Goal: Task Accomplishment & Management: Manage account settings

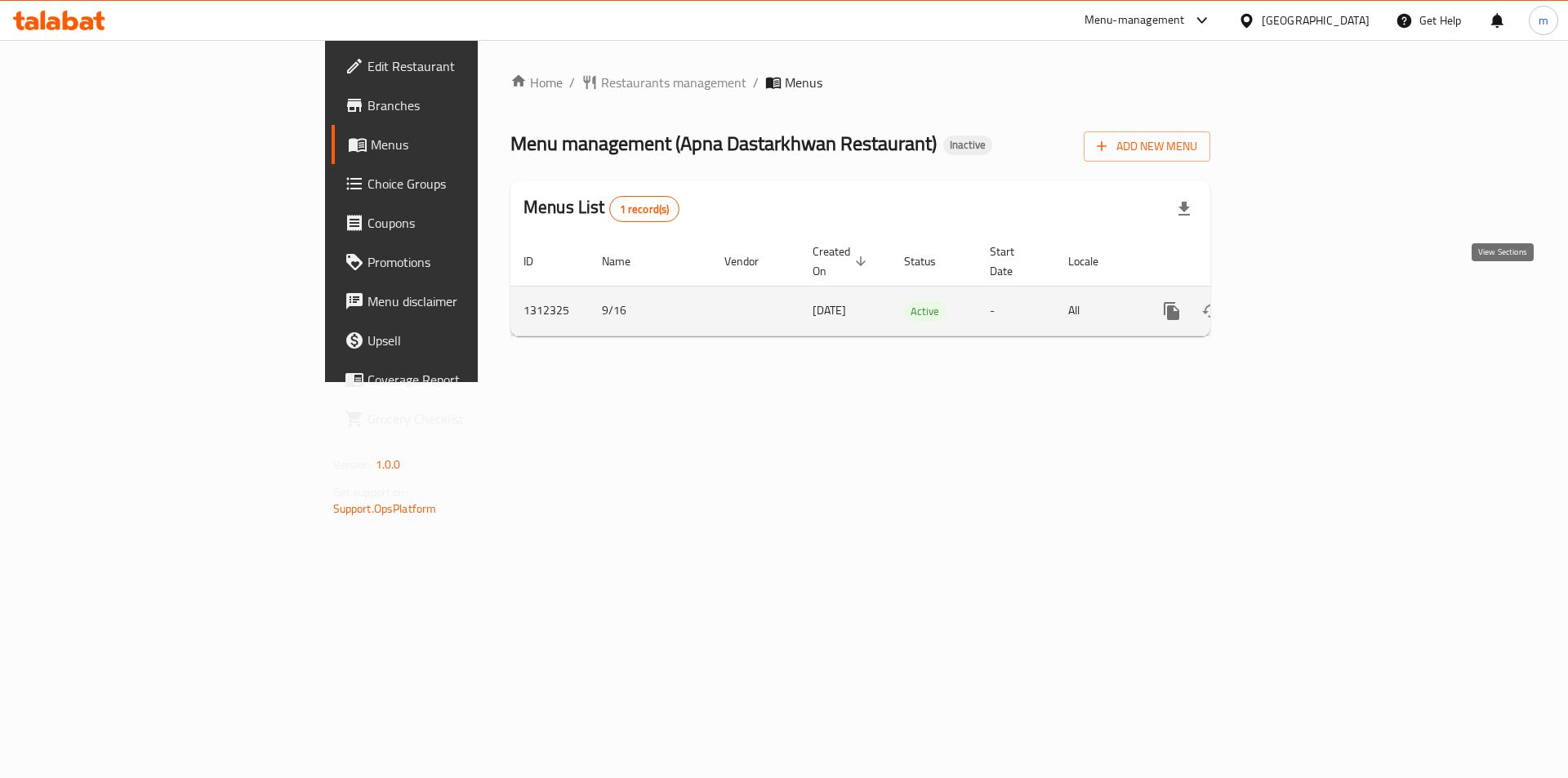
click at [1299, 301] on icon "enhanced table" at bounding box center [1289, 311] width 20 height 20
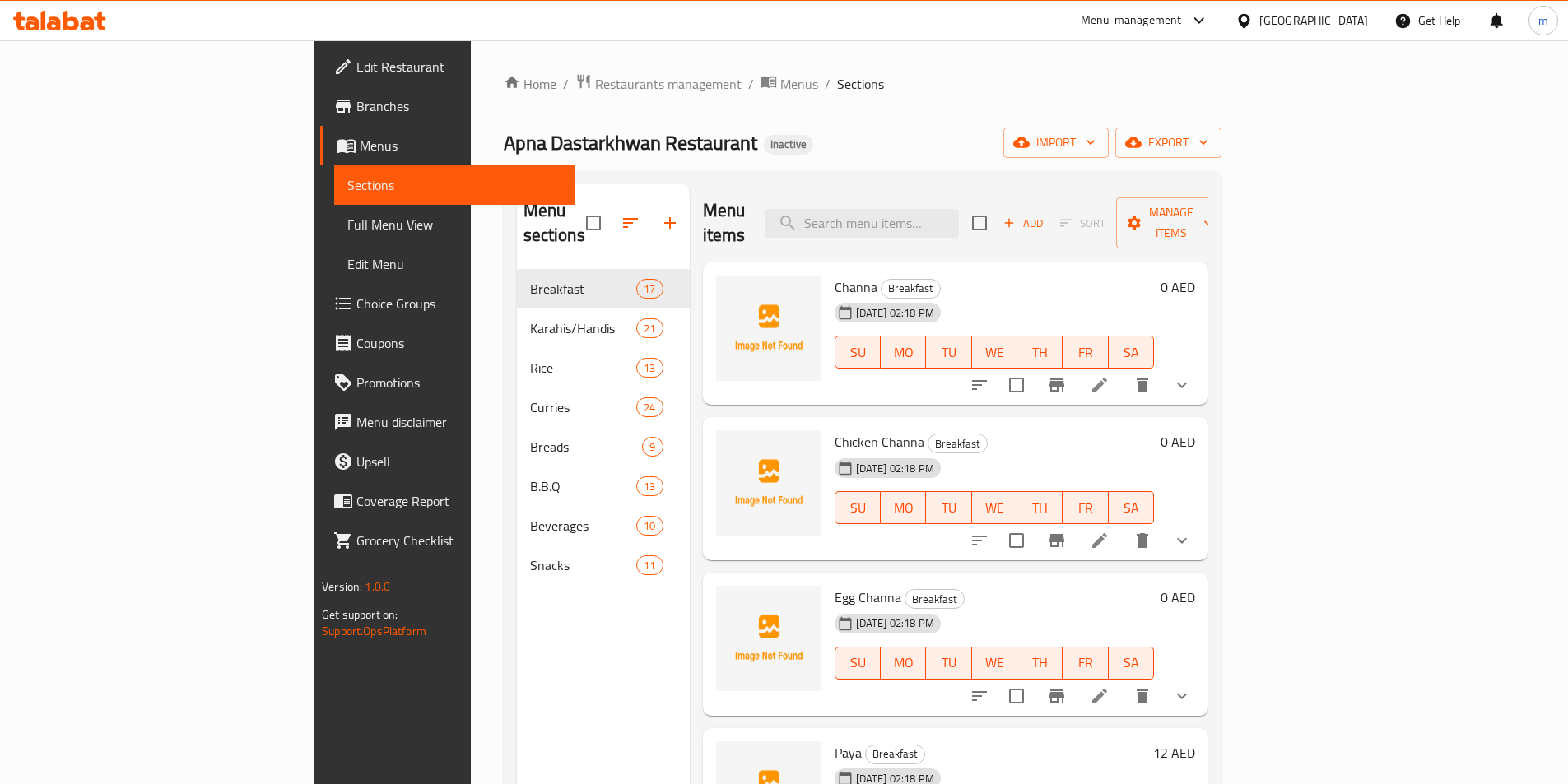
click at [334, 241] on link "Full Menu View" at bounding box center [455, 225] width 242 height 39
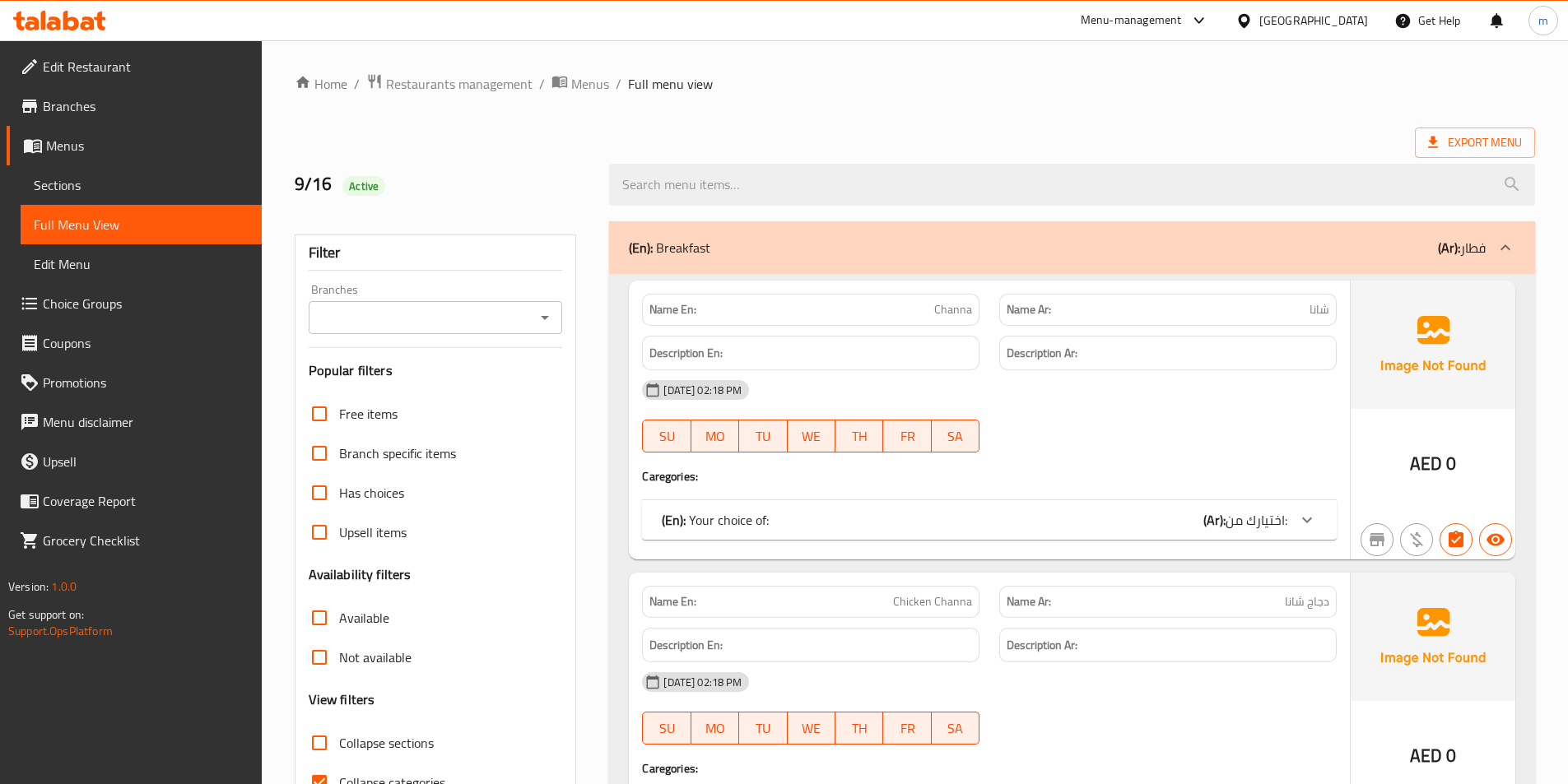
scroll to position [247, 0]
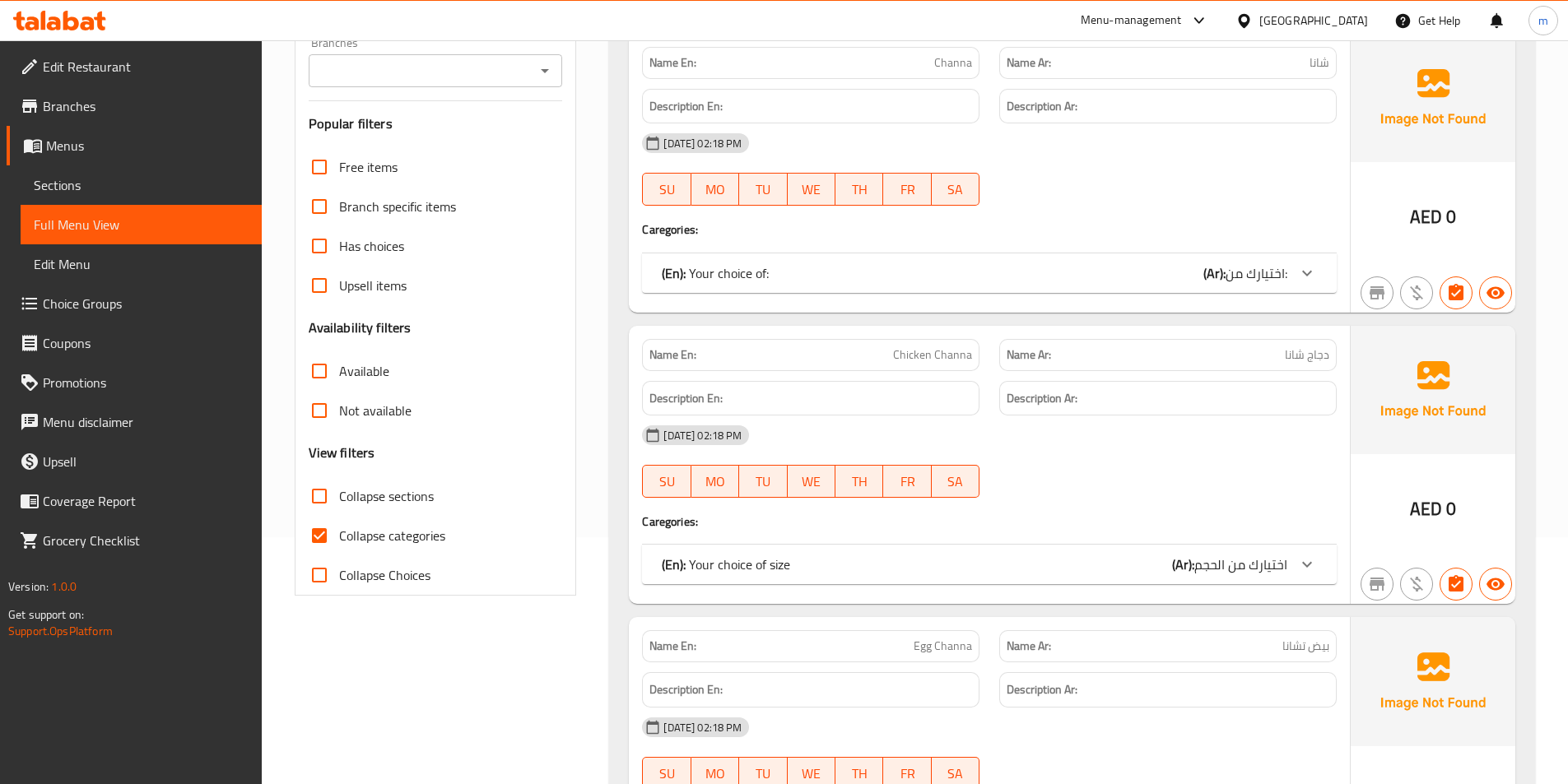
click at [412, 538] on span "Collapse categories" at bounding box center [392, 535] width 107 height 20
click at [339, 538] on input "Collapse categories" at bounding box center [320, 535] width 39 height 39
checkbox input "false"
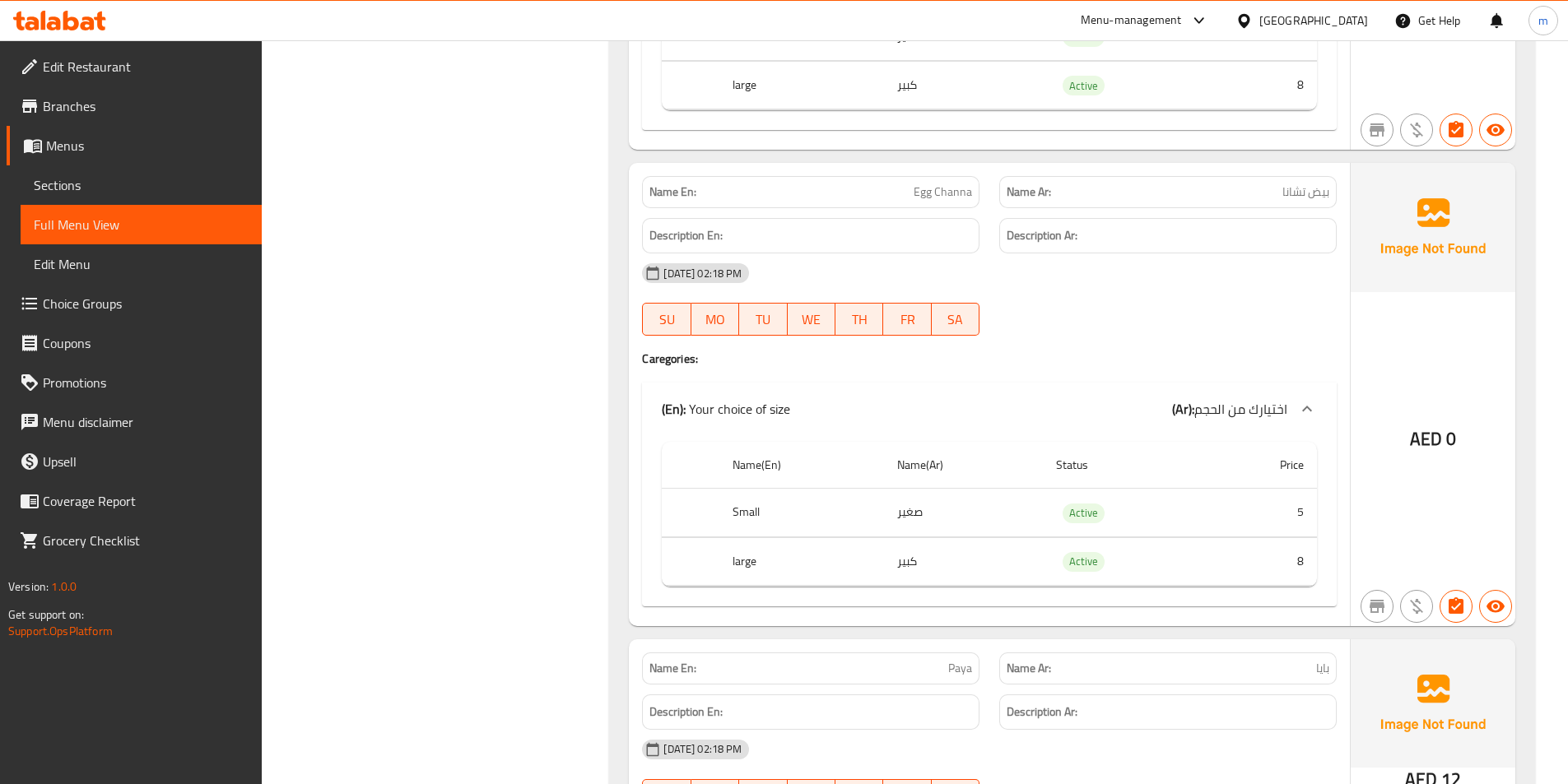
scroll to position [823, 0]
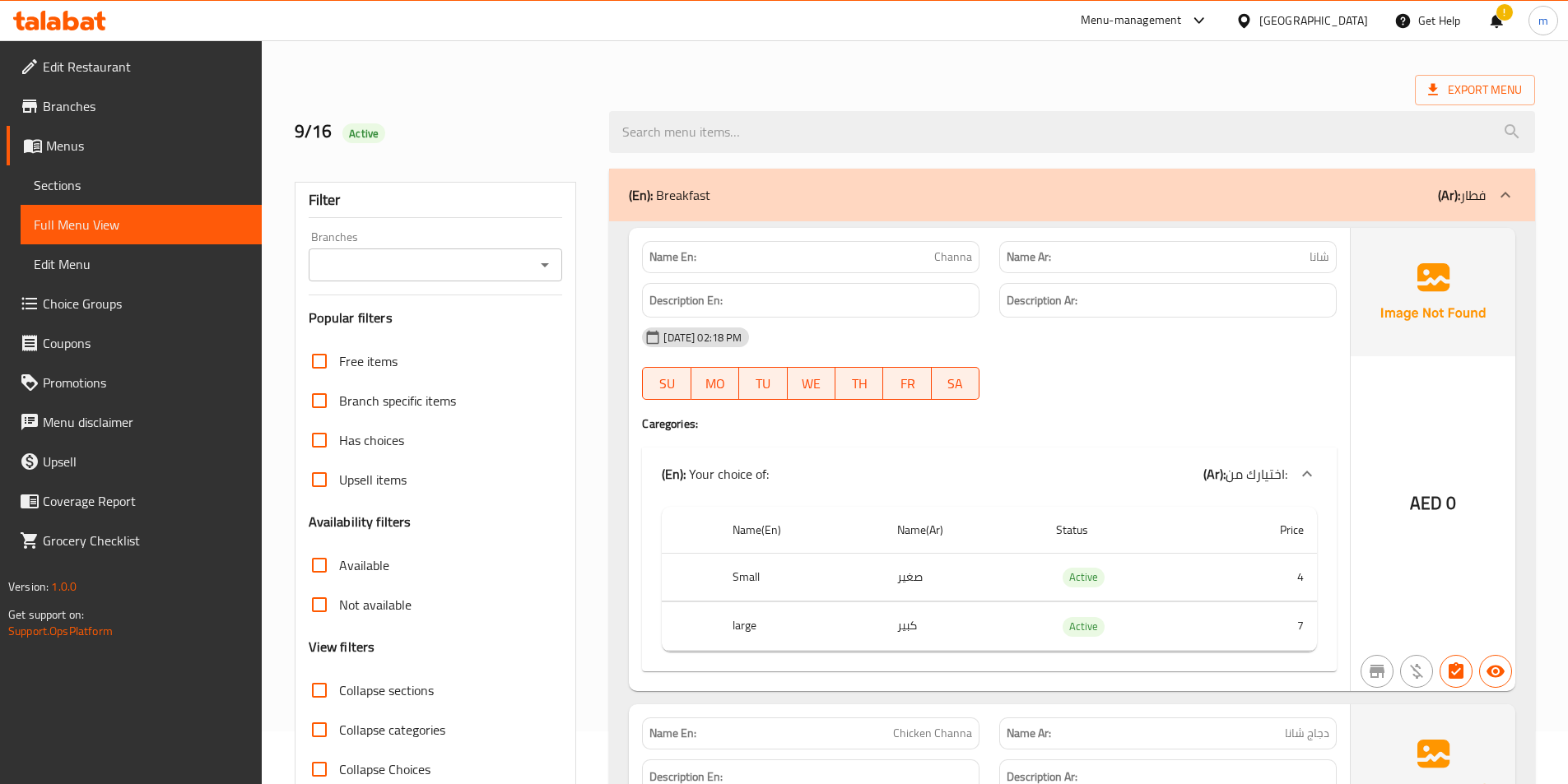
scroll to position [82, 0]
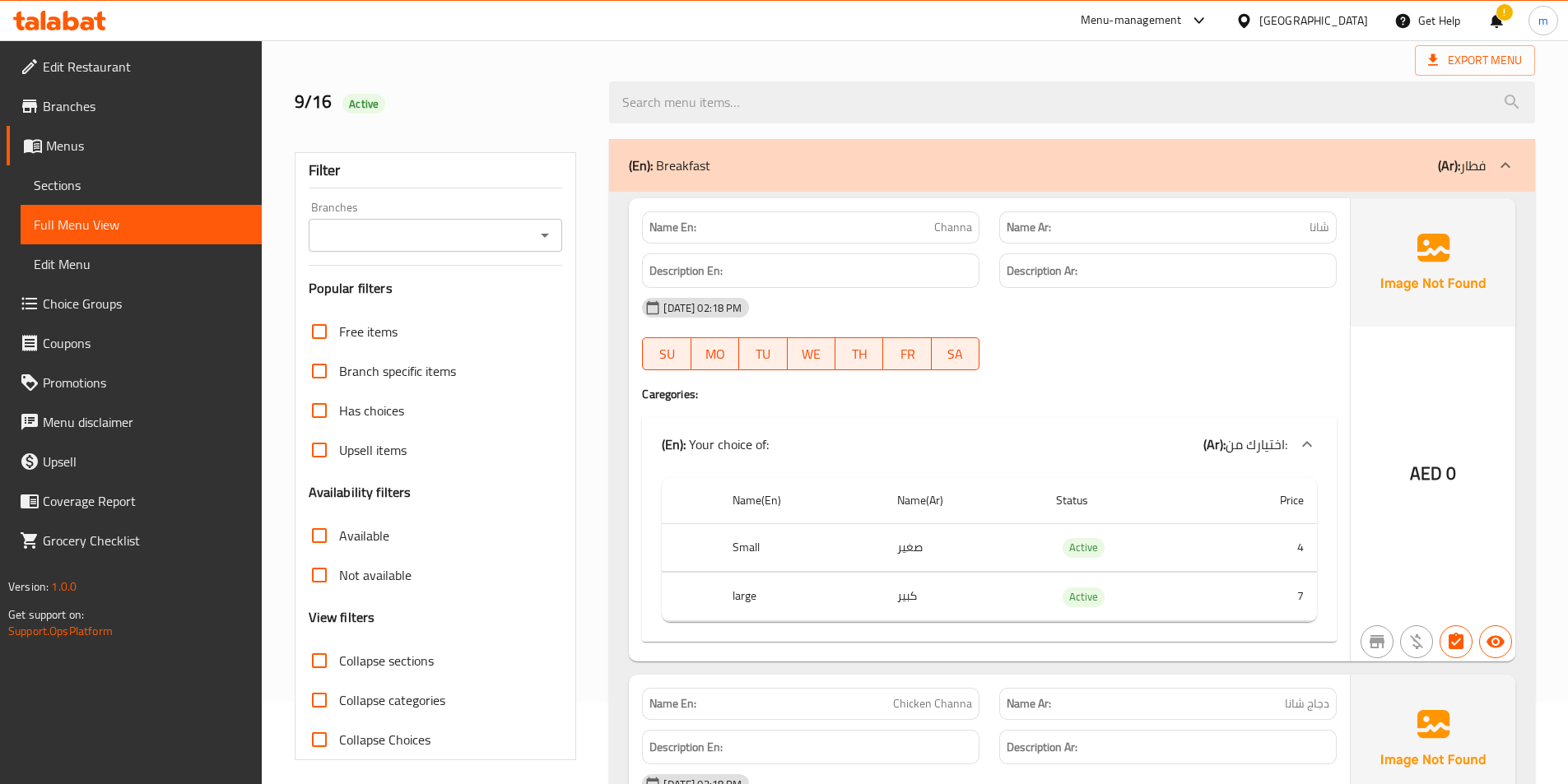
click at [1489, 23] on div "!" at bounding box center [1496, 21] width 18 height 39
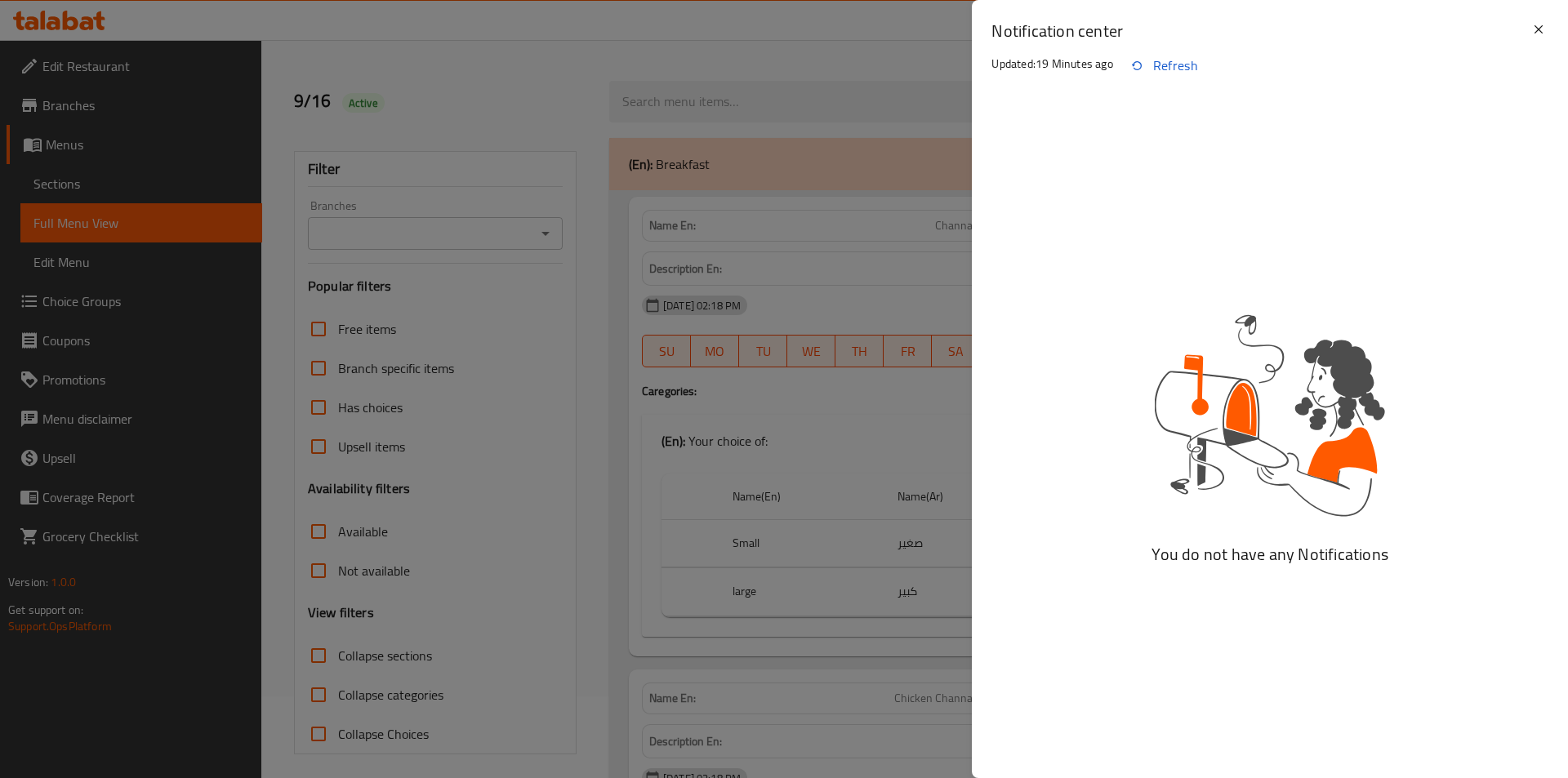
click at [972, 172] on div "You do not have any Notifications" at bounding box center [1269, 445] width 596 height 668
click at [910, 130] on div at bounding box center [784, 389] width 1568 height 778
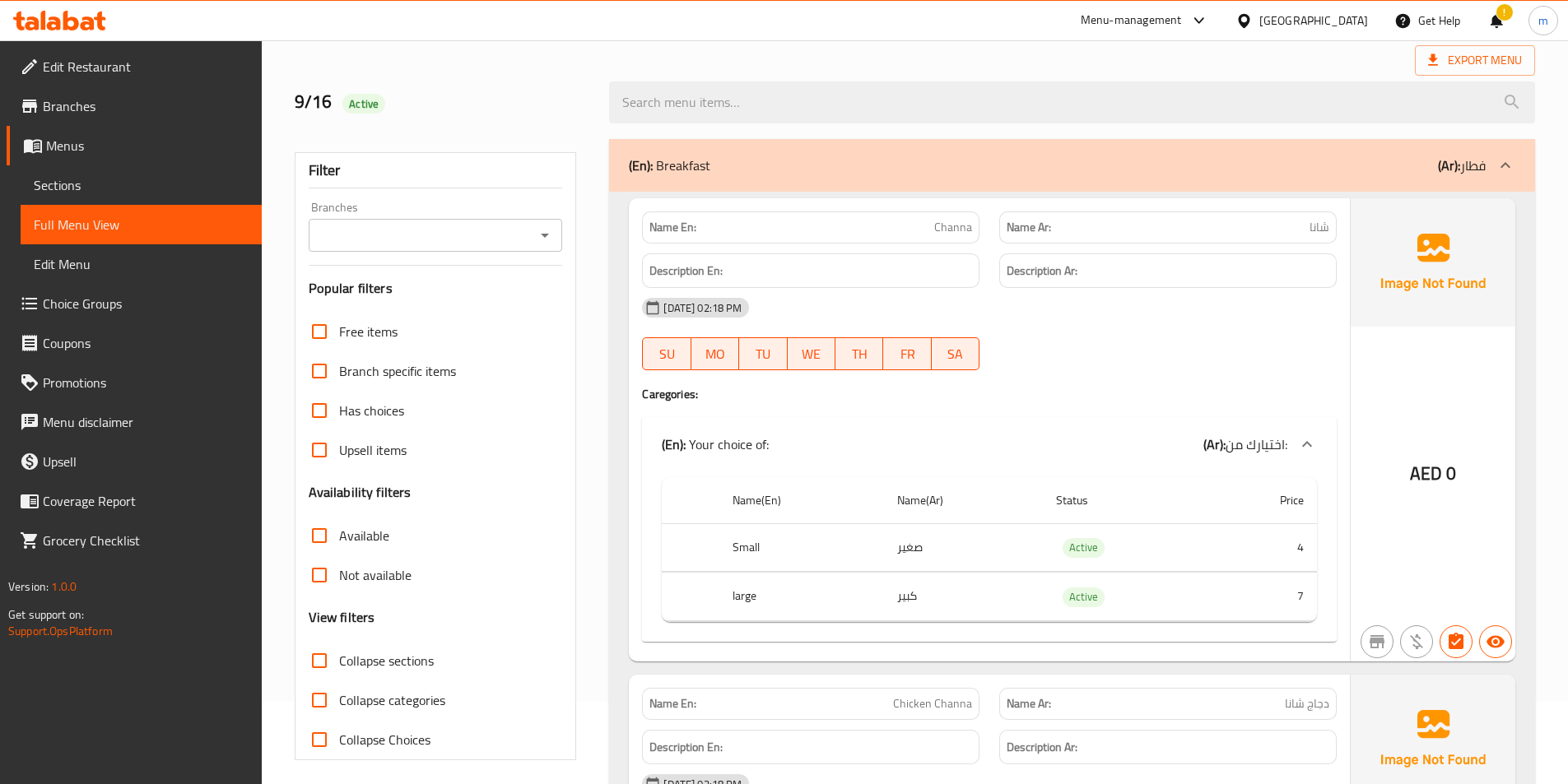
drag, startPoint x: 567, startPoint y: 512, endPoint x: 596, endPoint y: 504, distance: 30.1
click at [568, 512] on div "Filter Branches Branches Popular filters Free items Branch specific items Has c…" at bounding box center [436, 456] width 282 height 608
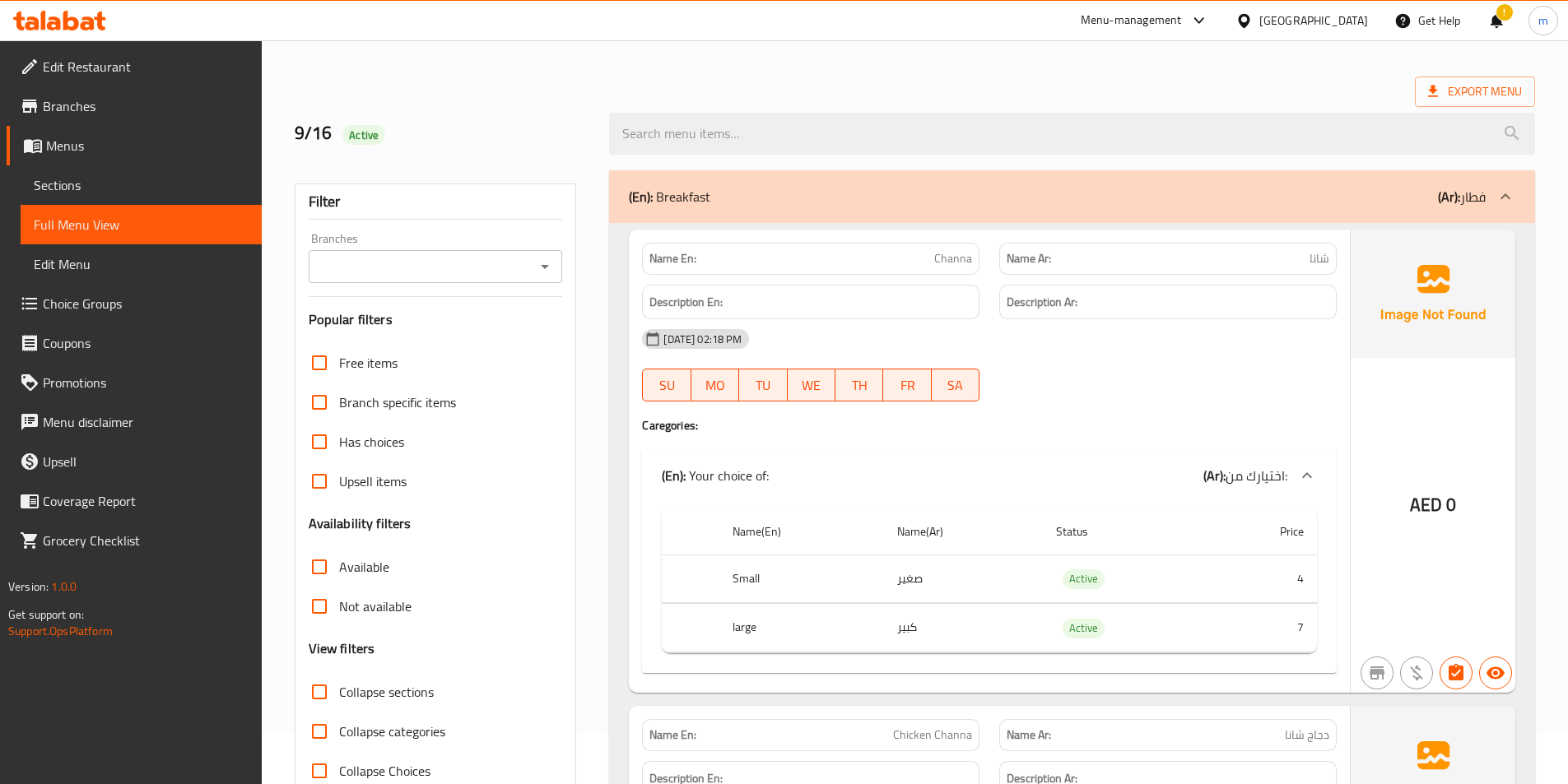
scroll to position [0, 0]
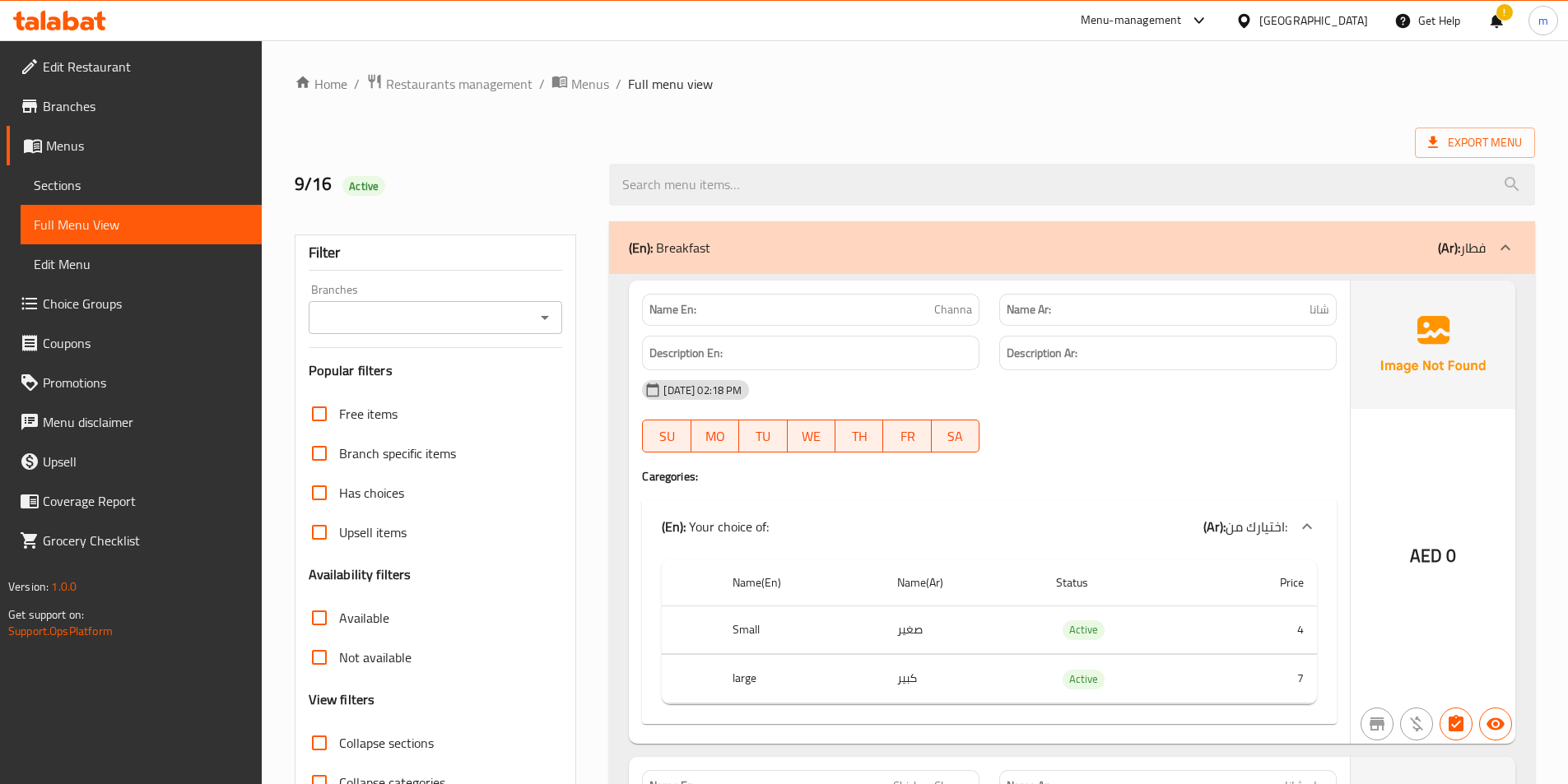
click at [97, 184] on span "Sections" at bounding box center [141, 185] width 215 height 20
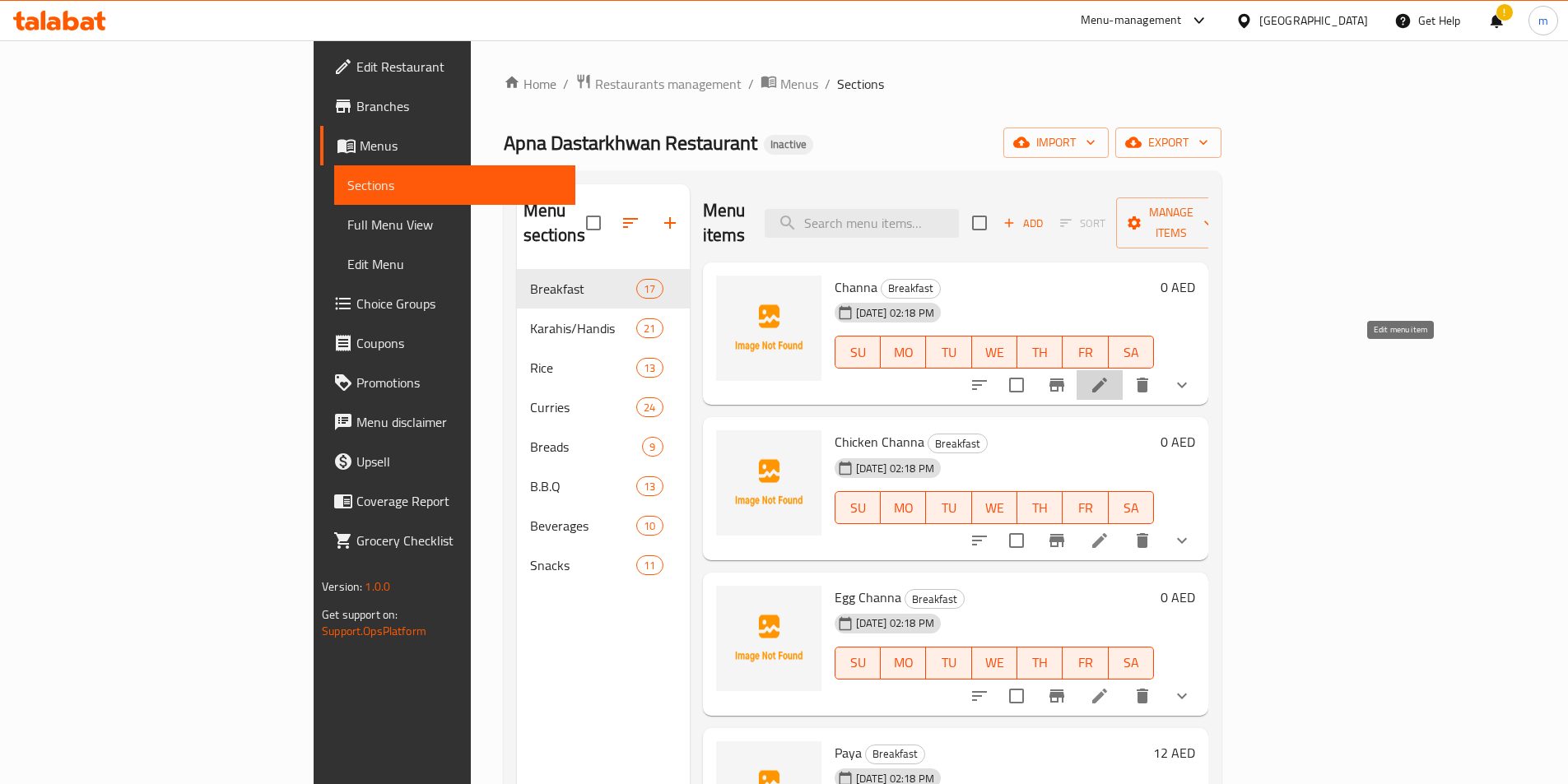
click at [1109, 376] on icon at bounding box center [1100, 386] width 20 height 20
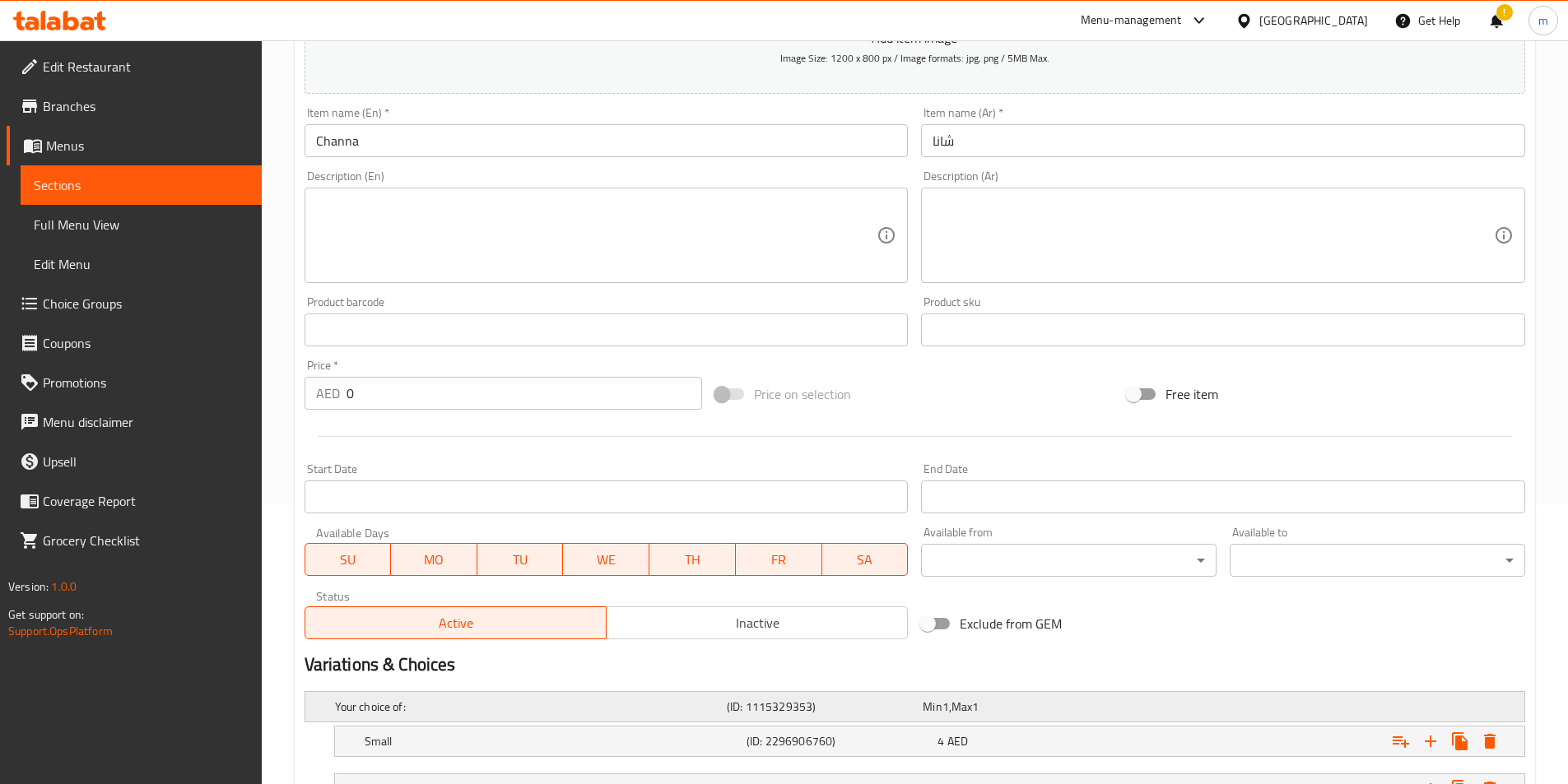
scroll to position [415, 0]
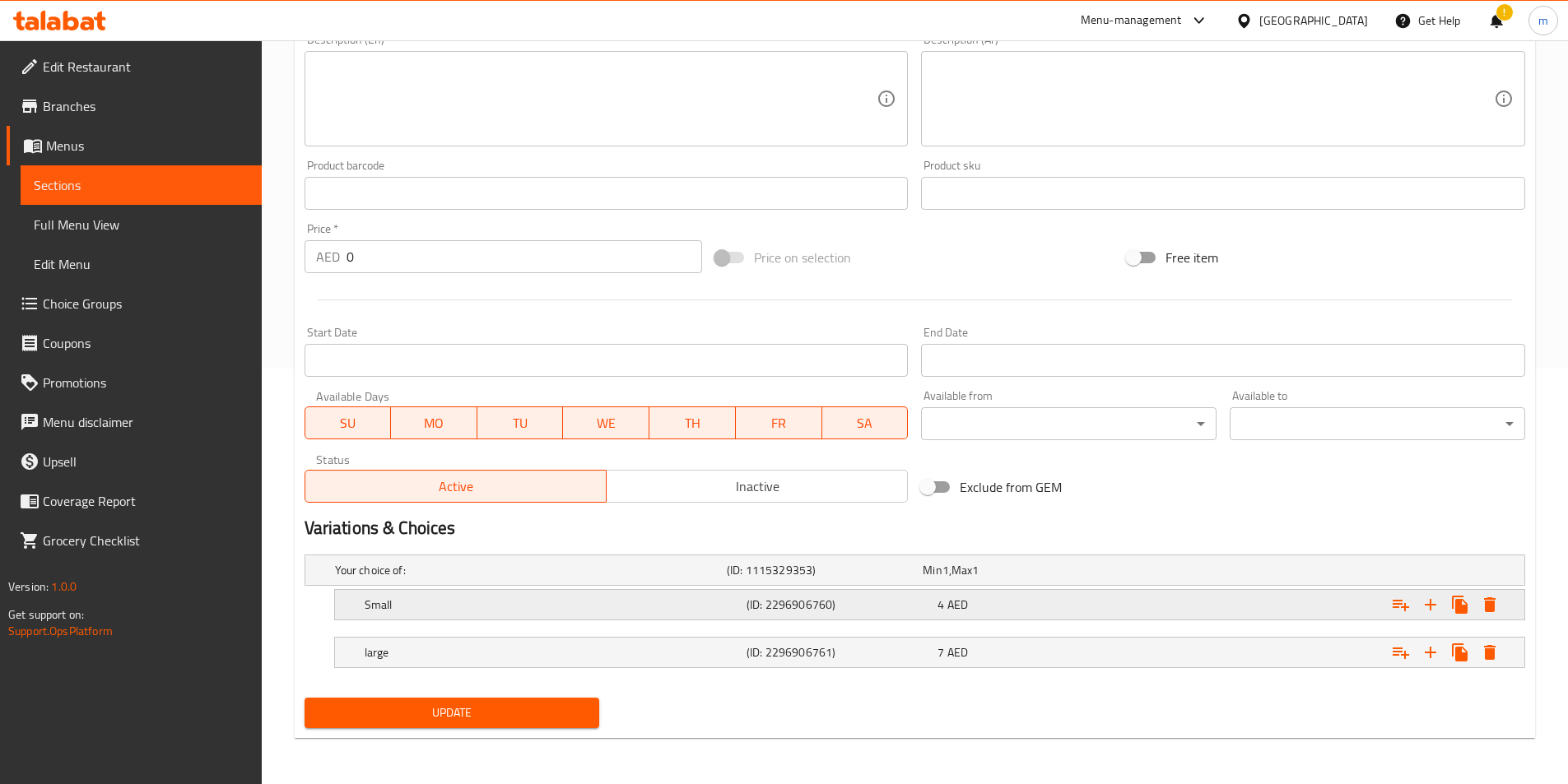
click at [911, 602] on h5 "(ID: 2296906760)" at bounding box center [838, 605] width 184 height 17
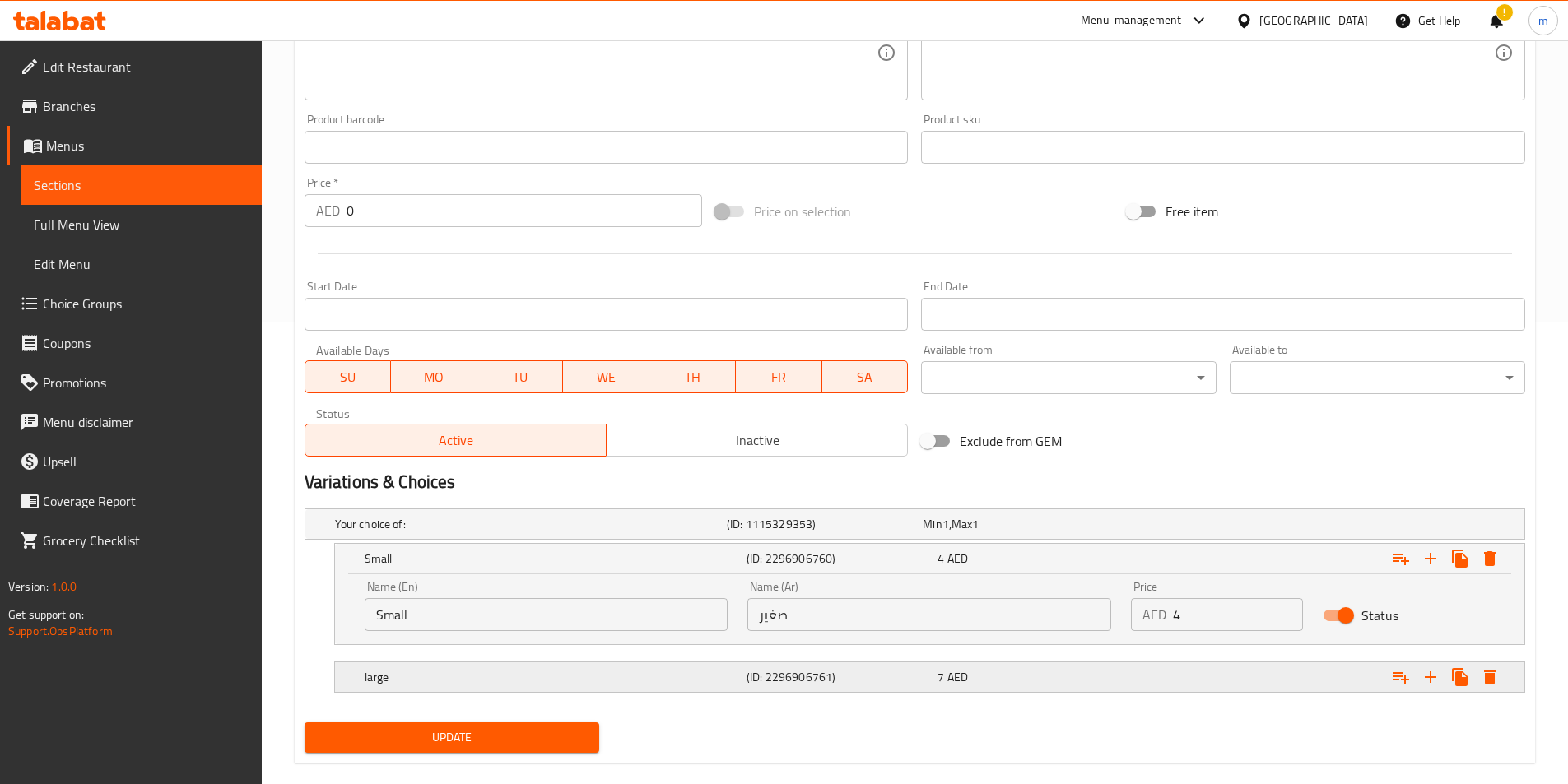
scroll to position [486, 0]
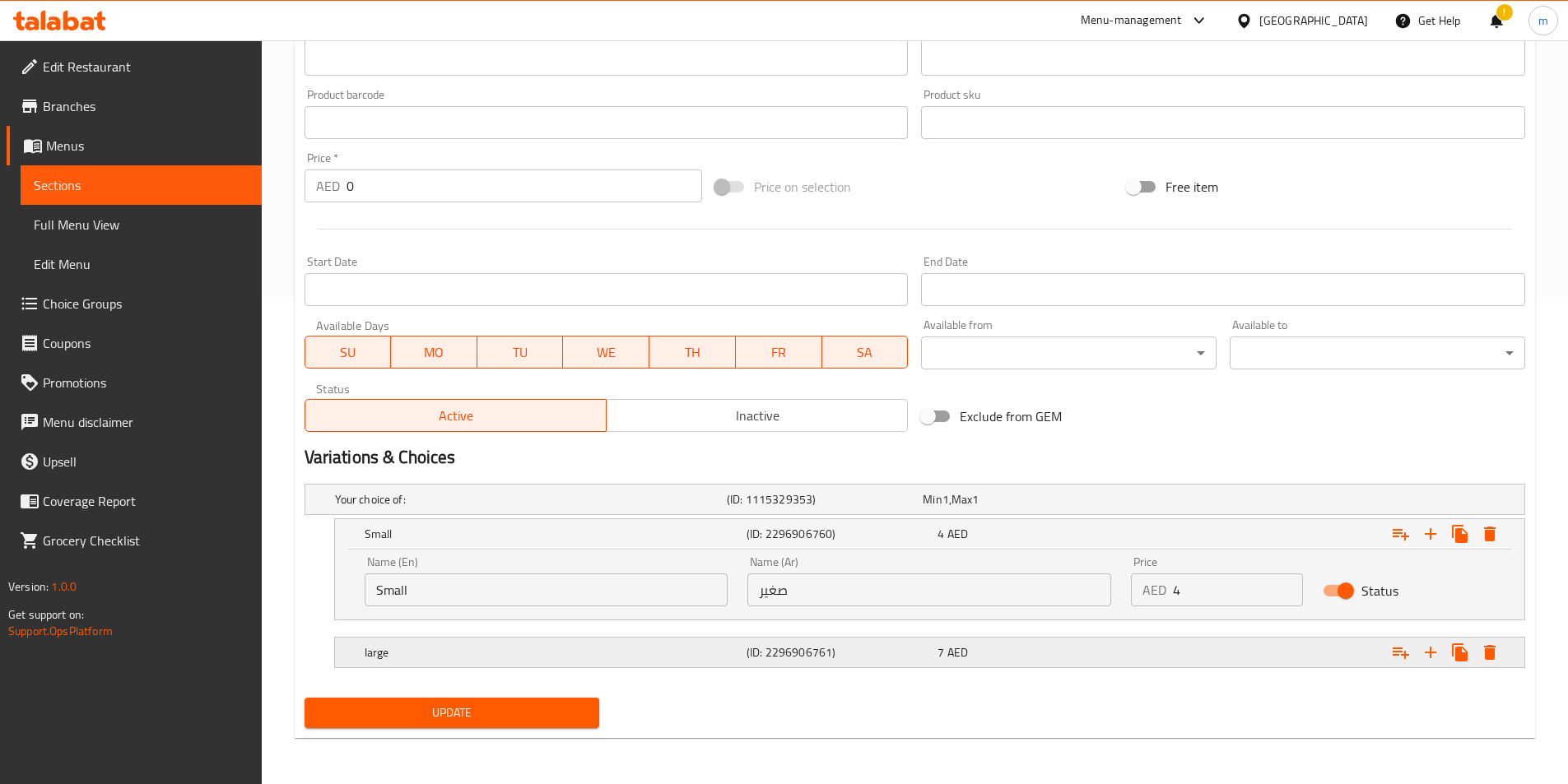
click at [864, 647] on h5 "(ID: 2296906761)" at bounding box center [838, 653] width 184 height 17
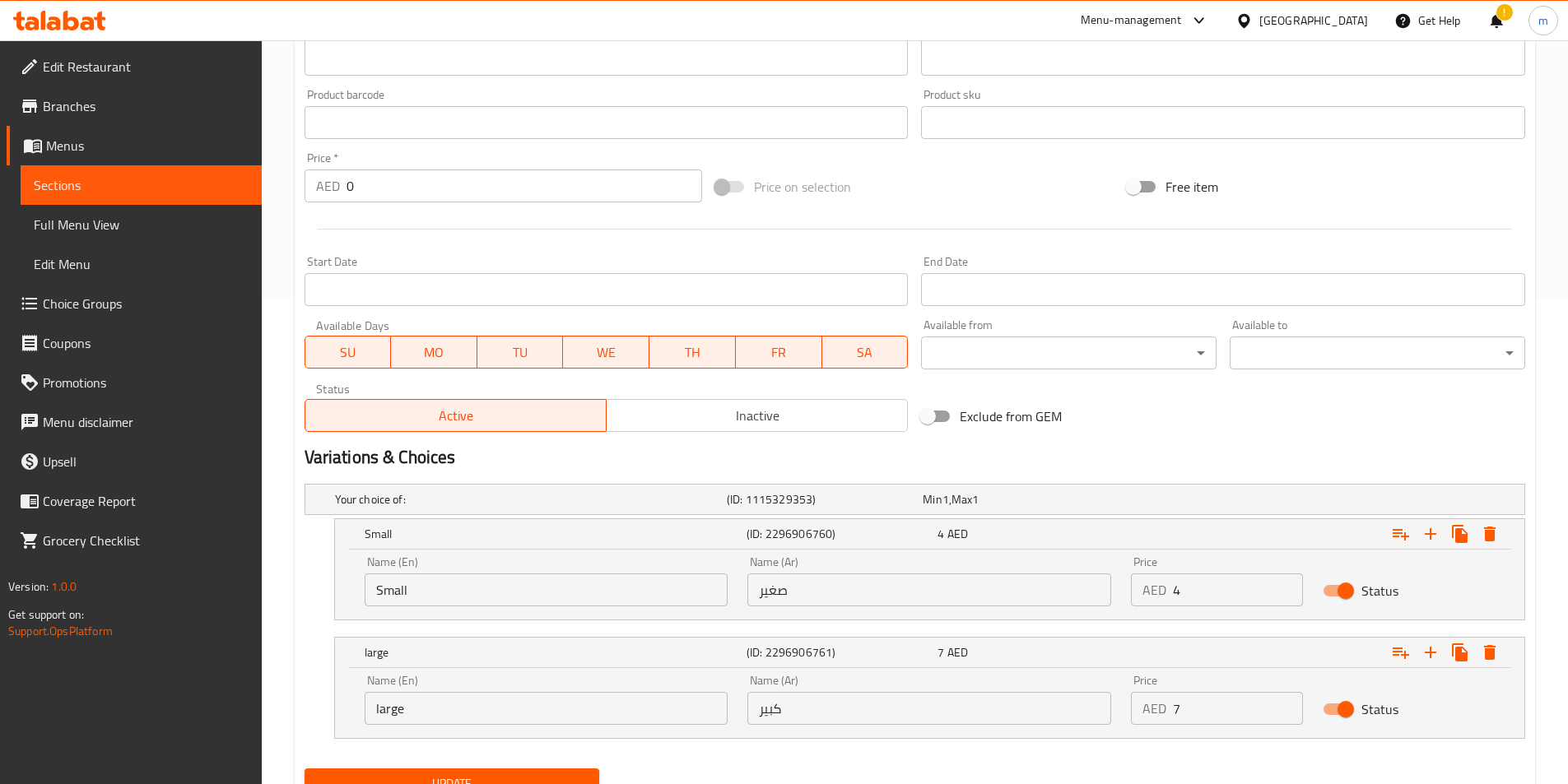
click at [121, 176] on span "Sections" at bounding box center [141, 185] width 215 height 20
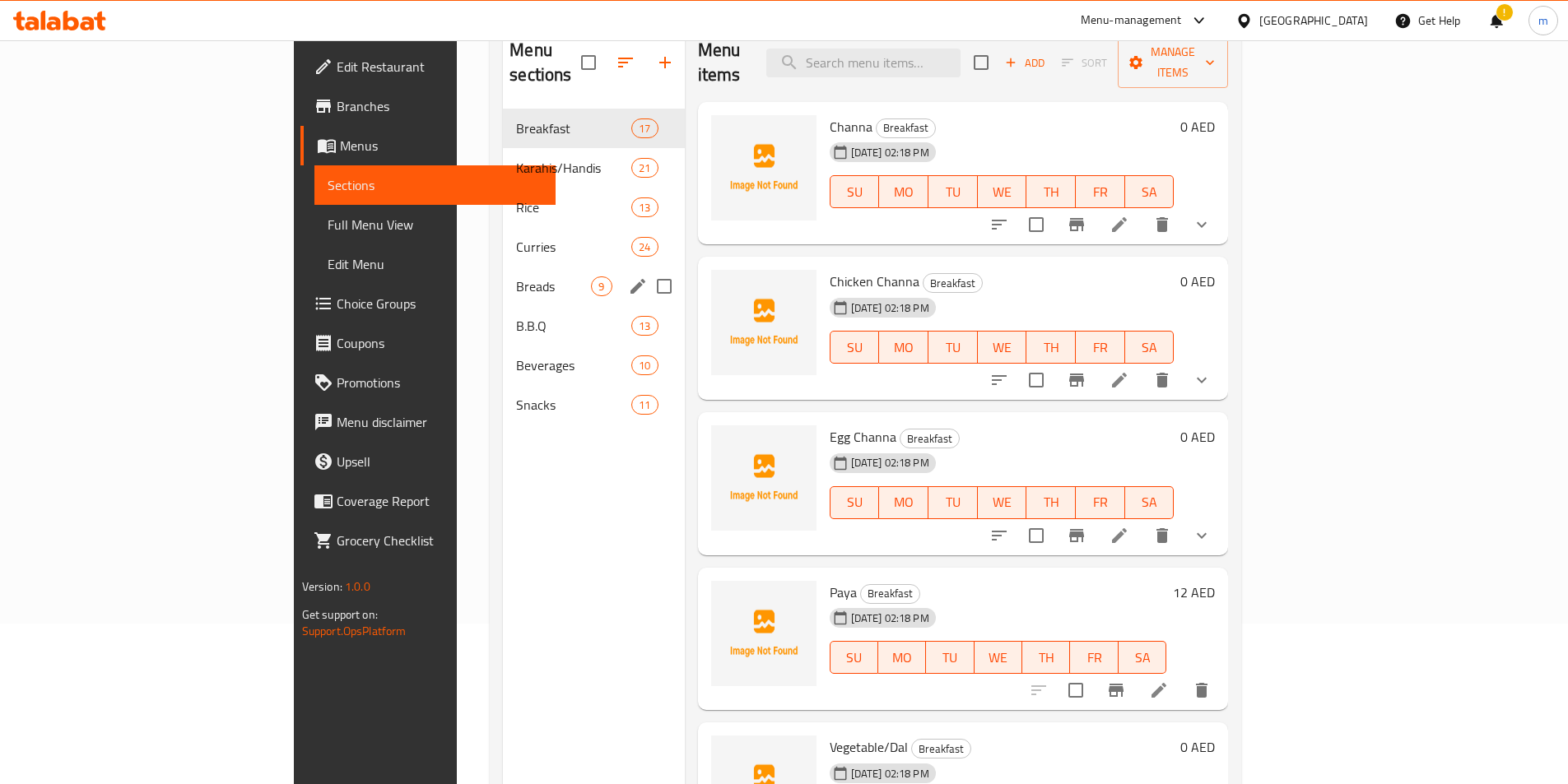
scroll to position [66, 0]
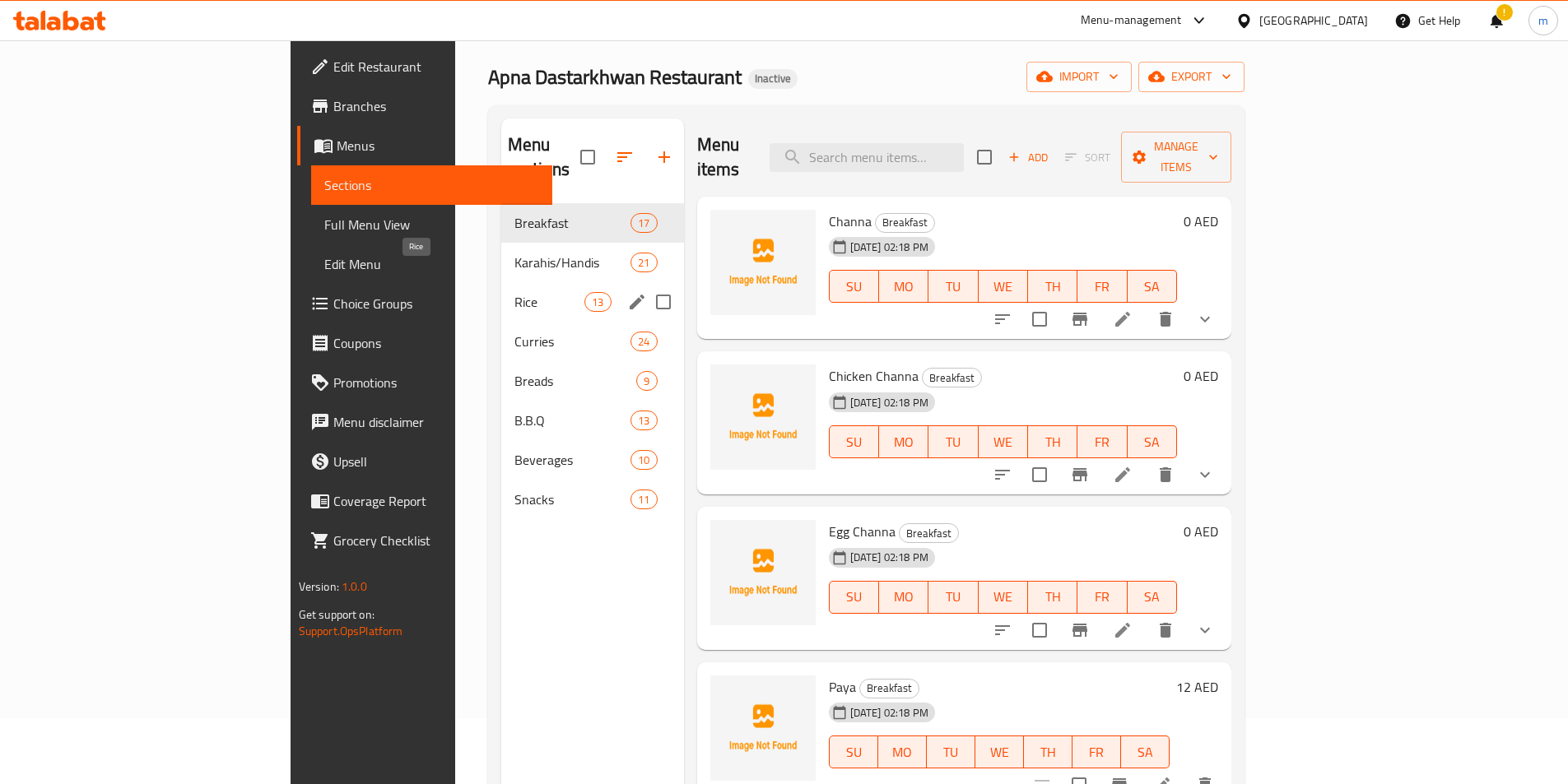
click at [515, 292] on span "Rice" at bounding box center [549, 302] width 70 height 20
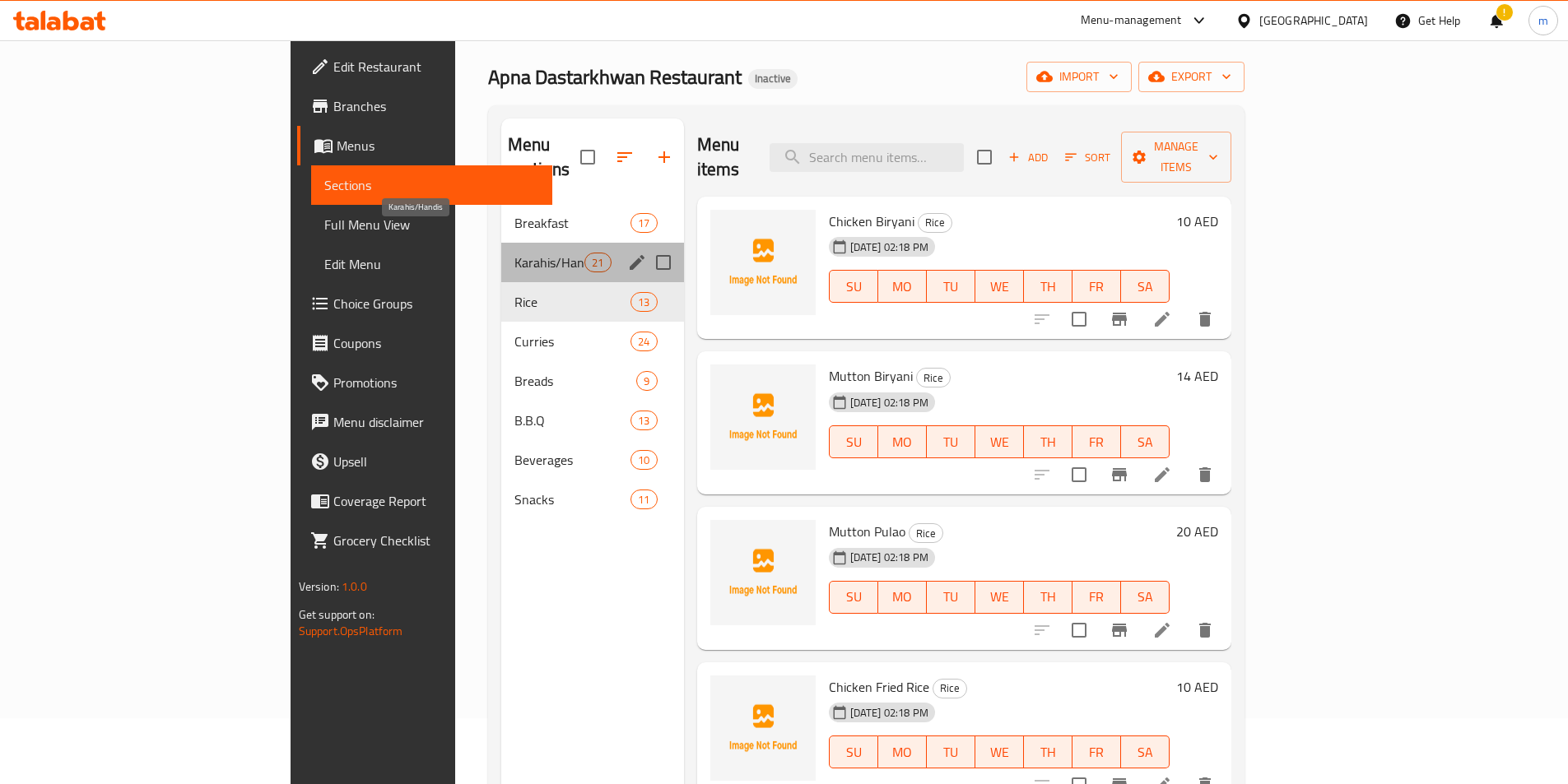
click at [515, 252] on span "Karahis/Handis" at bounding box center [549, 262] width 70 height 20
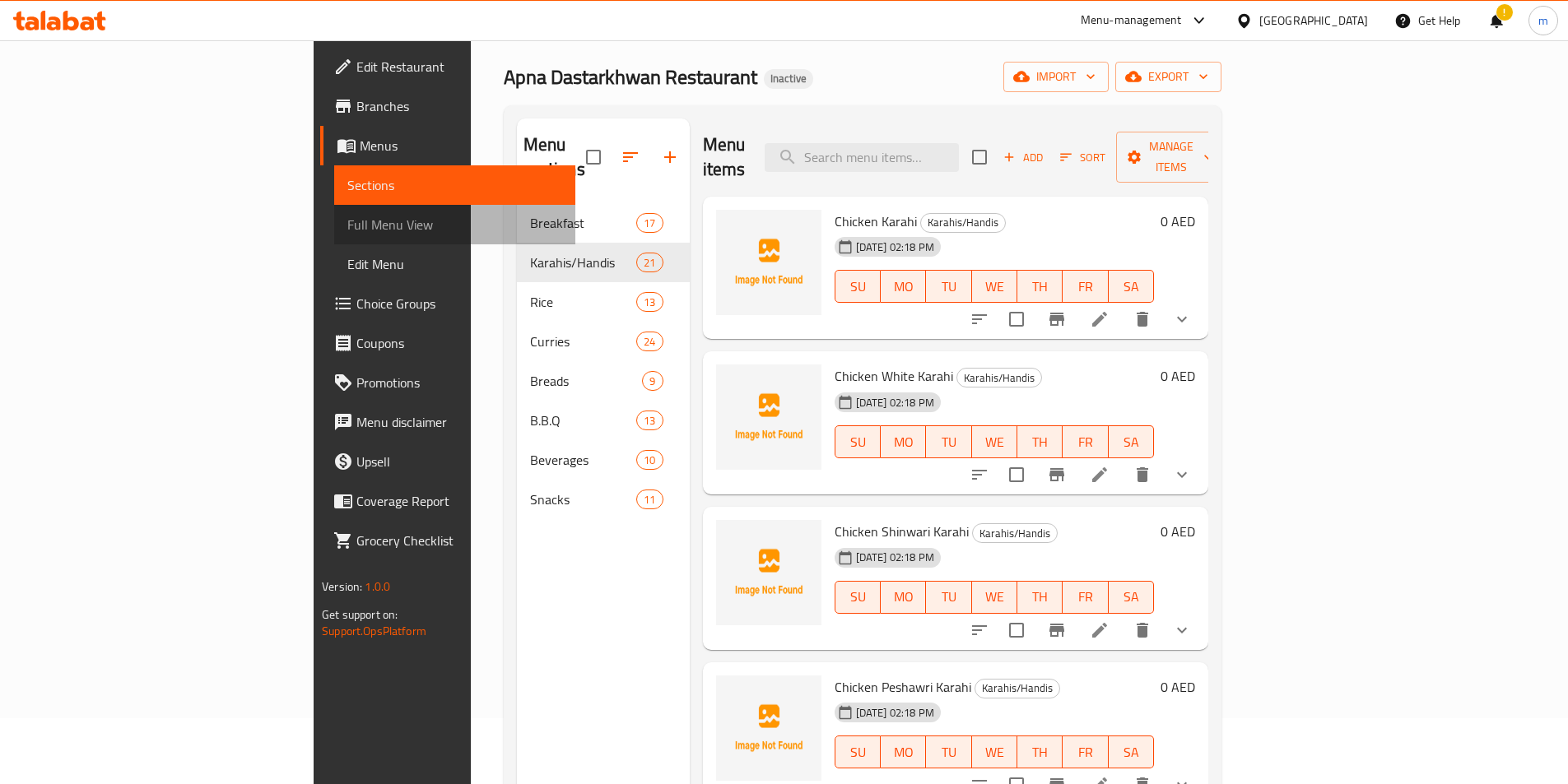
click at [347, 217] on span "Full Menu View" at bounding box center [455, 225] width 215 height 20
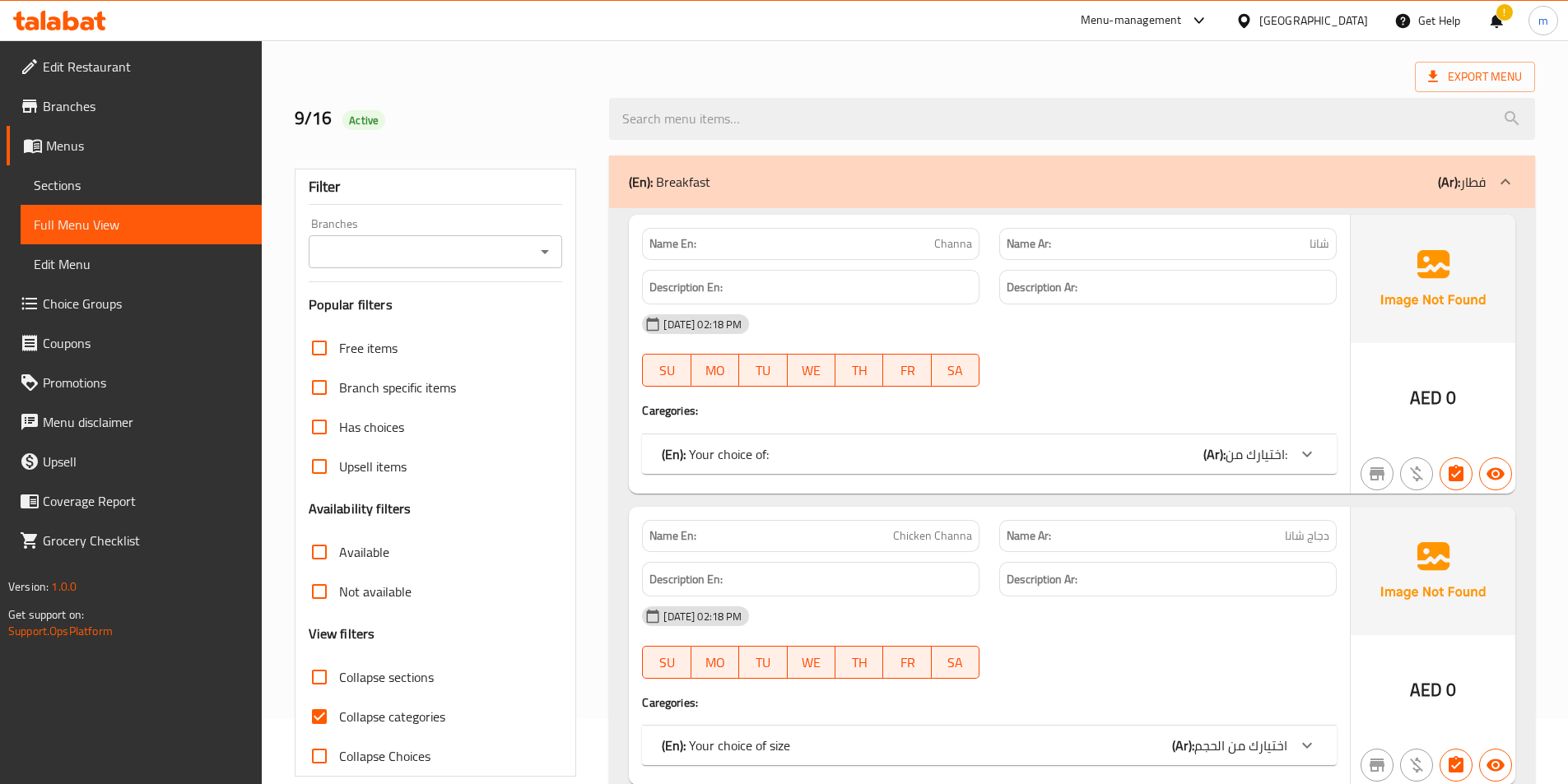
scroll to position [231, 0]
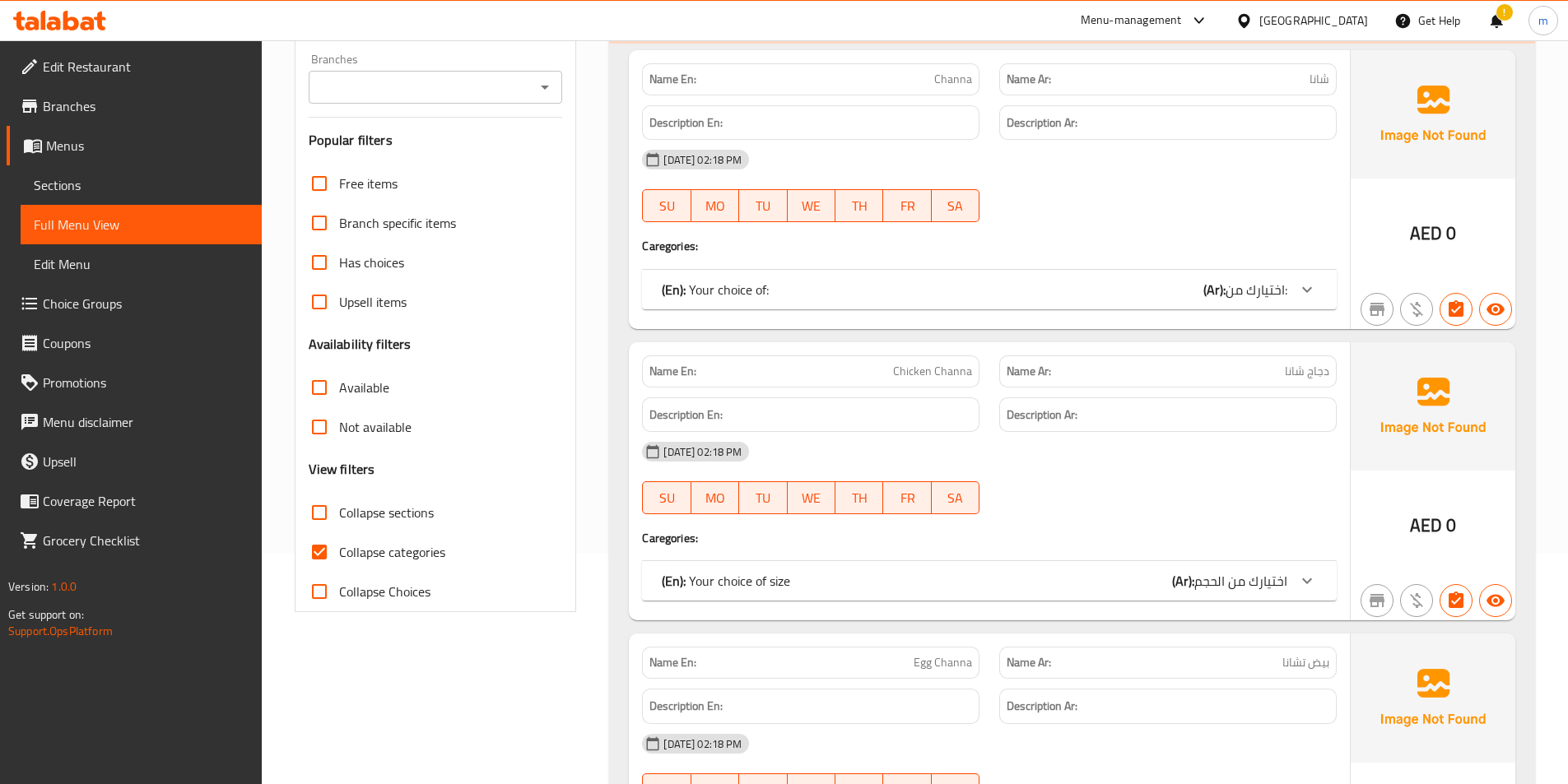
click at [402, 549] on span "Collapse categories" at bounding box center [392, 552] width 107 height 20
click at [339, 549] on input "Collapse categories" at bounding box center [320, 552] width 39 height 39
checkbox input "false"
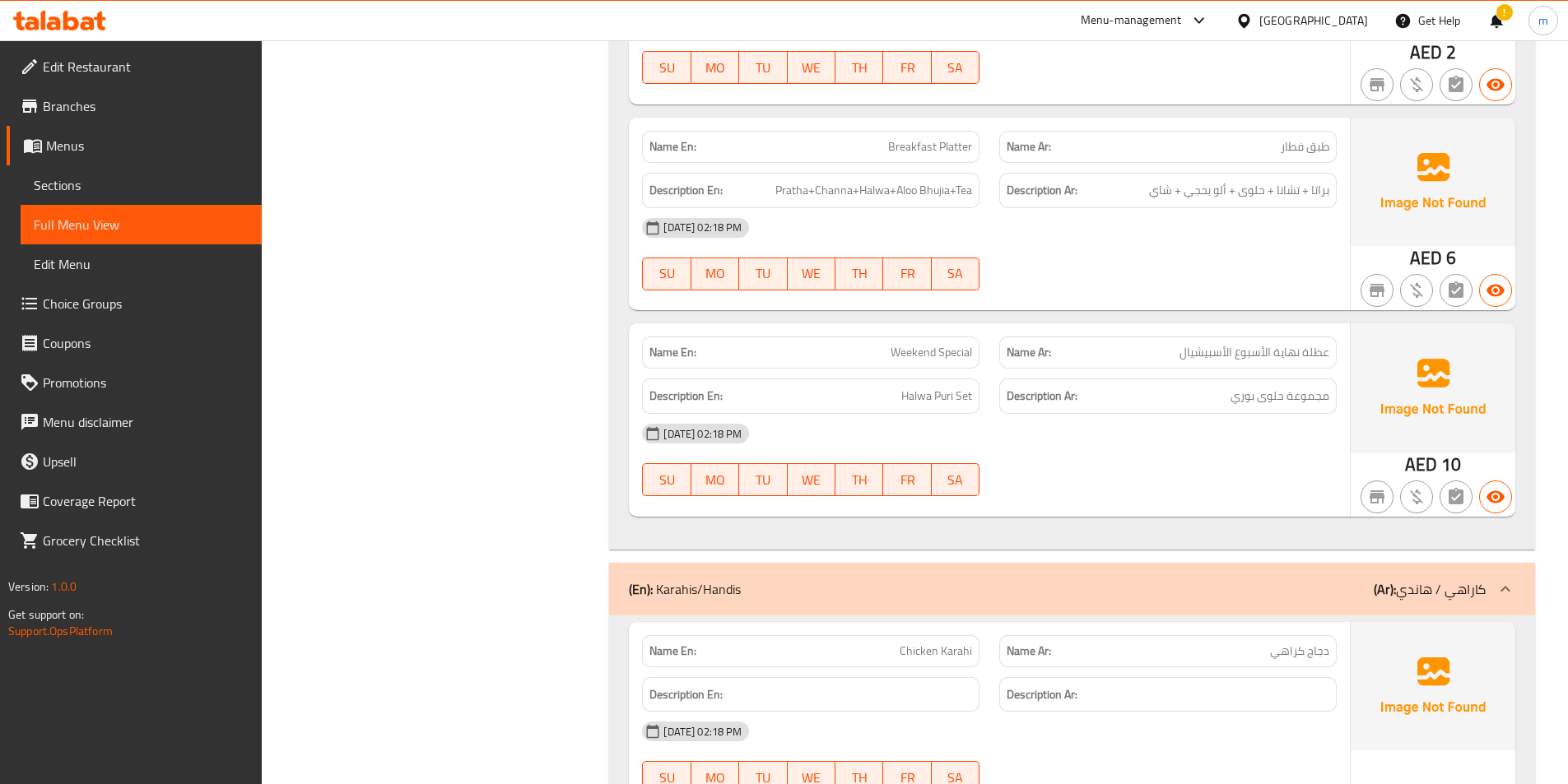
scroll to position [5251, 0]
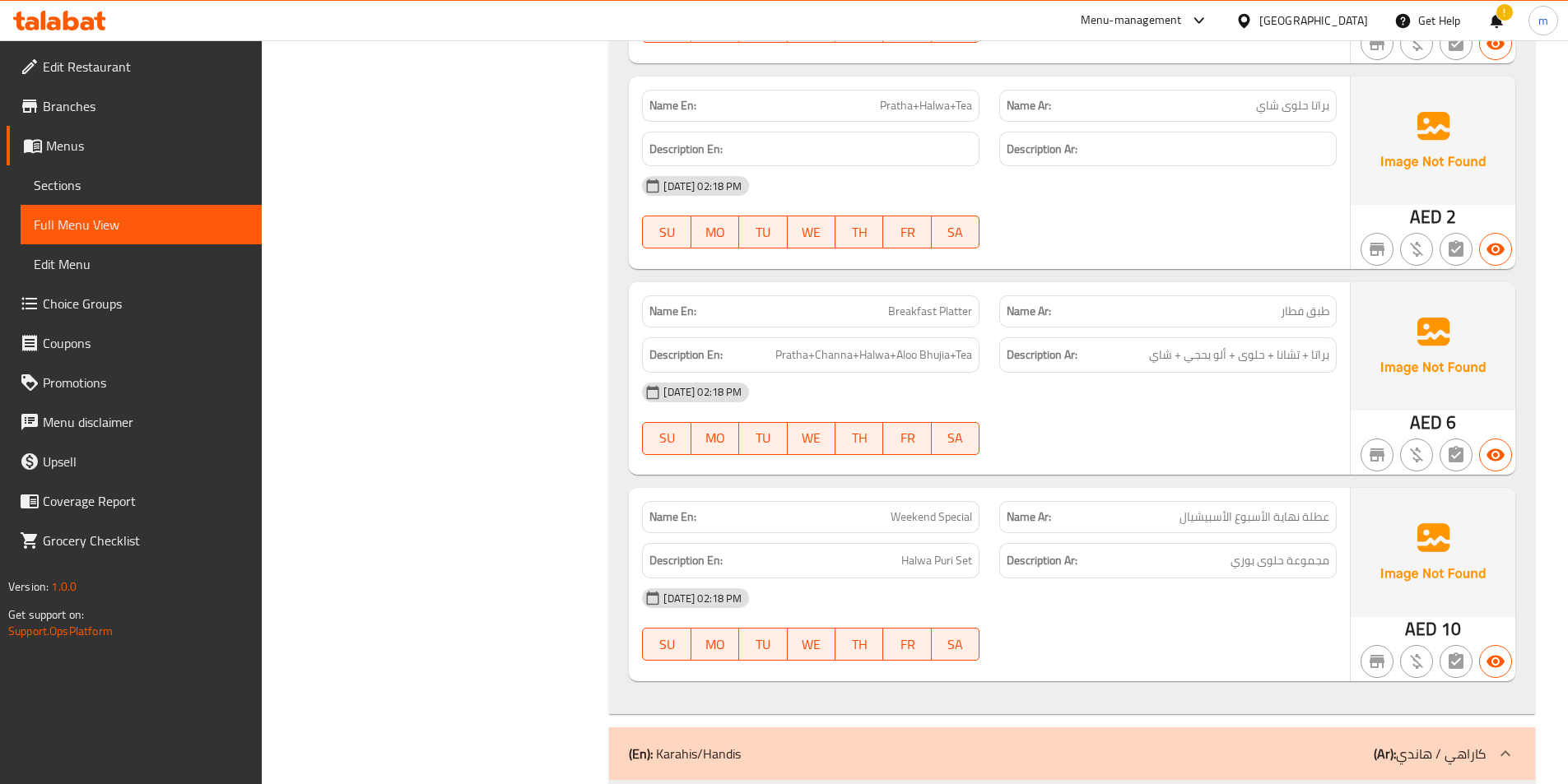
click at [898, 349] on span "Pratha+Channa+Halwa+Aloo Bhujia+Tea" at bounding box center [873, 355] width 196 height 21
copy span "Pratha+Channa+Halwa+Aloo Bhujia+Tea"
drag, startPoint x: 1176, startPoint y: 361, endPoint x: 1176, endPoint y: 352, distance: 9.0
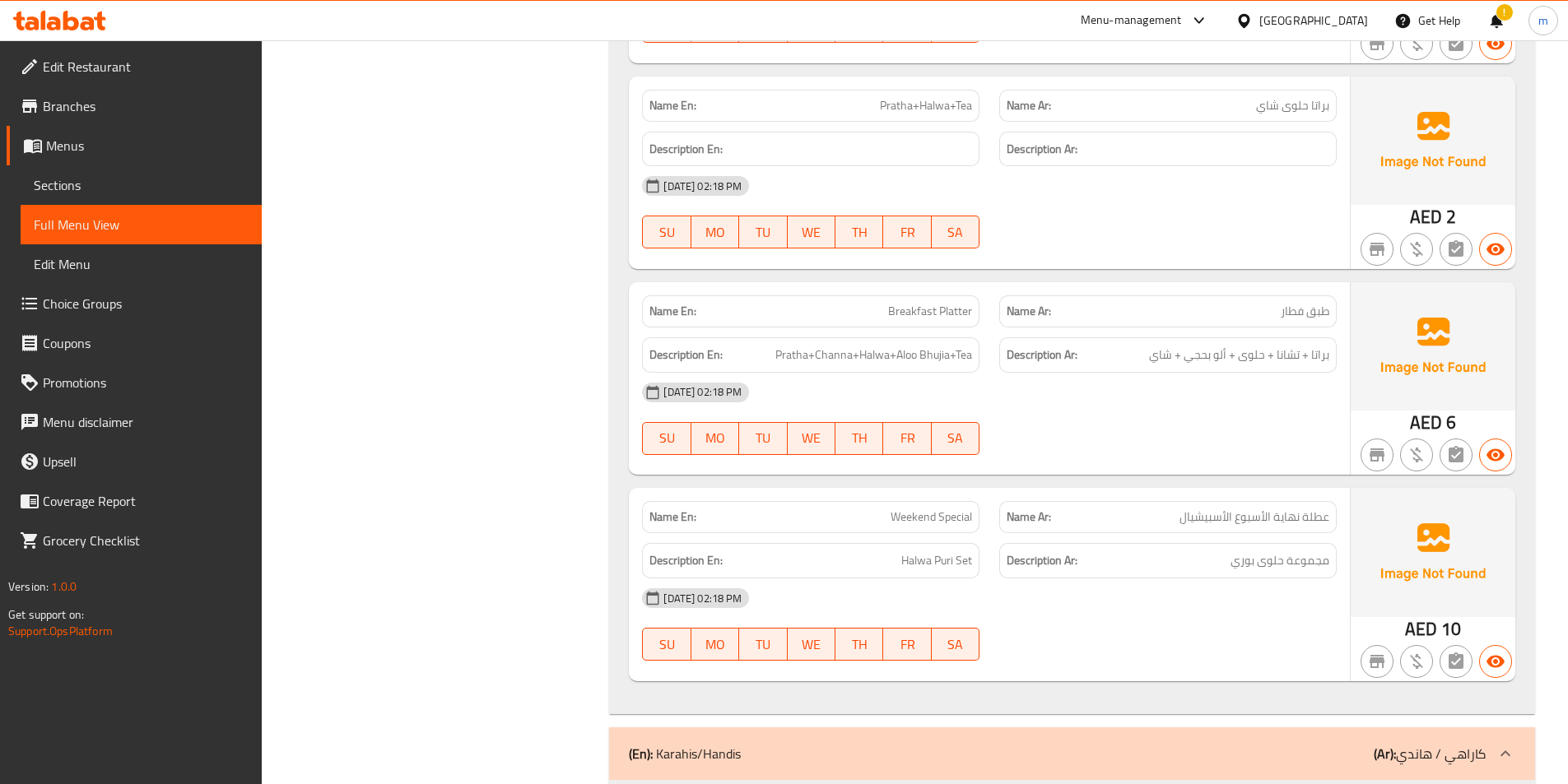
click at [1176, 358] on span "براتا + تشانا + حلوى + ألو بحجي + شاي" at bounding box center [1239, 355] width 180 height 21
click at [1176, 352] on span "براتا + تشانا + حلوى + ألو بحجي + شاي" at bounding box center [1239, 355] width 180 height 21
click at [1043, 398] on div "[DATE] 02:18 PM" at bounding box center [989, 392] width 714 height 39
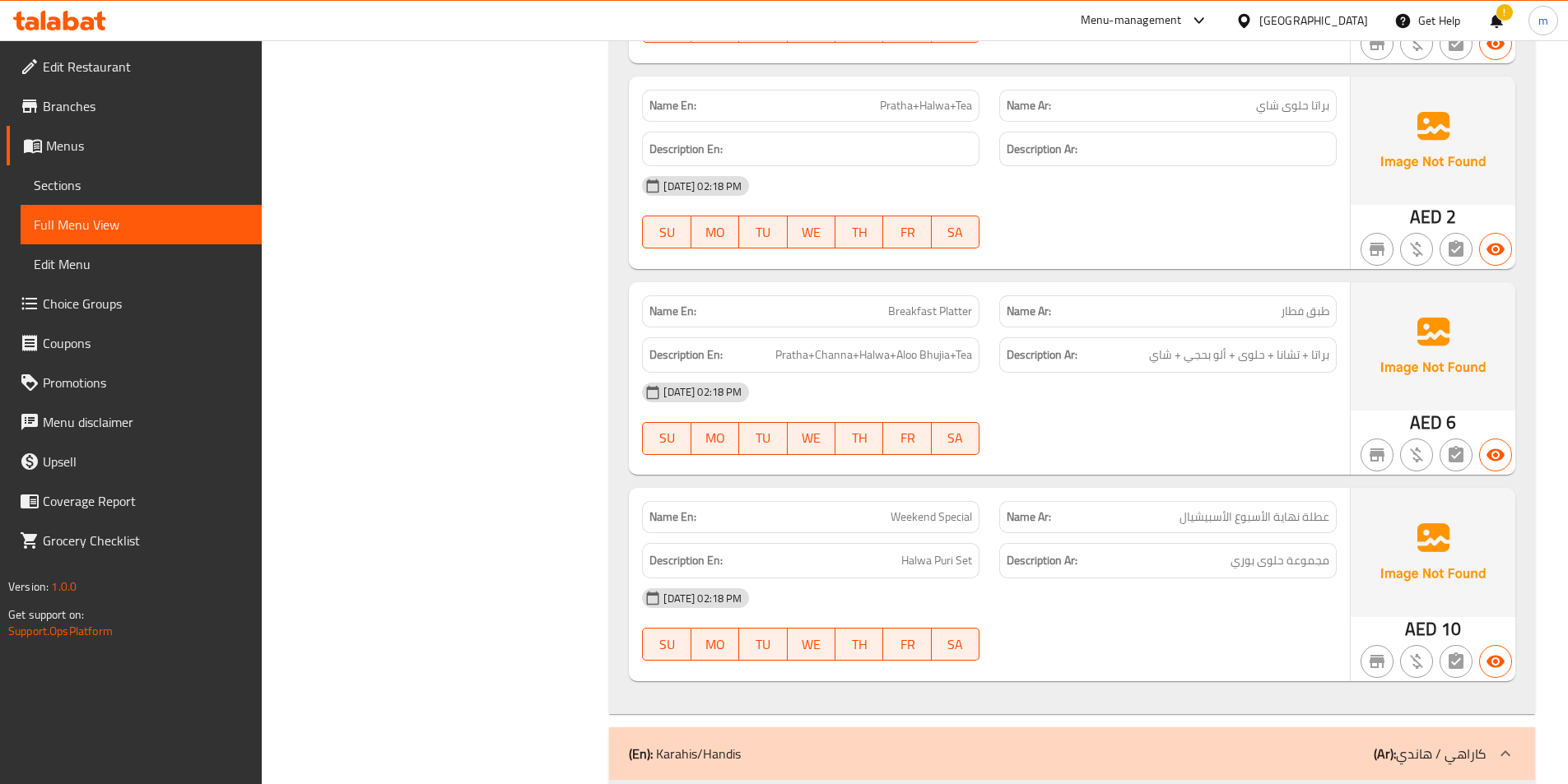
click at [1142, 351] on h6 "Description Ar: براتا + تشانا + حلوى + ألو بحجي + شاي" at bounding box center [1168, 355] width 322 height 21
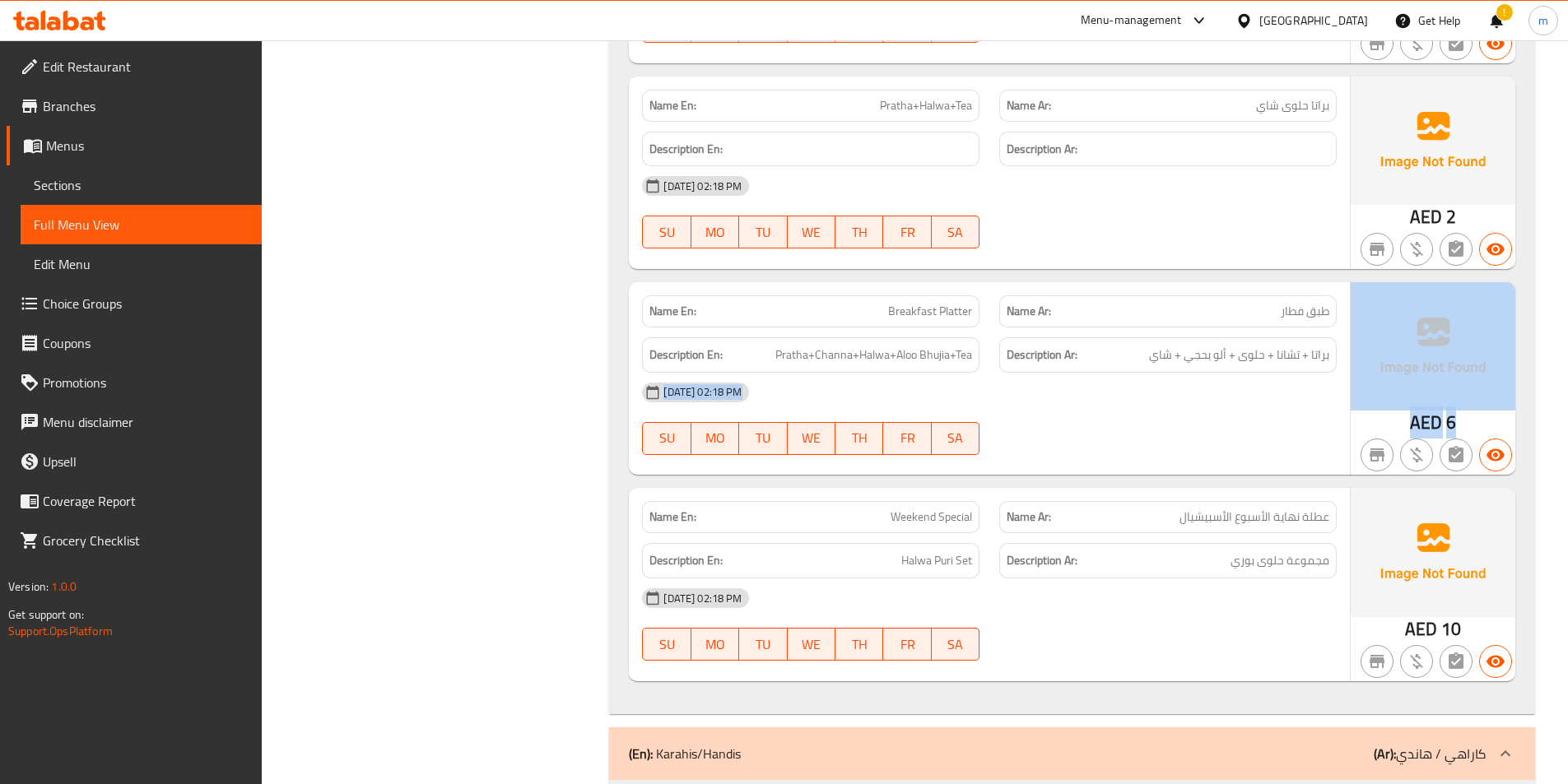
drag, startPoint x: 1142, startPoint y: 351, endPoint x: 1413, endPoint y: 366, distance: 271.4
click at [1413, 366] on div "Name En: Breakfast Platter Name Ar: طبق فطار Description En: Pratha+Channa+Halw…" at bounding box center [1072, 378] width 887 height 192
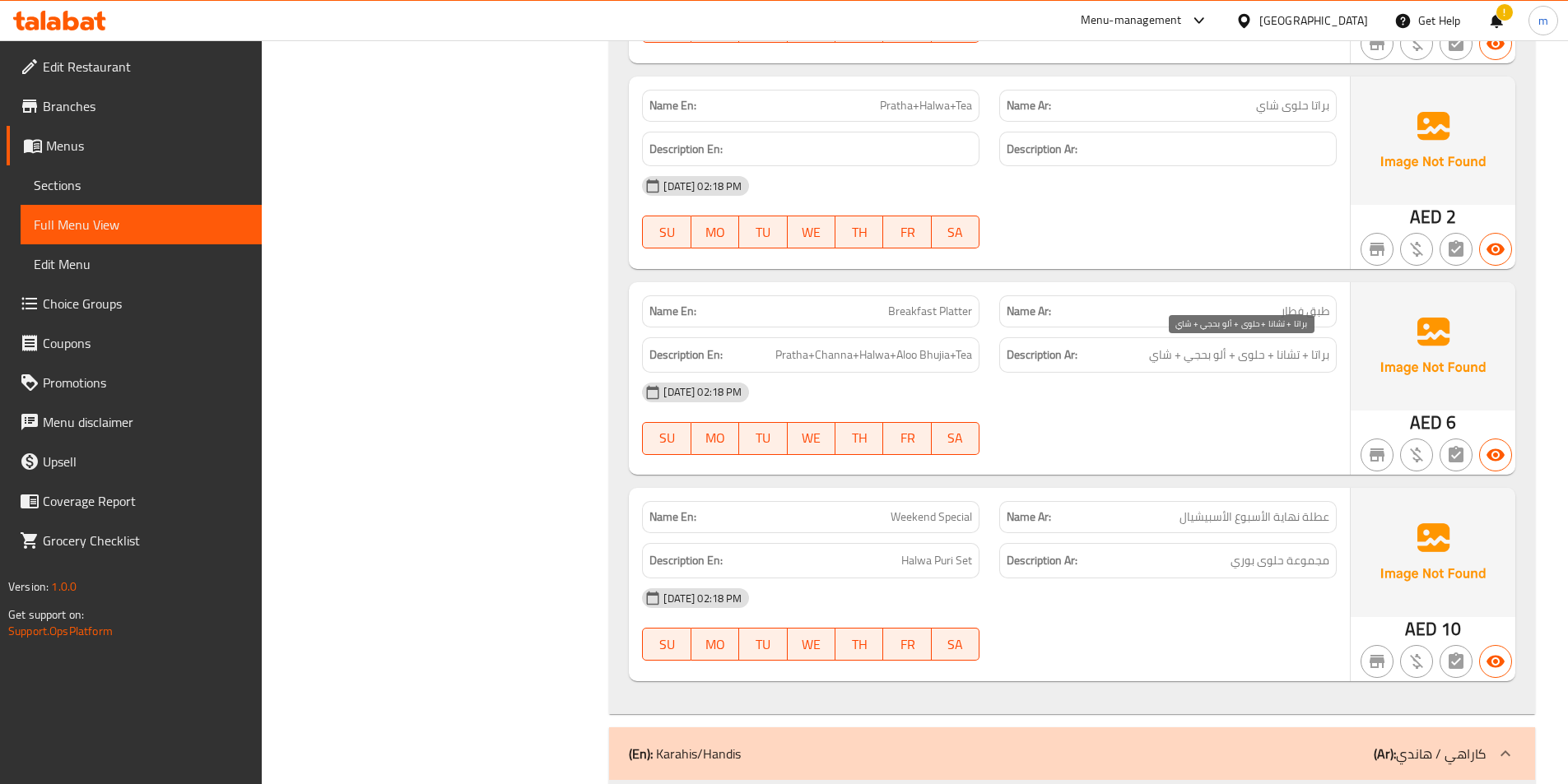
click at [1177, 364] on span "براتا + تشانا + حلوى + ألو بحجي + شاي" at bounding box center [1239, 355] width 180 height 21
copy div "براتا + تشانا + حلوى + ألو بحجي + شاي"
drag, startPoint x: 1214, startPoint y: 565, endPoint x: 1331, endPoint y: 559, distance: 117.2
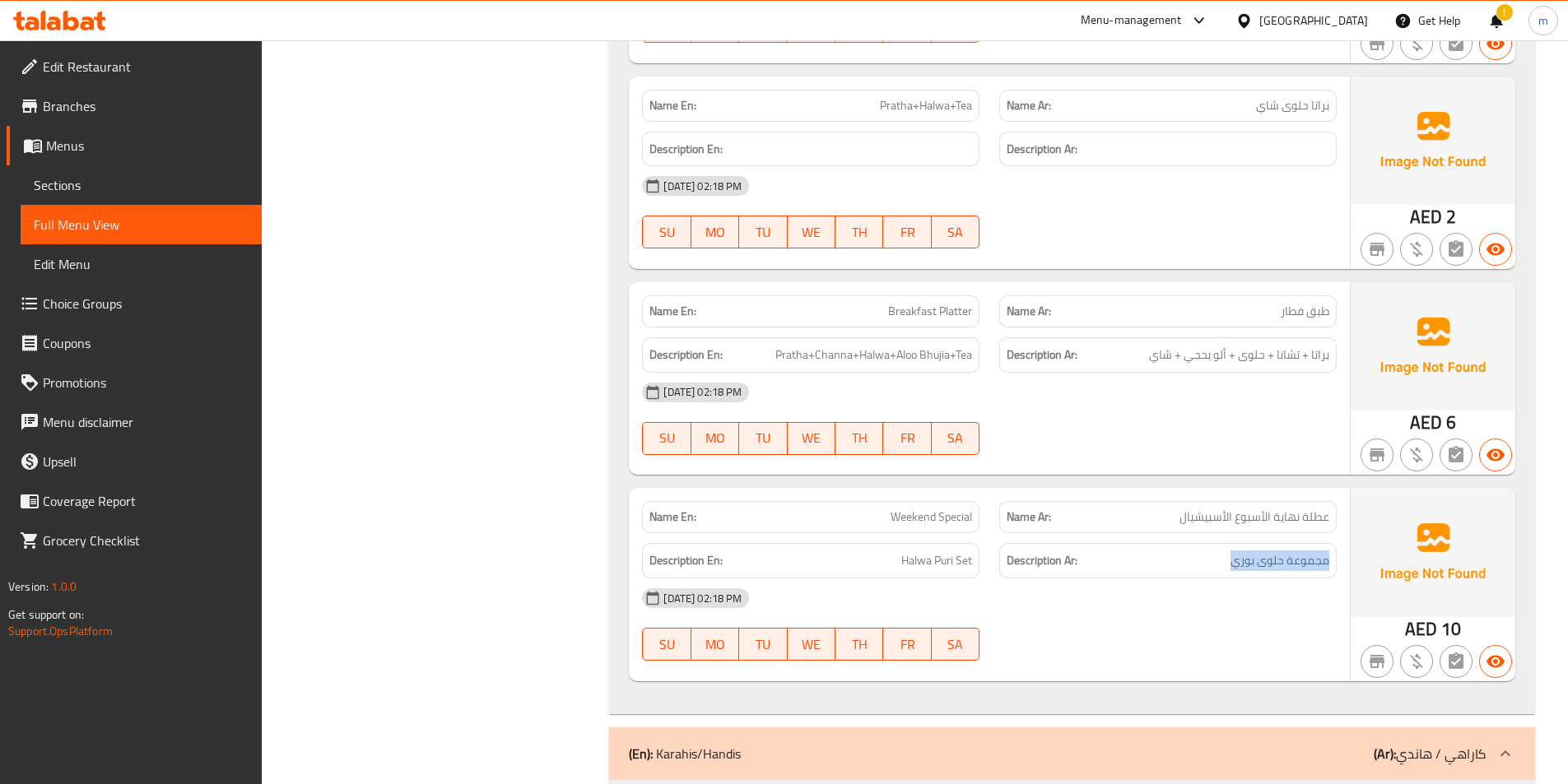
click at [1331, 559] on div "Description Ar: مجموعة حلوى بوري" at bounding box center [1168, 561] width 337 height 36
copy span "مجموعة حلوى بوري"
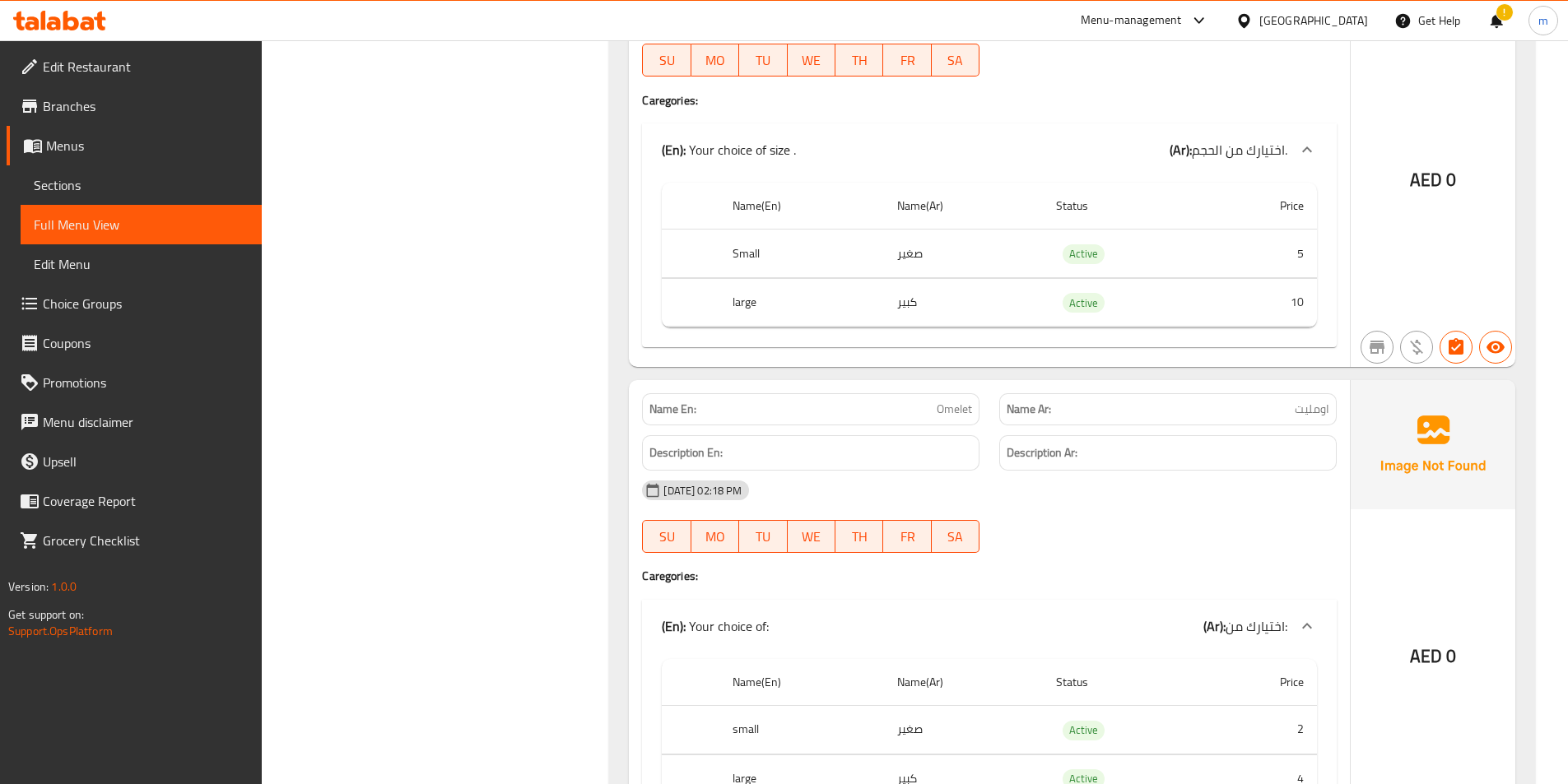
scroll to position [3029, 0]
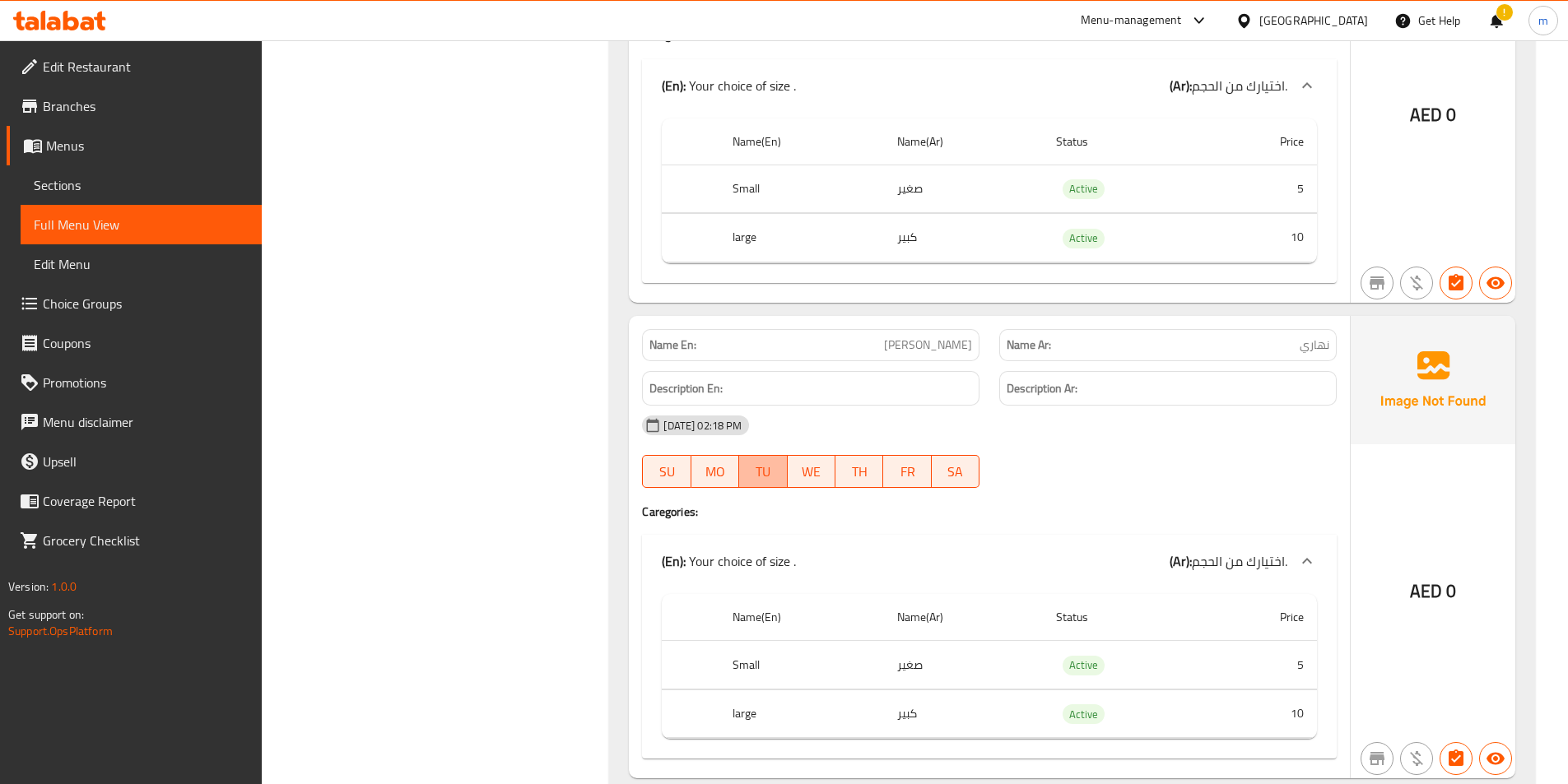
click at [759, 468] on span "TU" at bounding box center [762, 472] width 35 height 24
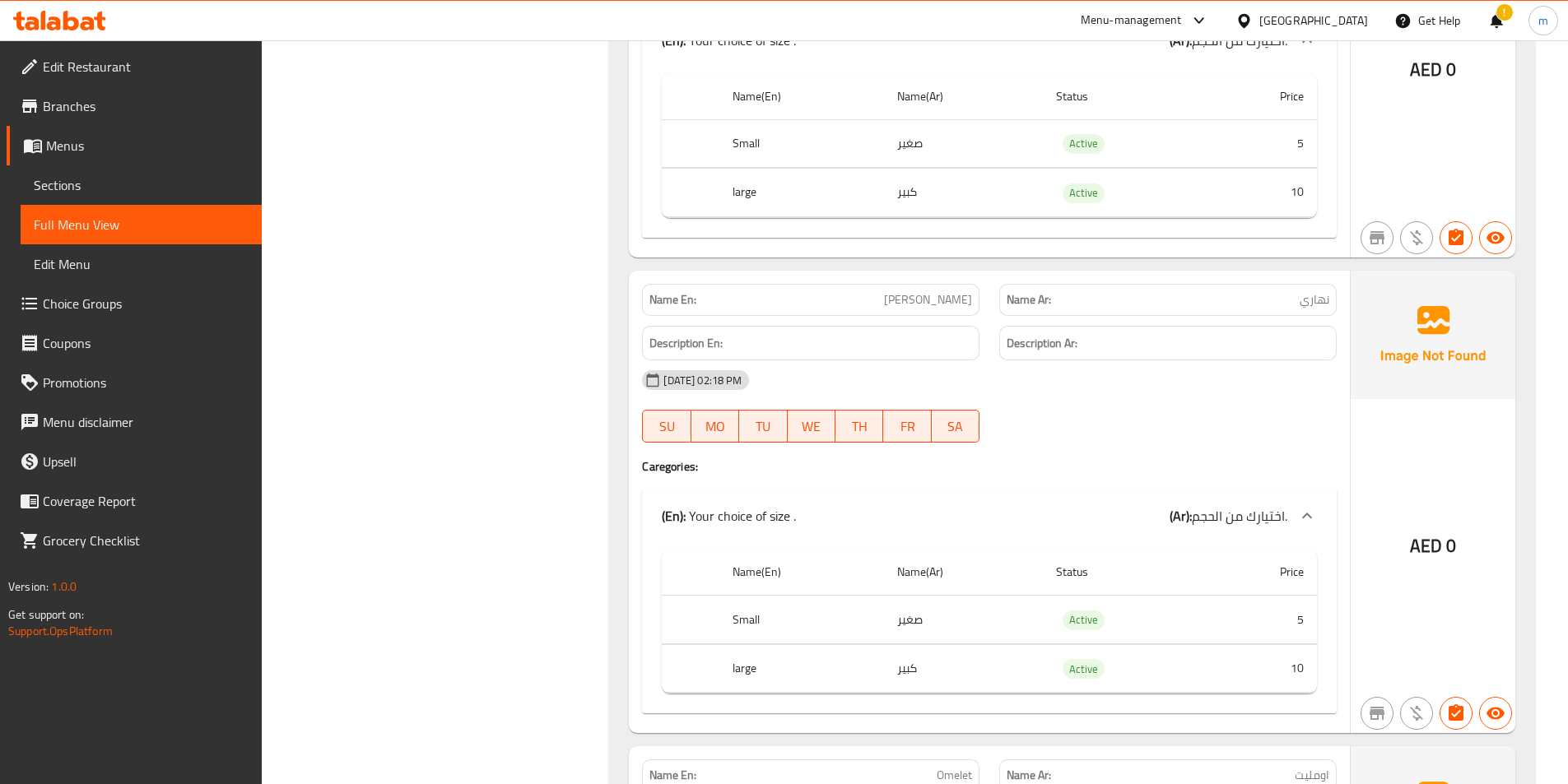
scroll to position [3111, 0]
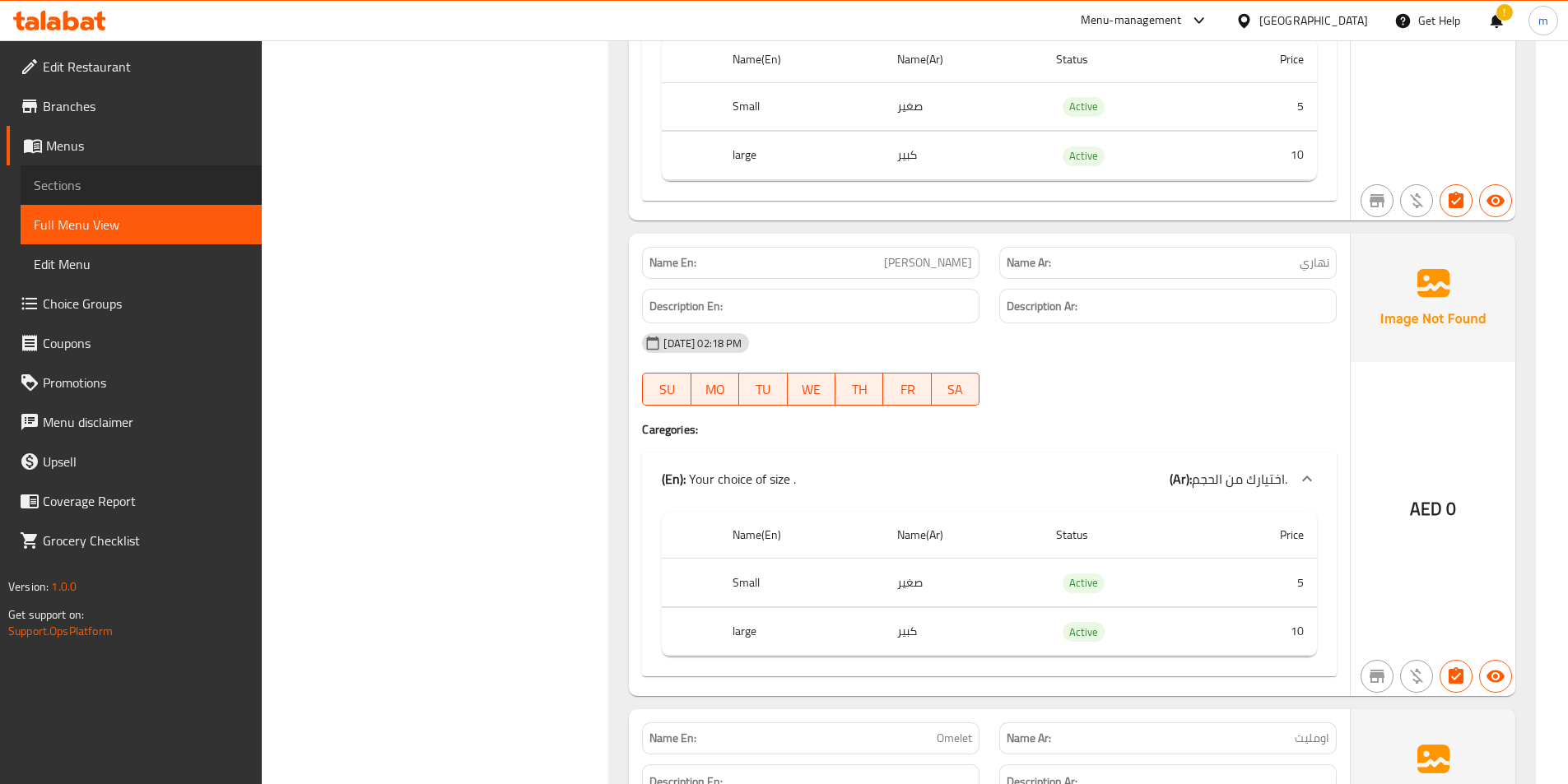
click at [83, 184] on span "Sections" at bounding box center [141, 185] width 215 height 20
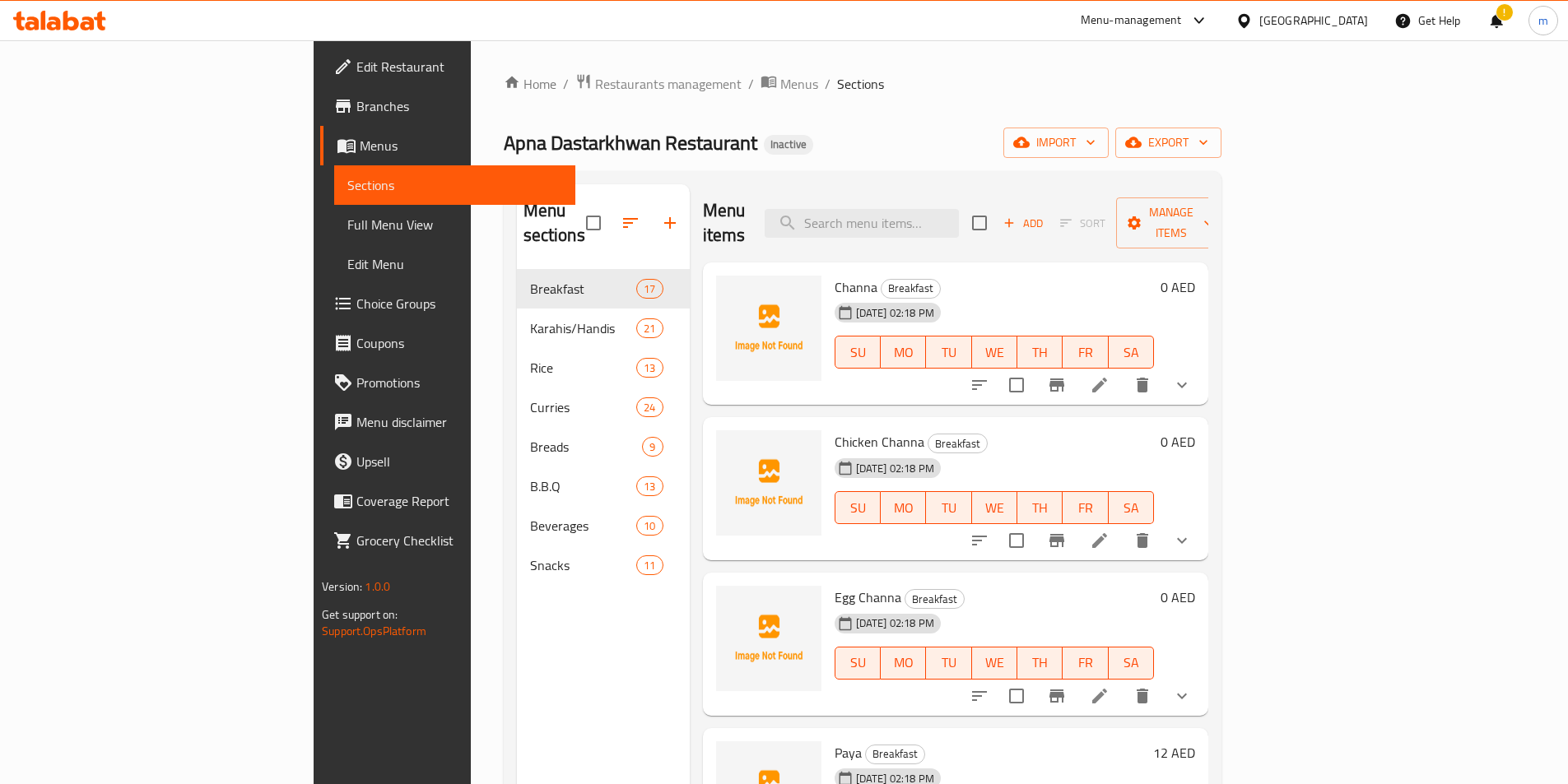
click at [1107, 378] on icon at bounding box center [1100, 385] width 15 height 15
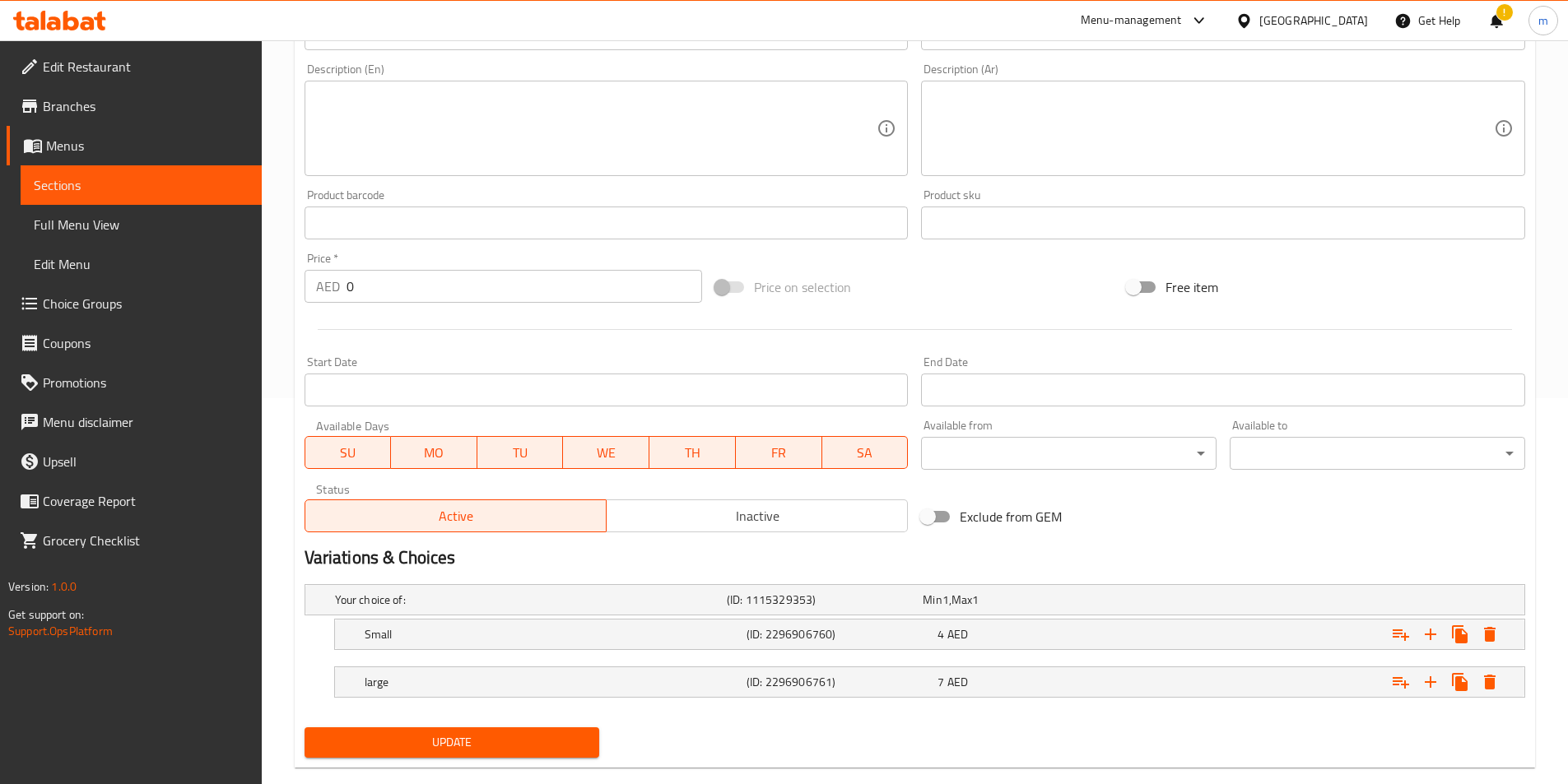
scroll to position [415, 0]
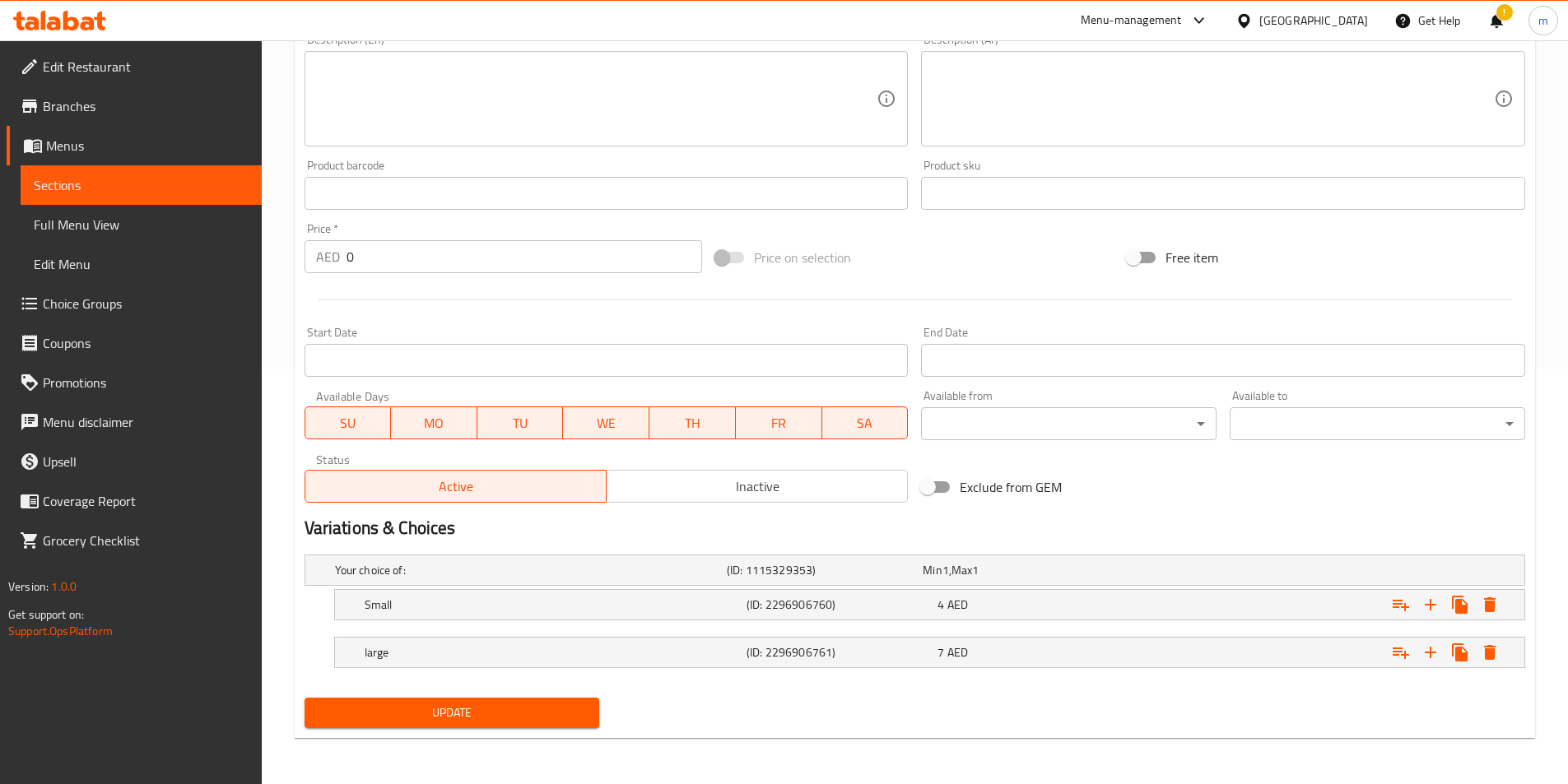
click at [487, 418] on span "TU" at bounding box center [521, 423] width 73 height 24
click at [509, 426] on span "TU" at bounding box center [521, 423] width 73 height 24
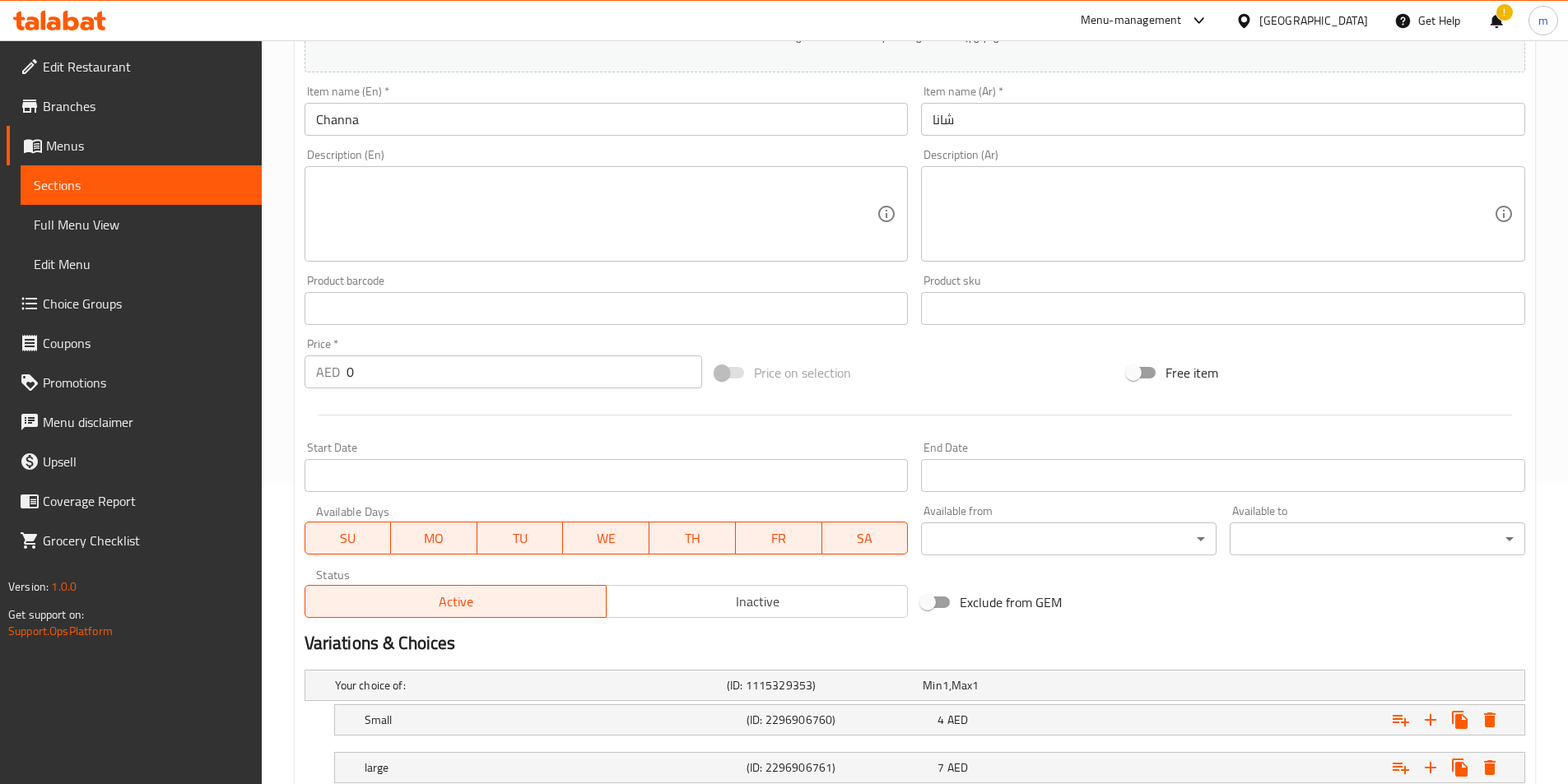
scroll to position [87, 0]
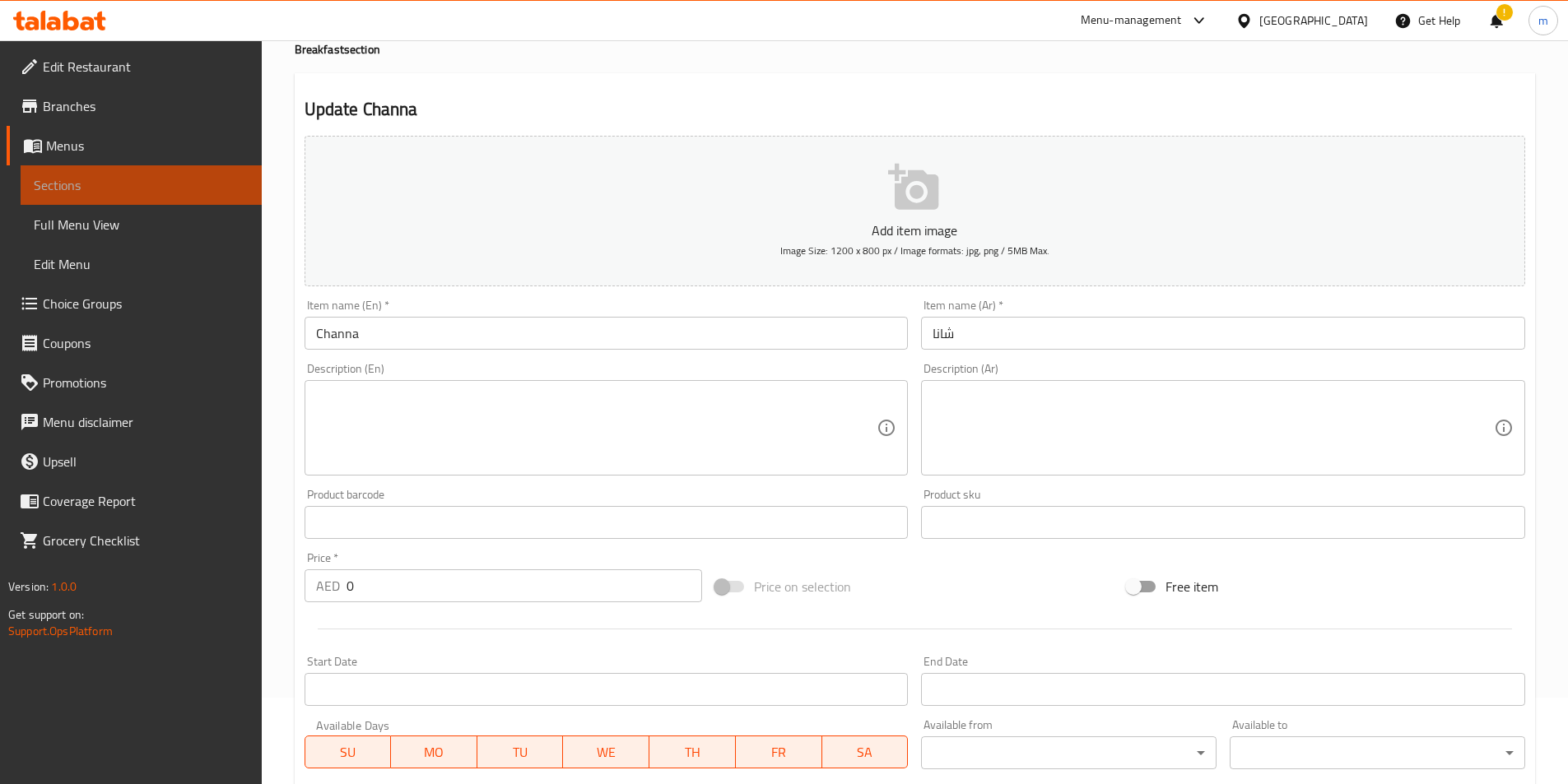
click at [113, 189] on span "Sections" at bounding box center [141, 185] width 215 height 20
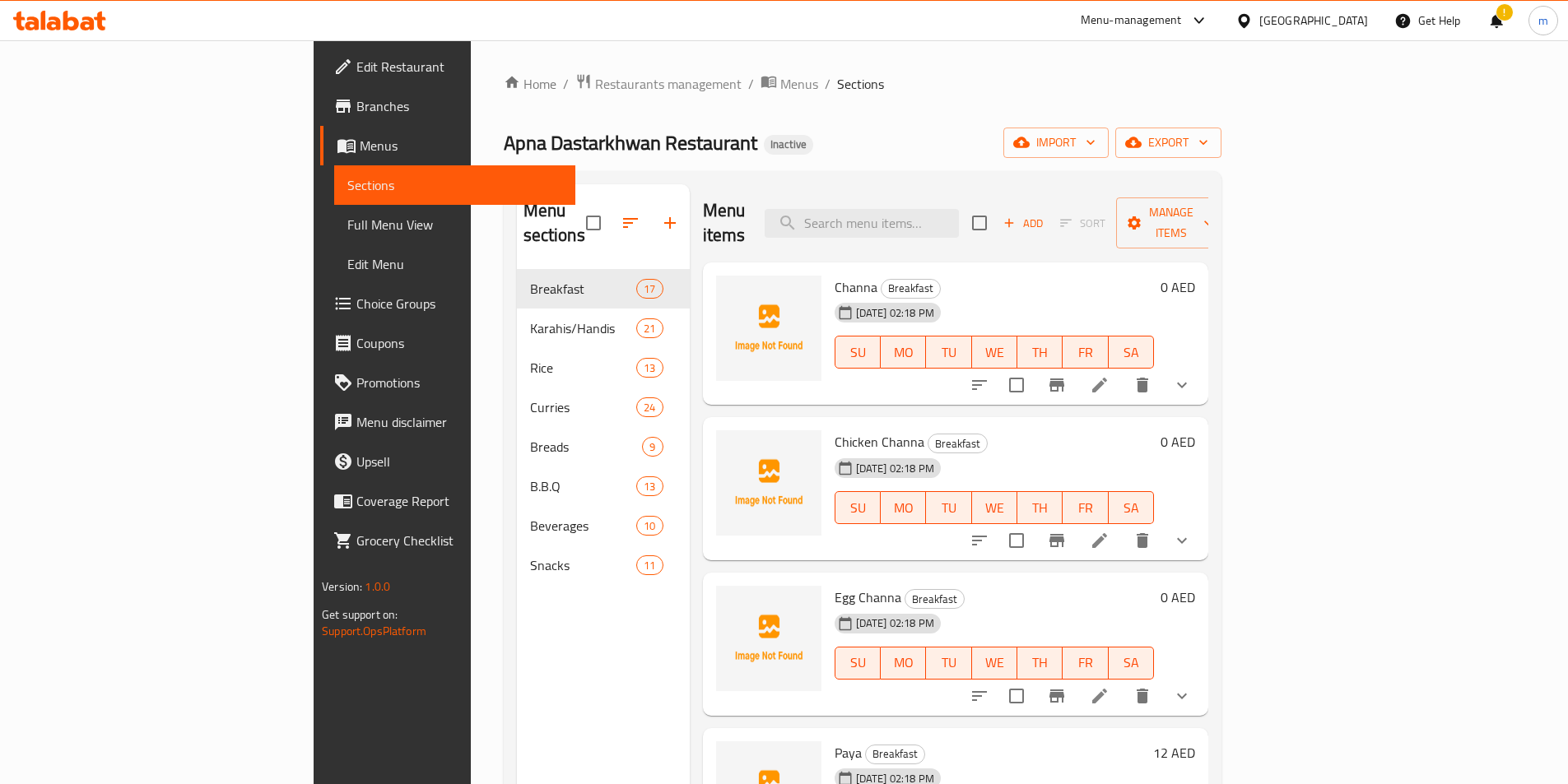
click at [1107, 378] on icon at bounding box center [1100, 385] width 15 height 15
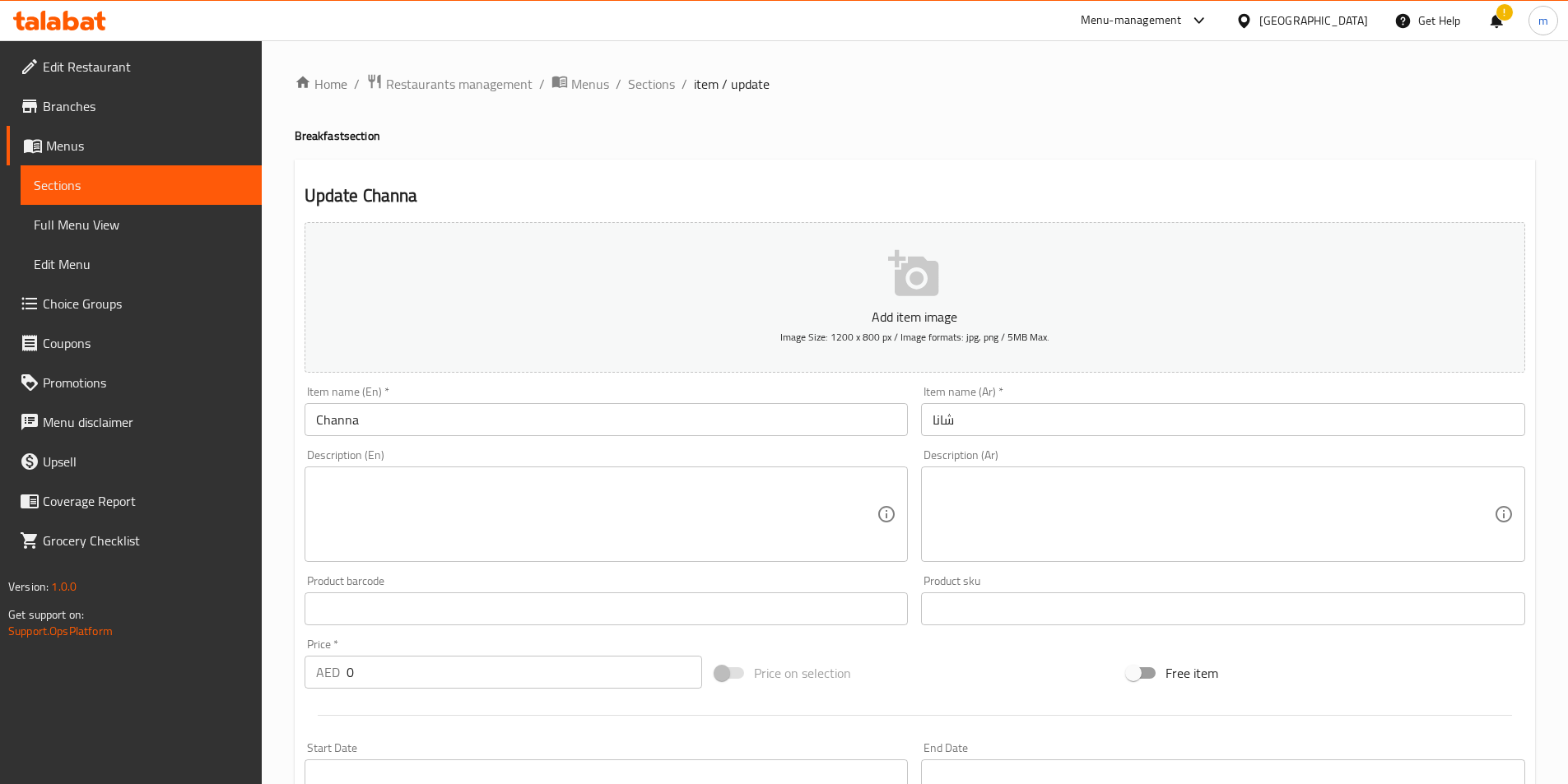
click at [492, 518] on textarea at bounding box center [597, 514] width 561 height 78
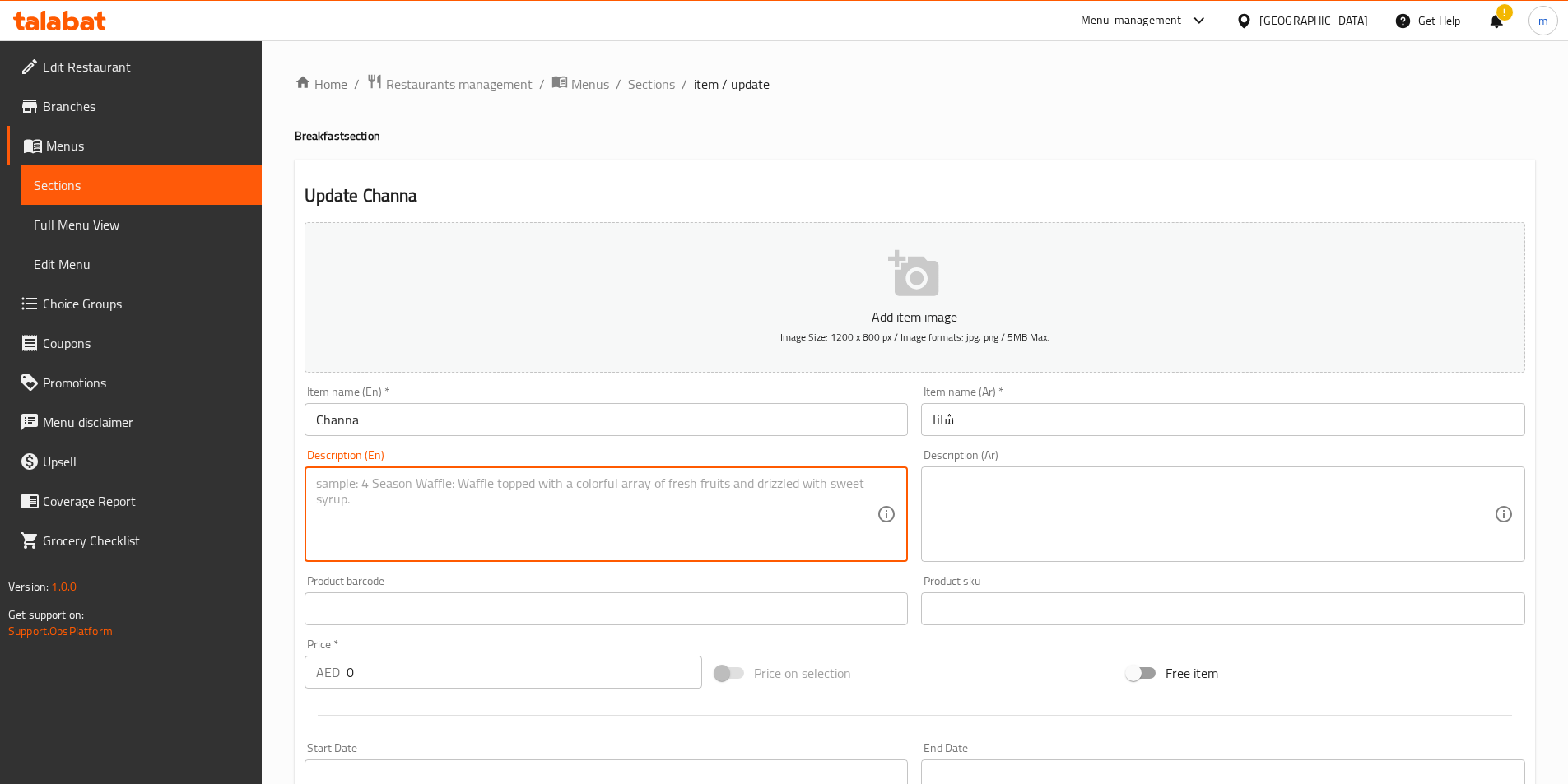
paste textarea "A rich, flavorful chickpea curry, slow-cooked with aromatic spices, offering a …"
type textarea "A rich, flavorful chickpea curry, slow-cooked with aromatic spices, offering a …"
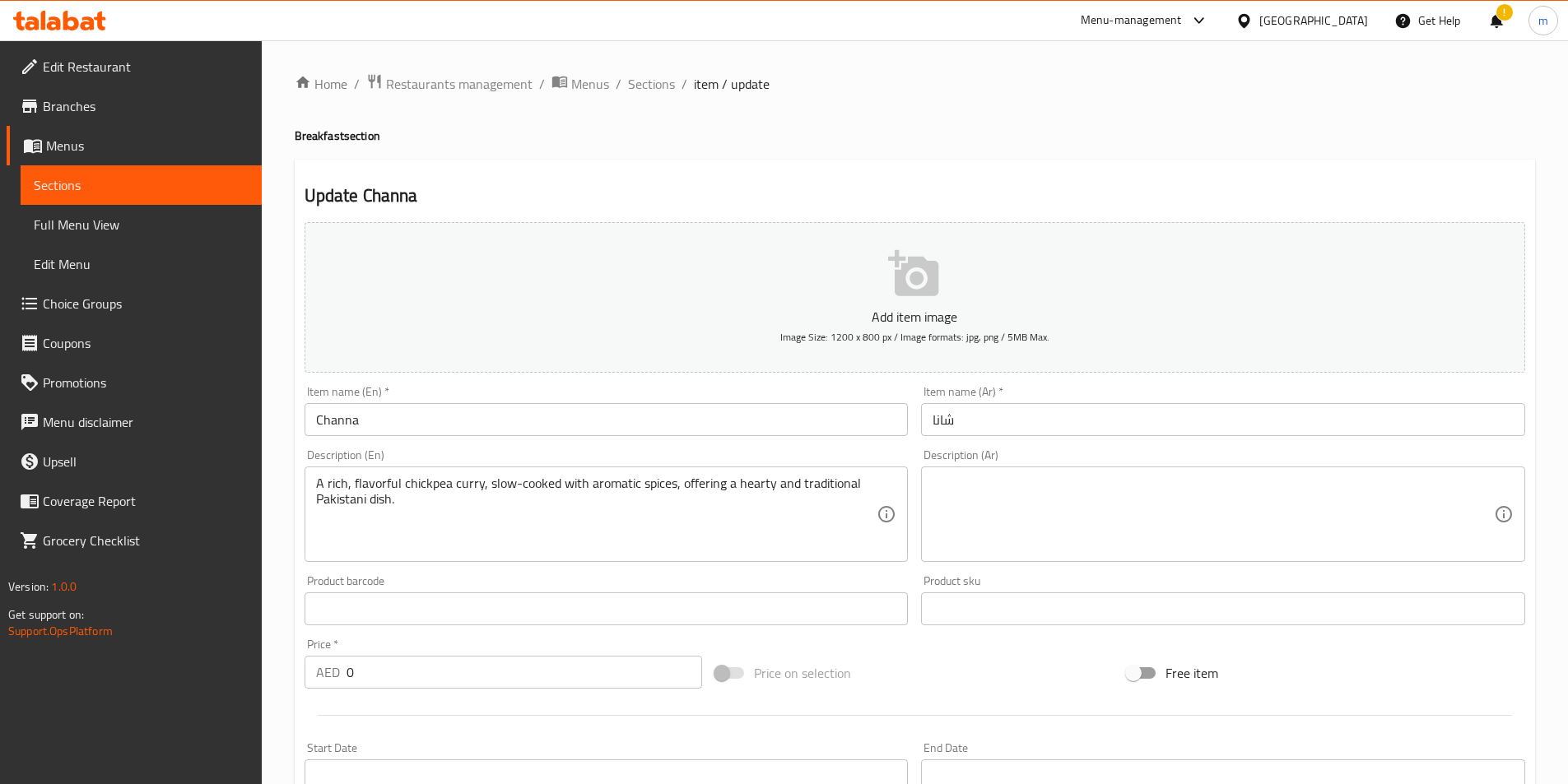
click at [1040, 515] on textarea at bounding box center [1213, 514] width 561 height 78
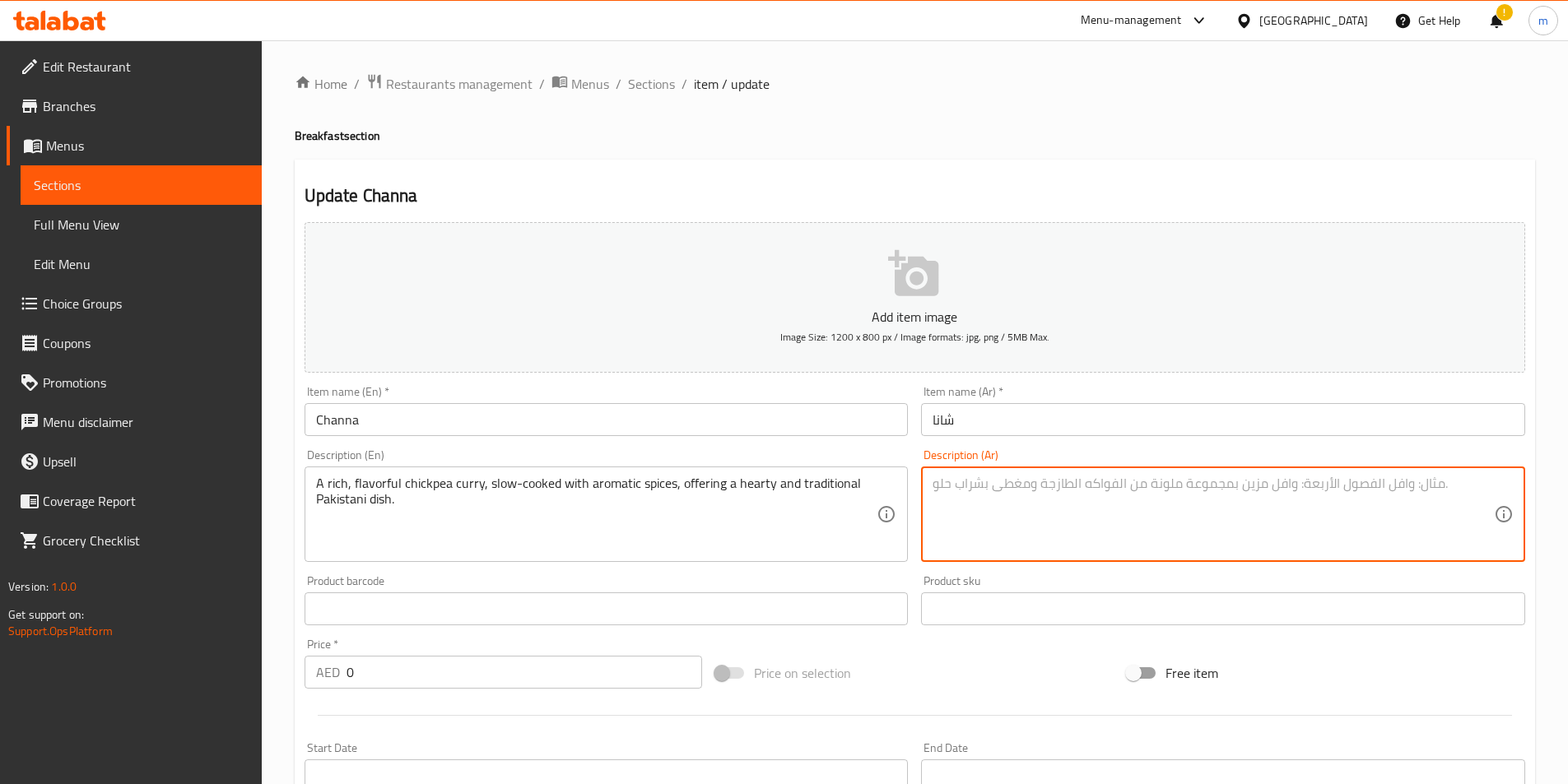
paste textarea "حساء حمص غني بالنكهة، مطبوخ ببطء مع بهارات عطرية، يقدم طبقاً باكستانياً تقليديا…"
type textarea "حساء حمص غني بالنكهة، مطبوخ ببطء مع بهارات عطرية، يقدم طبقاً باكستانياً تقليديا…"
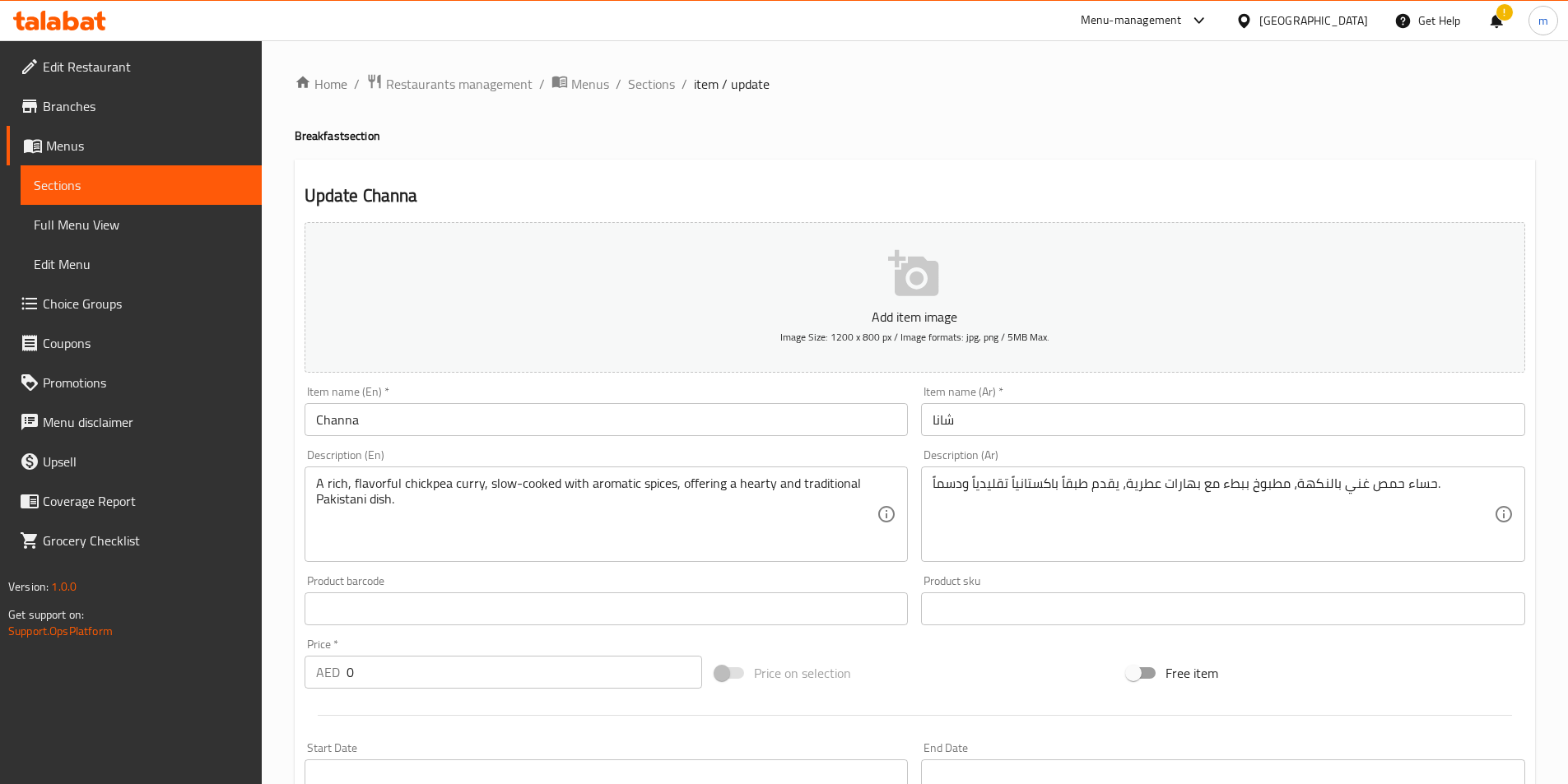
click at [161, 184] on span "Sections" at bounding box center [141, 185] width 215 height 20
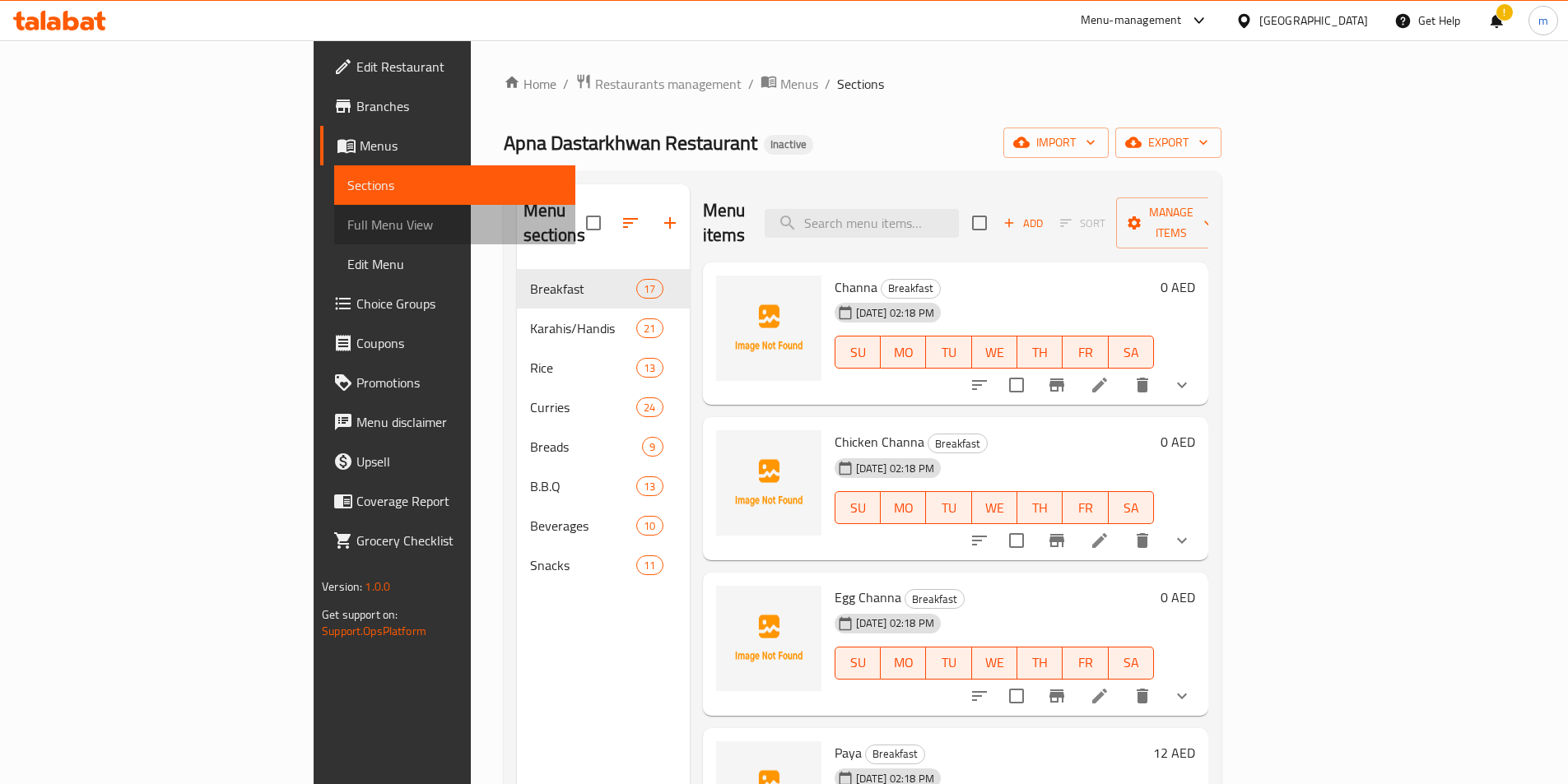
click at [347, 234] on span "Full Menu View" at bounding box center [455, 225] width 215 height 20
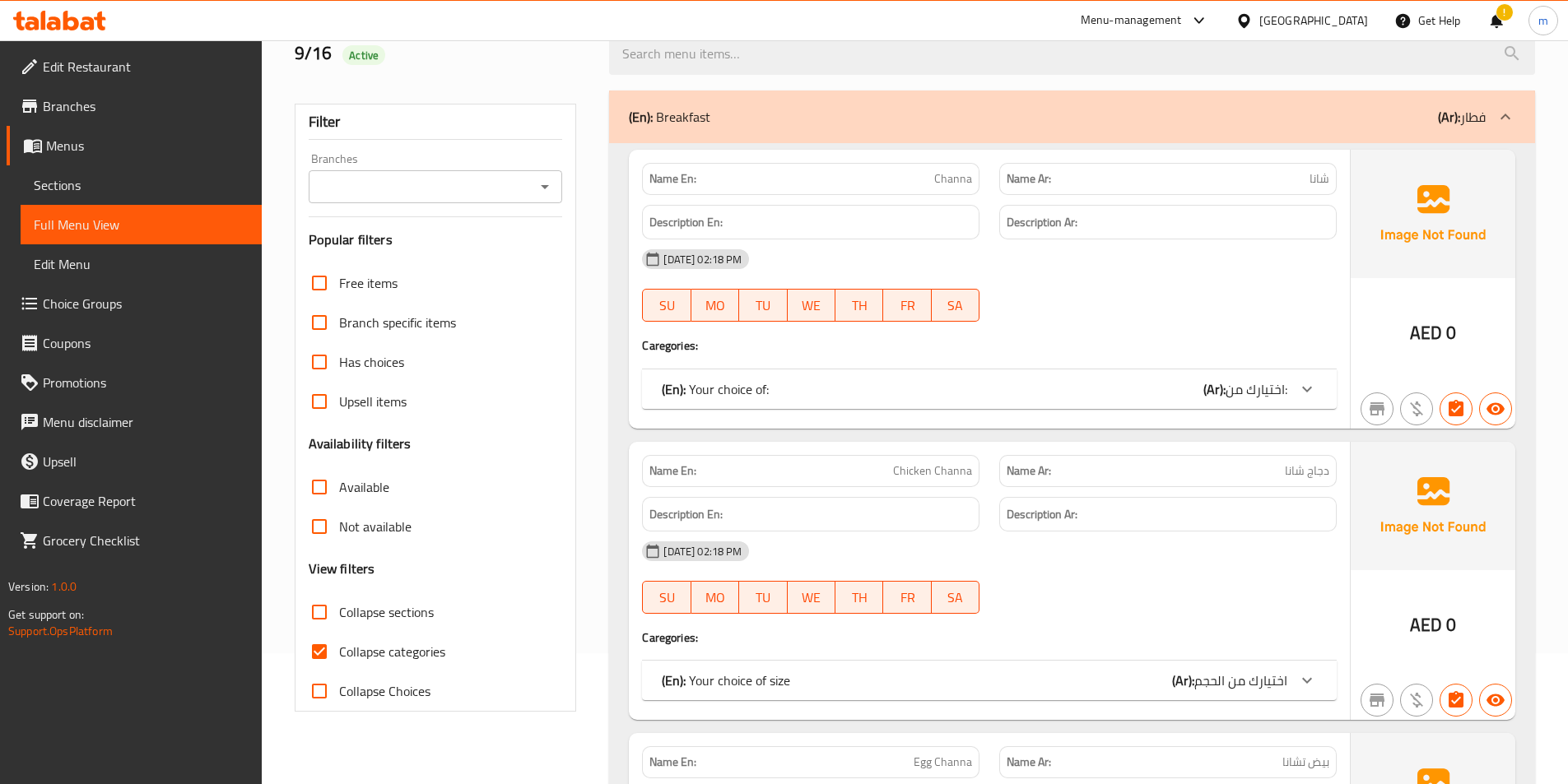
scroll to position [247, 0]
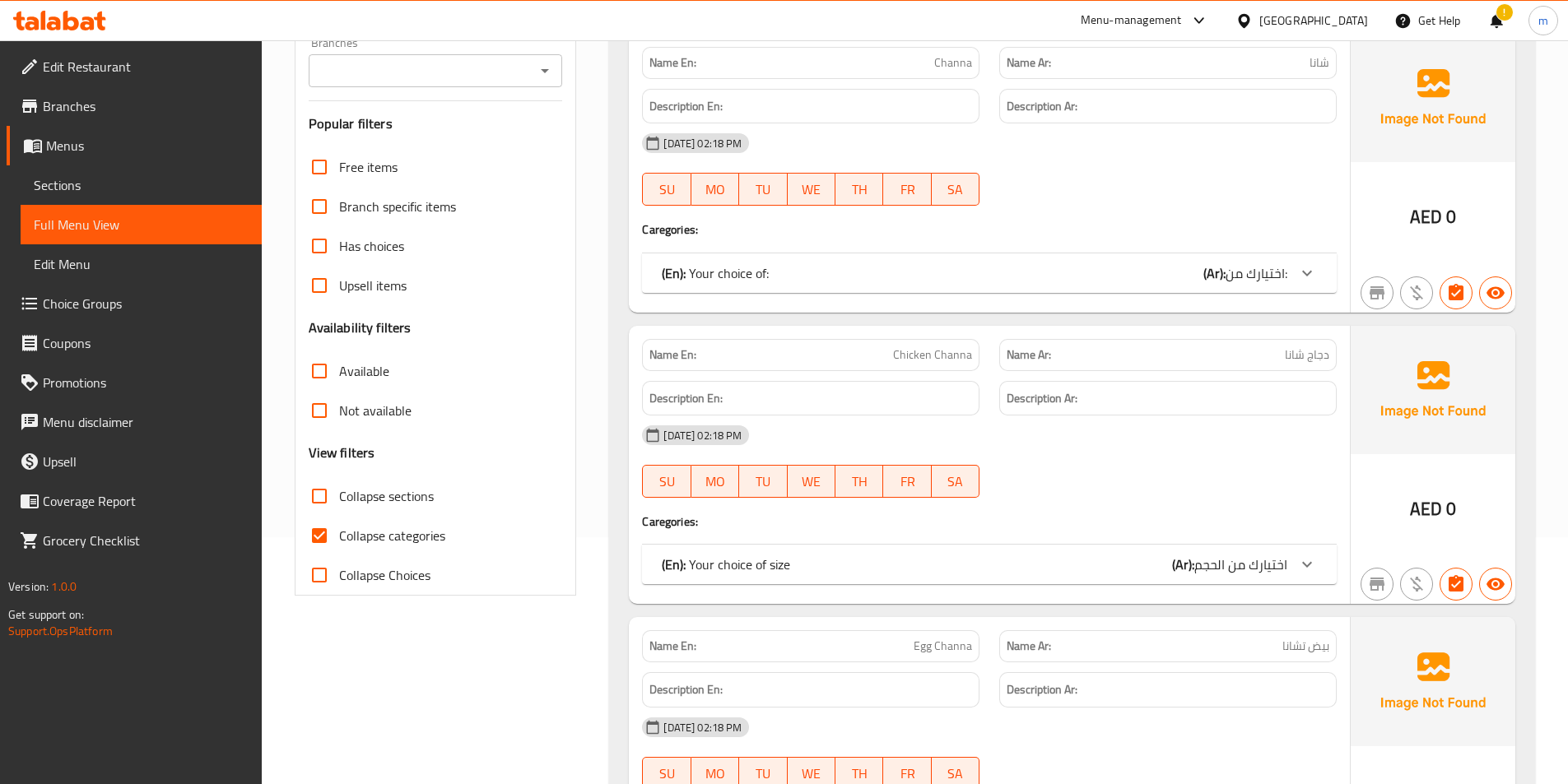
click at [375, 542] on span "Collapse categories" at bounding box center [392, 535] width 107 height 20
click at [339, 542] on input "Collapse categories" at bounding box center [320, 535] width 39 height 39
checkbox input "false"
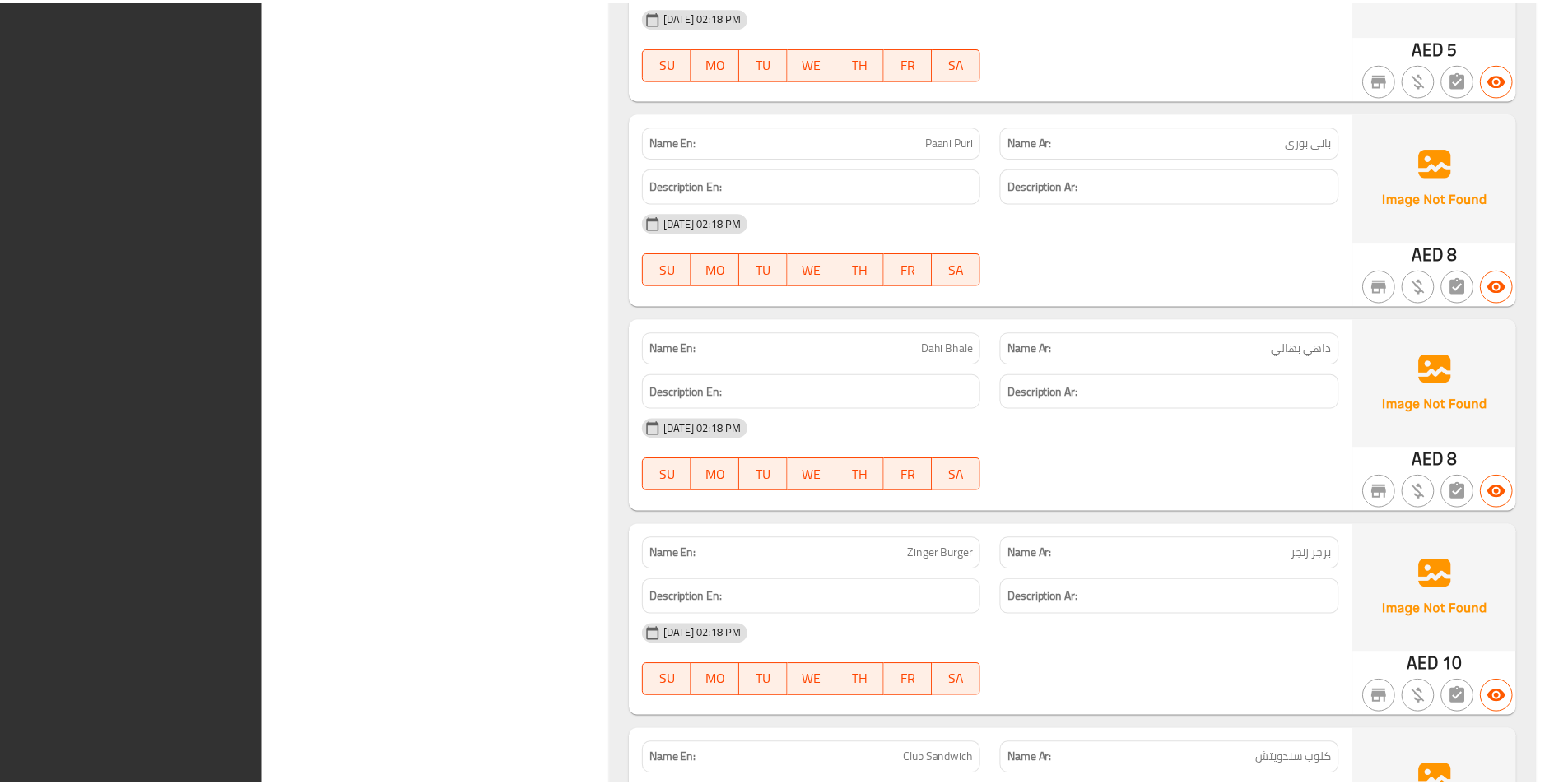
scroll to position [31733, 0]
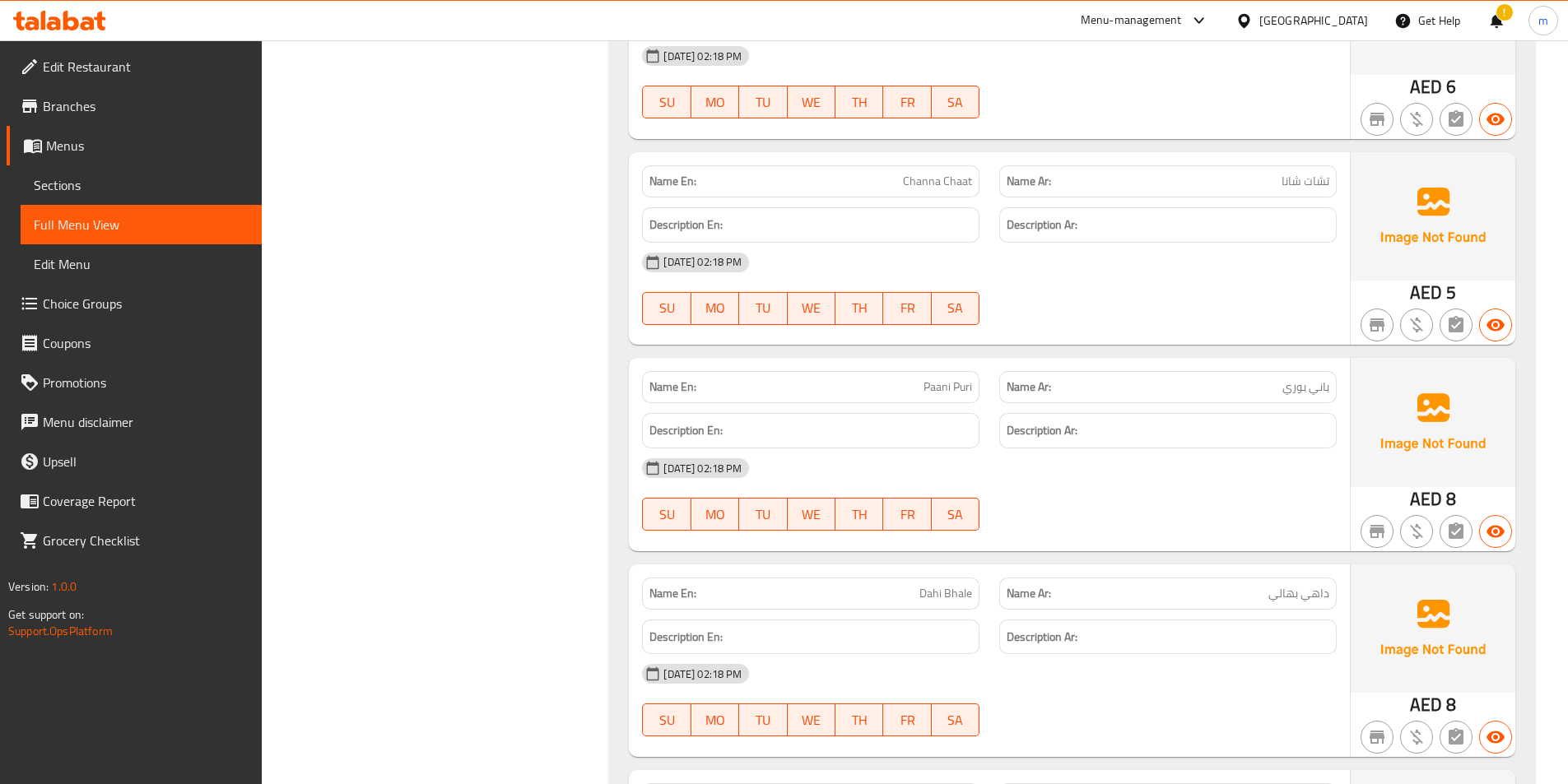
click at [87, 168] on link "Sections" at bounding box center [141, 185] width 242 height 39
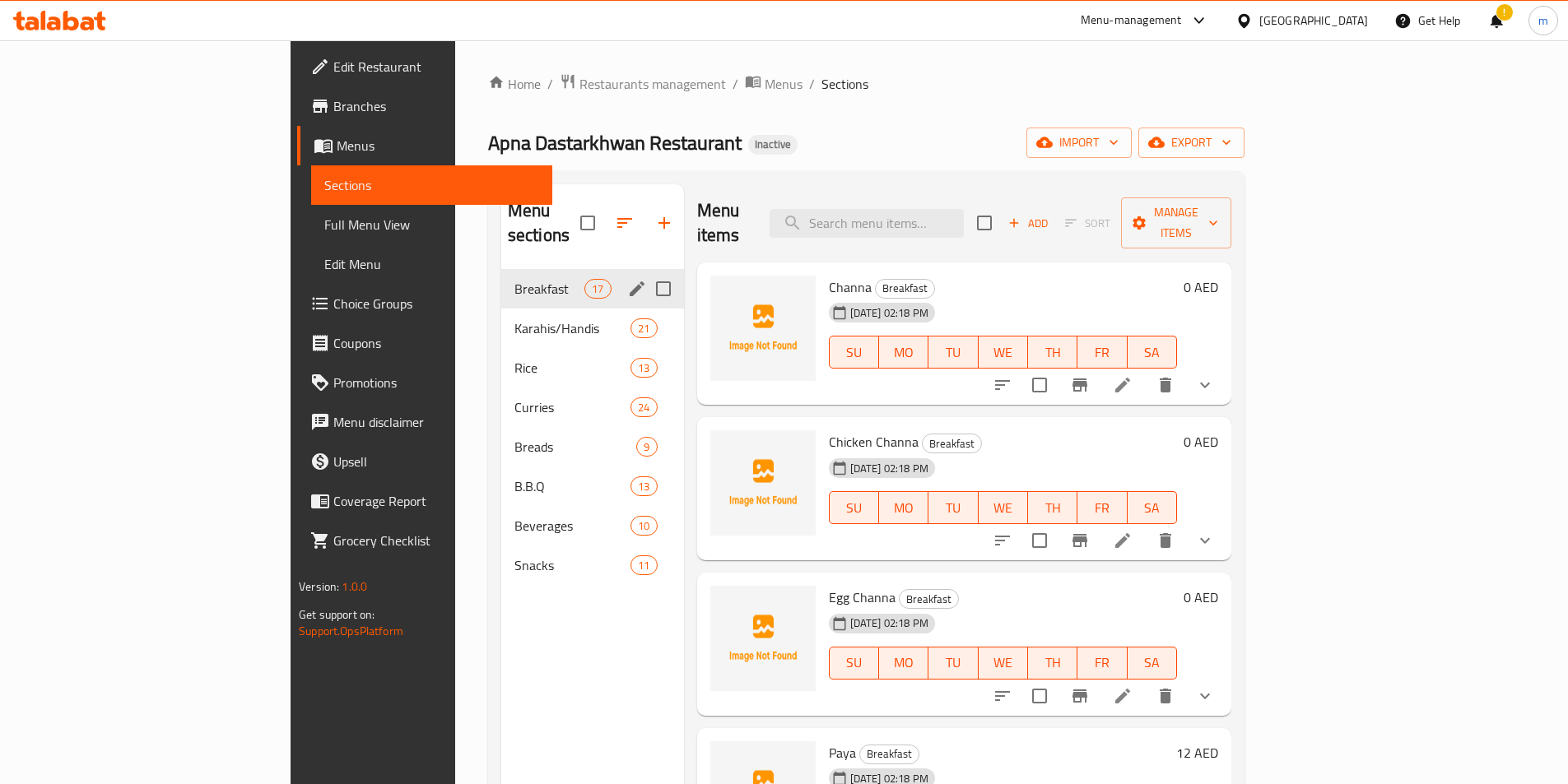
click at [515, 279] on span "Breakfast" at bounding box center [549, 289] width 70 height 20
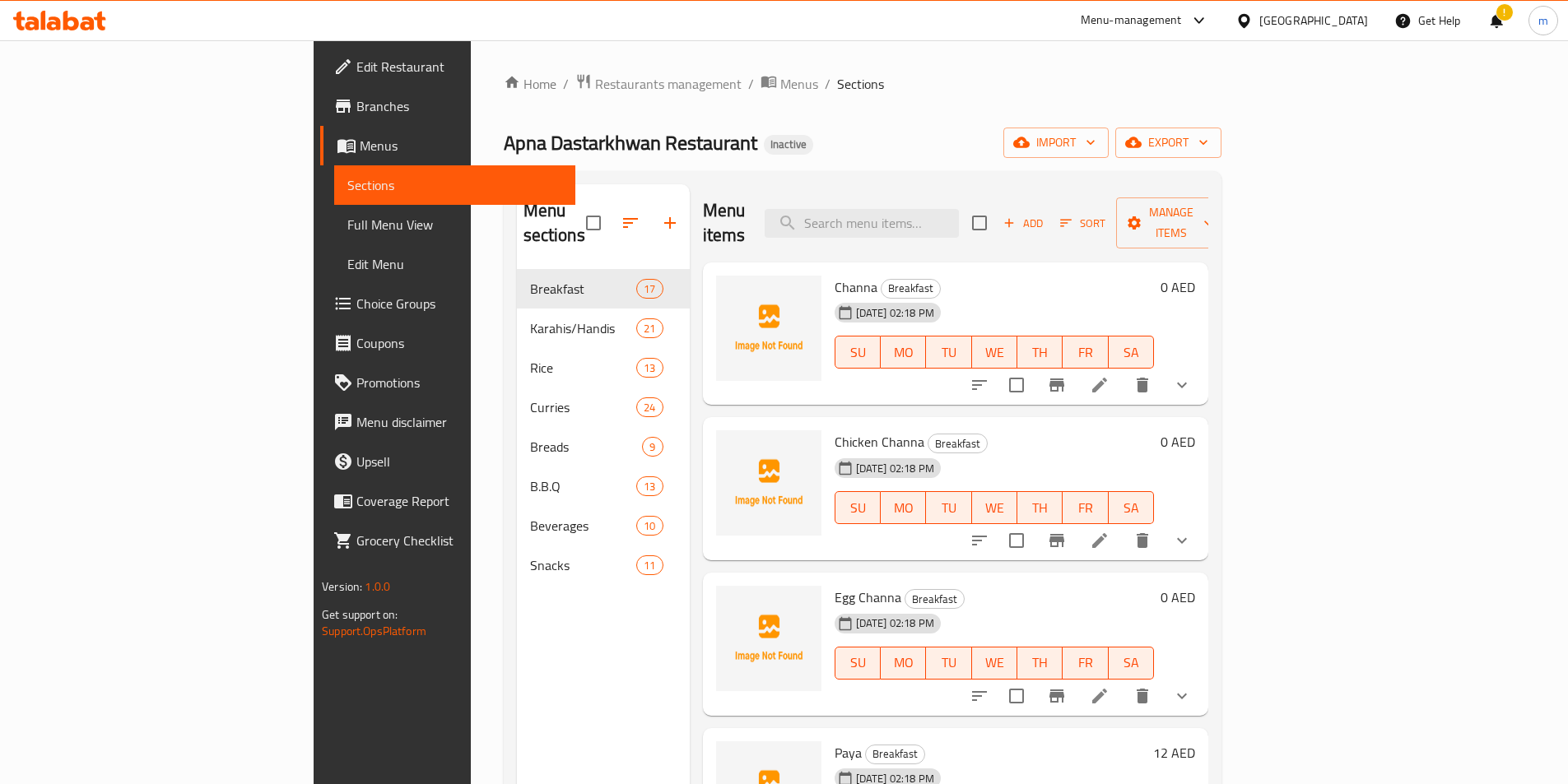
click at [1122, 371] on li at bounding box center [1100, 386] width 46 height 30
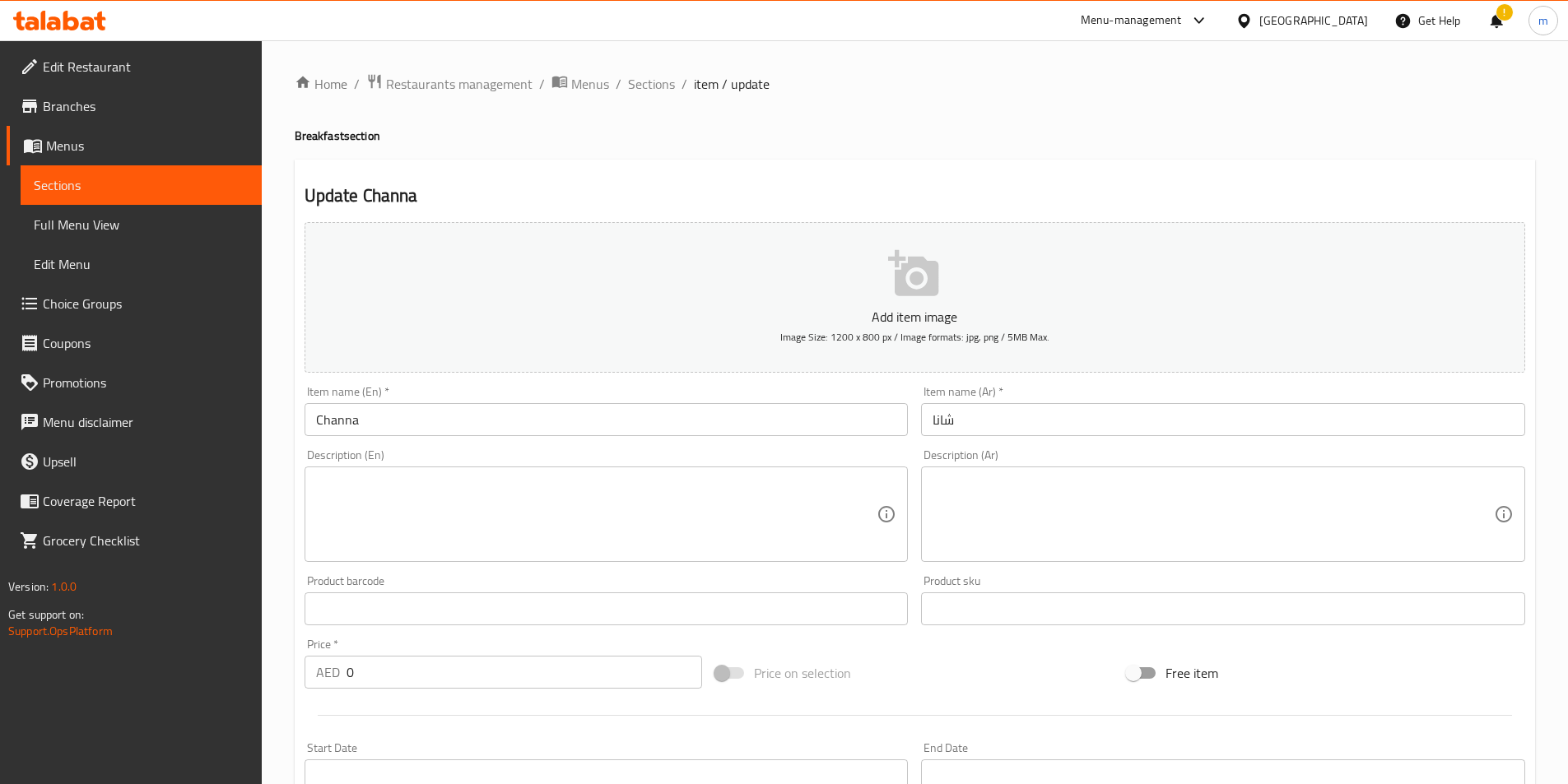
click at [515, 489] on textarea at bounding box center [597, 514] width 561 height 78
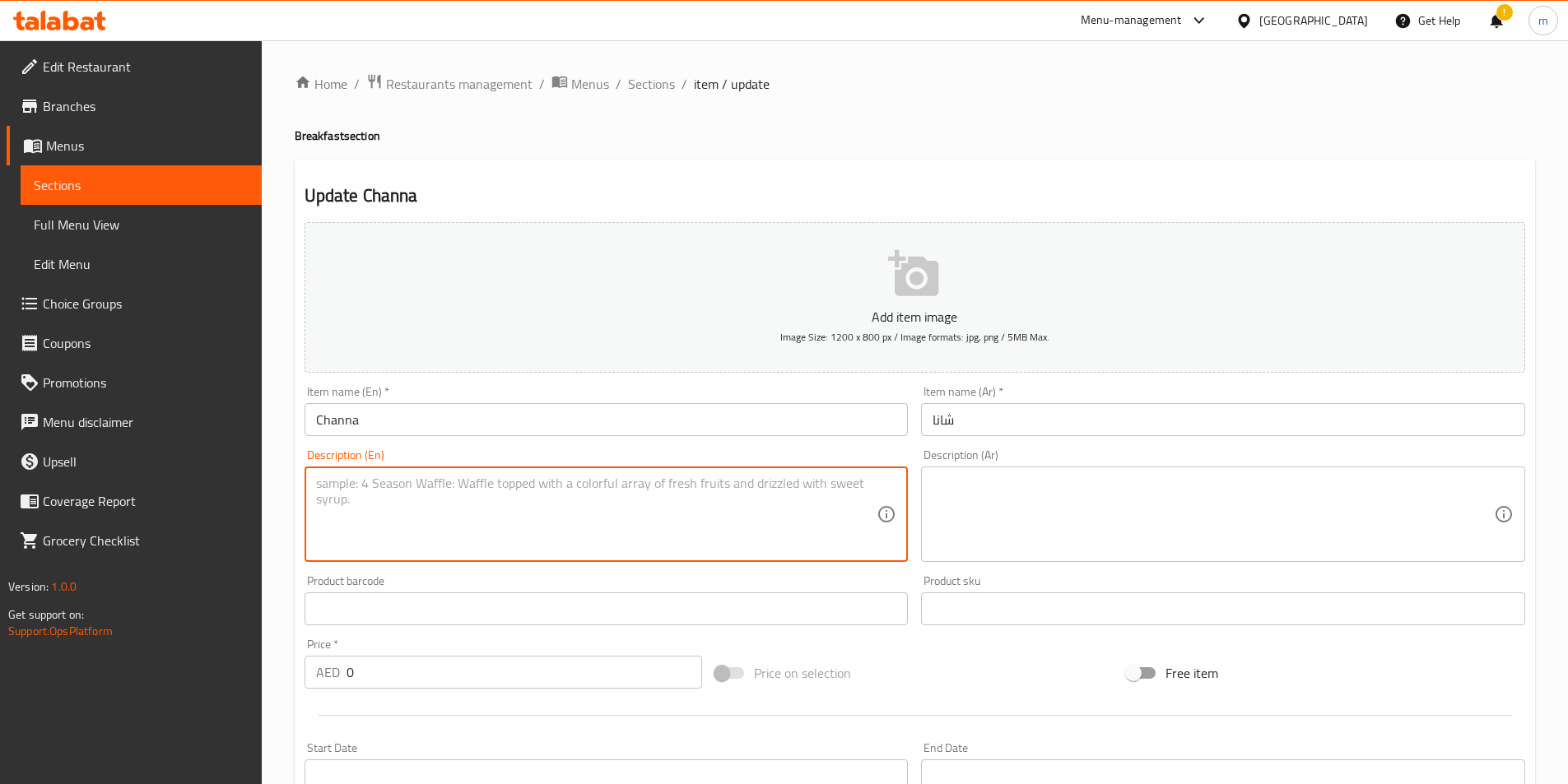
paste textarea "A rich, flavorful chickpea curry, slow-cooked with aromatic spices, offering a …"
type textarea "A rich, flavorful chickpea curry, slow-cooked with aromatic spices, offering a …"
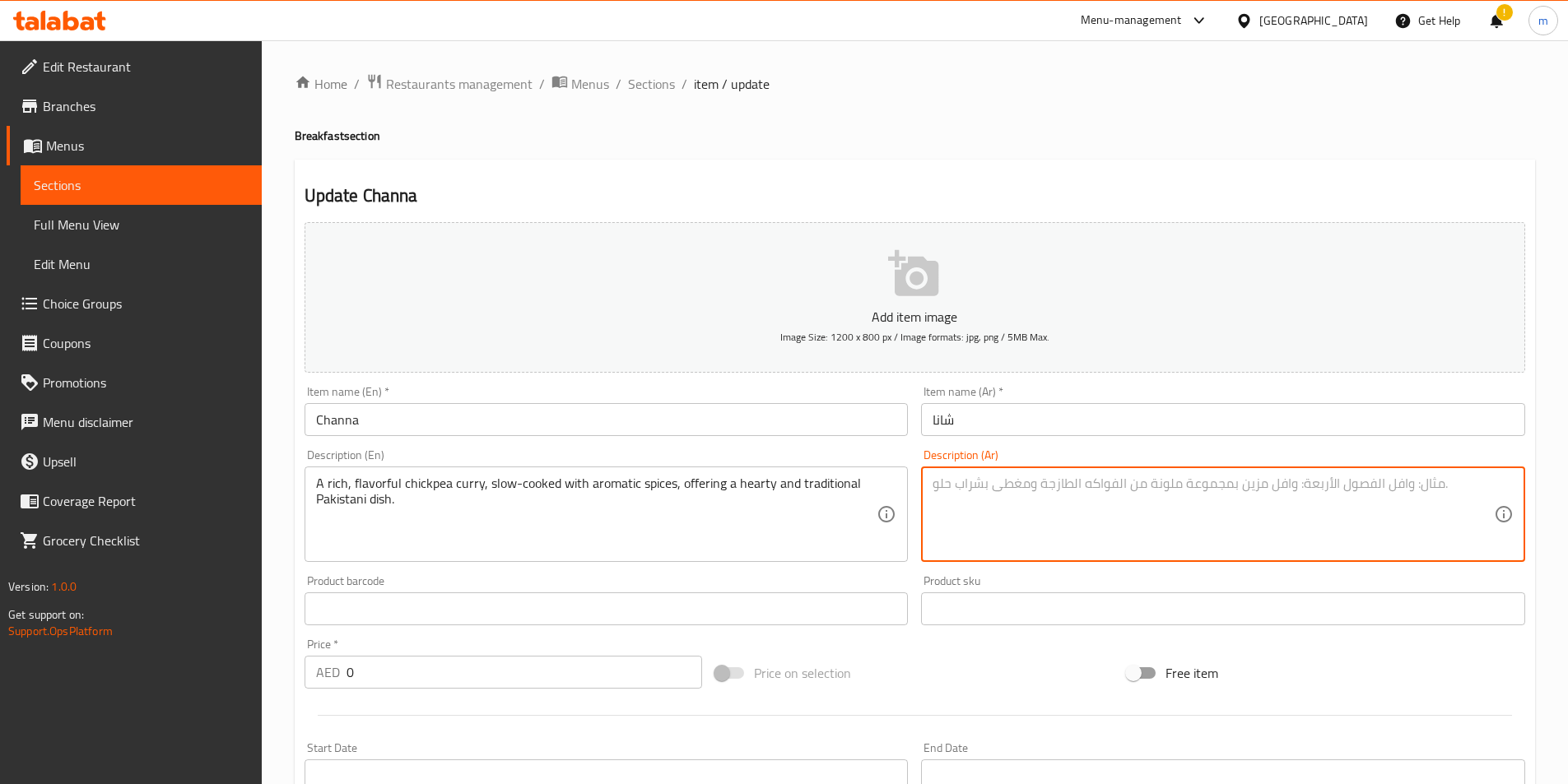
click at [1070, 526] on textarea at bounding box center [1213, 514] width 561 height 78
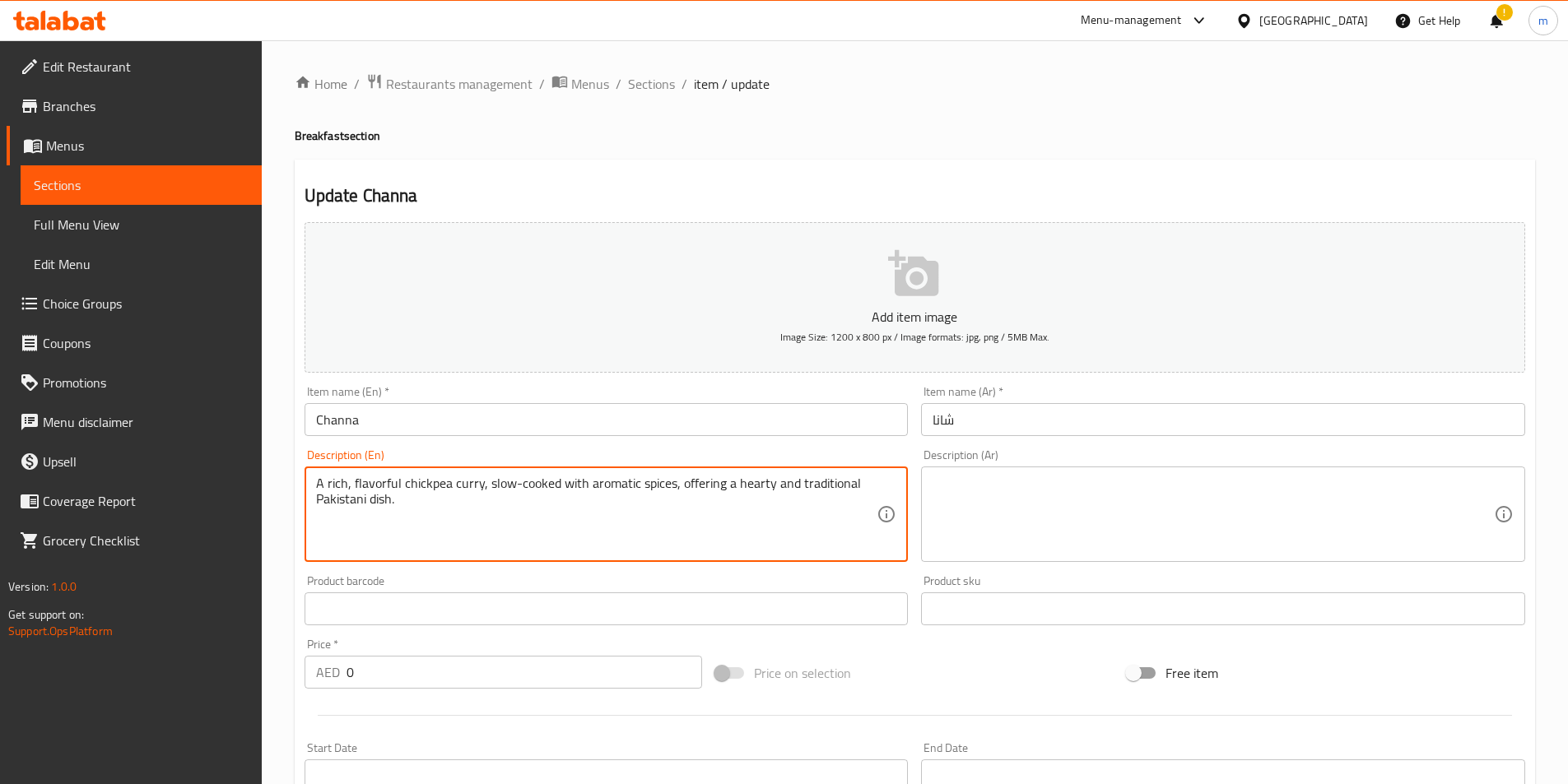
drag, startPoint x: 403, startPoint y: 484, endPoint x: 480, endPoint y: 495, distance: 77.8
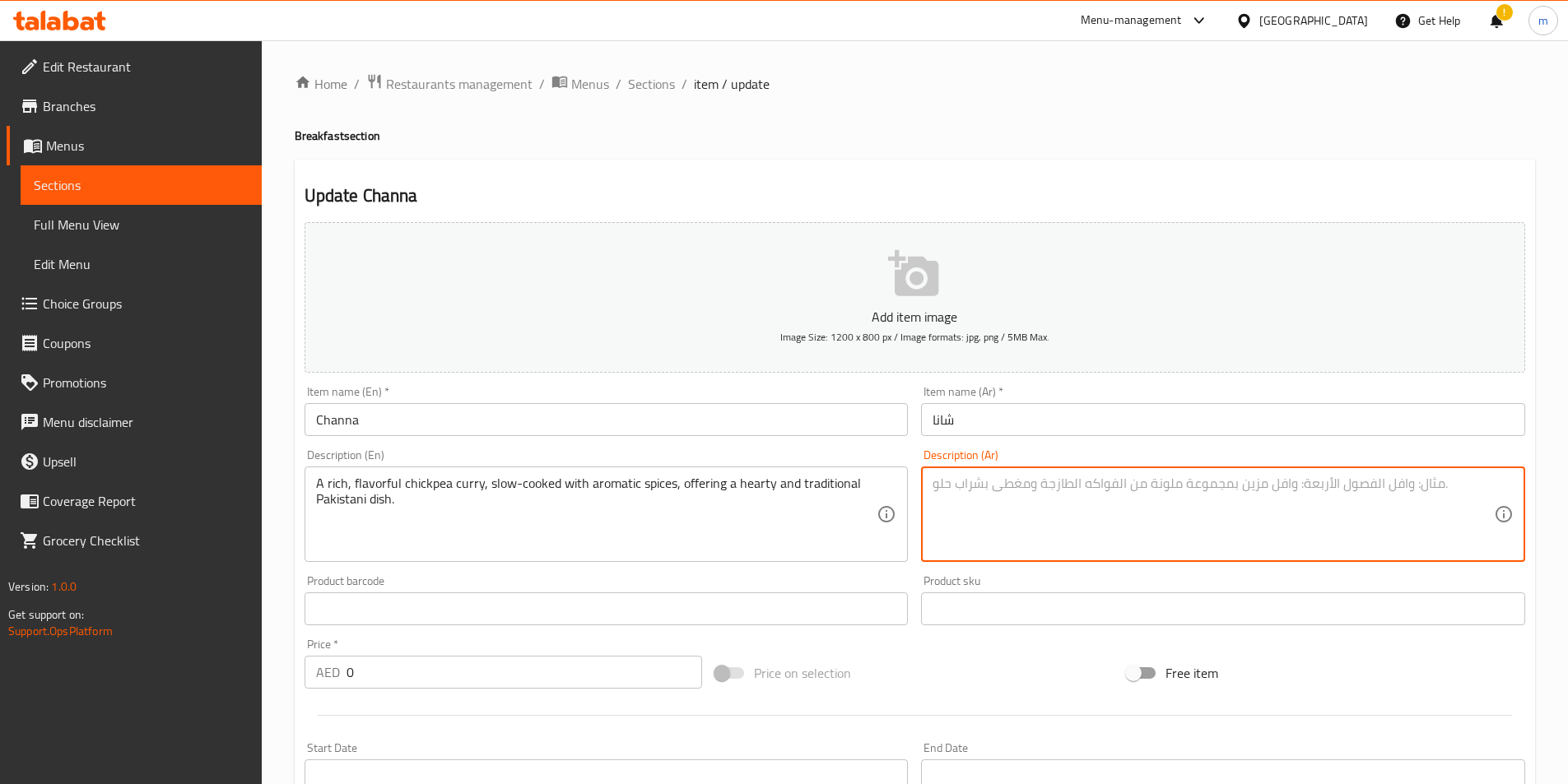
click at [1105, 503] on textarea at bounding box center [1213, 514] width 561 height 78
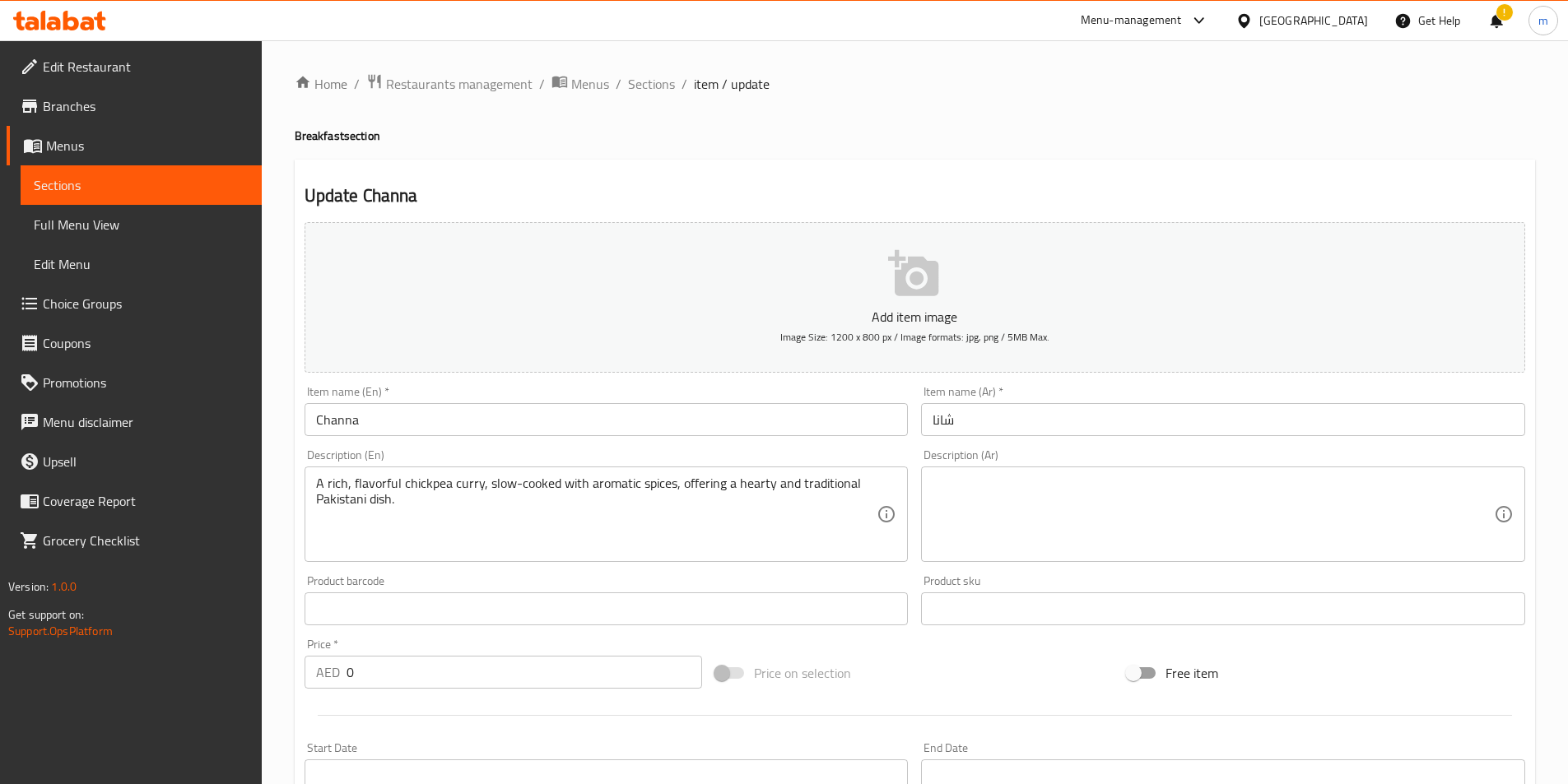
click at [1053, 513] on textarea at bounding box center [1213, 514] width 561 height 78
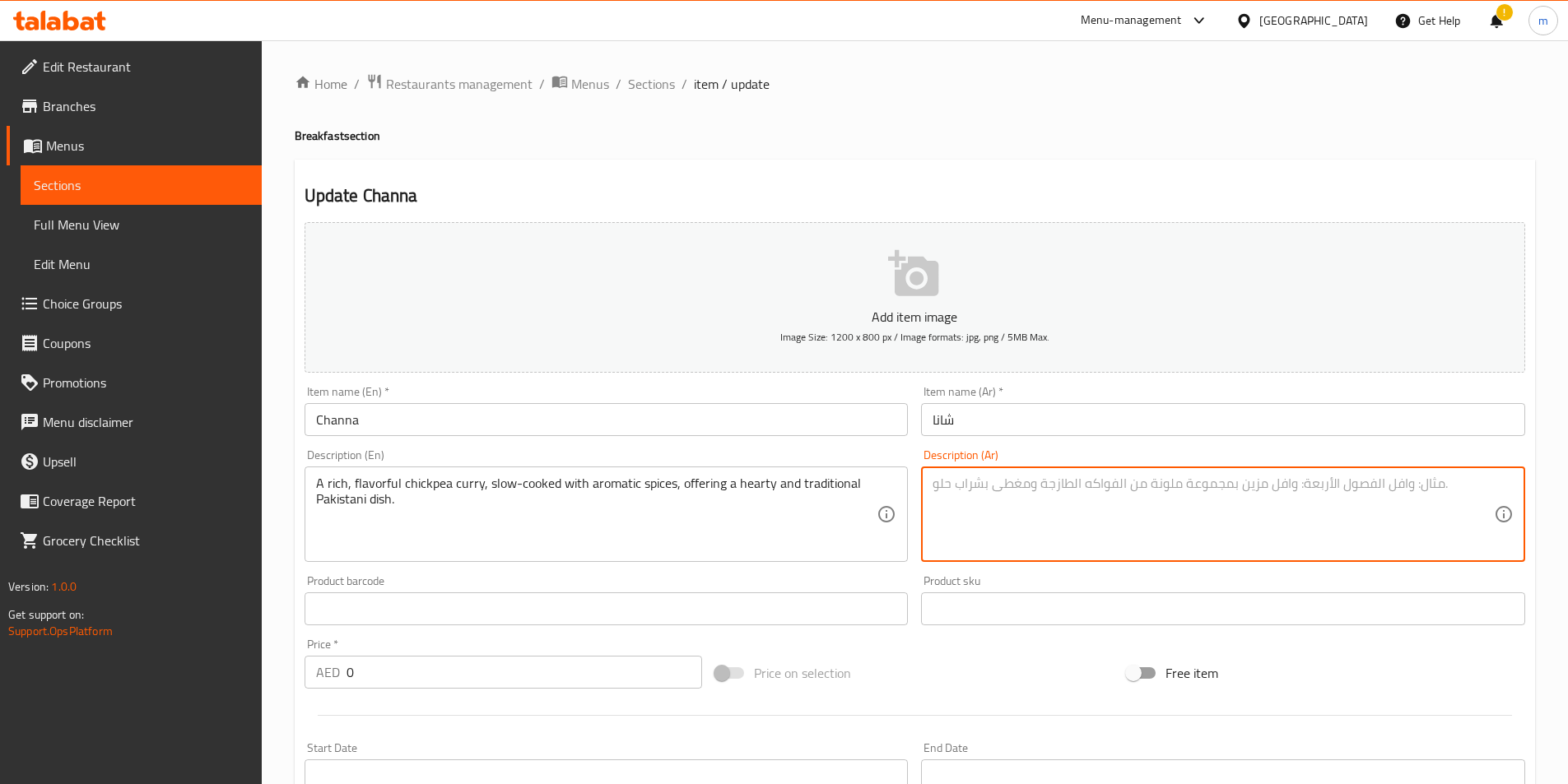
paste textarea "حساء حمص غني بالنكهة، مطبوخ ببطء مع بهارات عطرية، يقدم طبقاً باكستانياً تقليديا…"
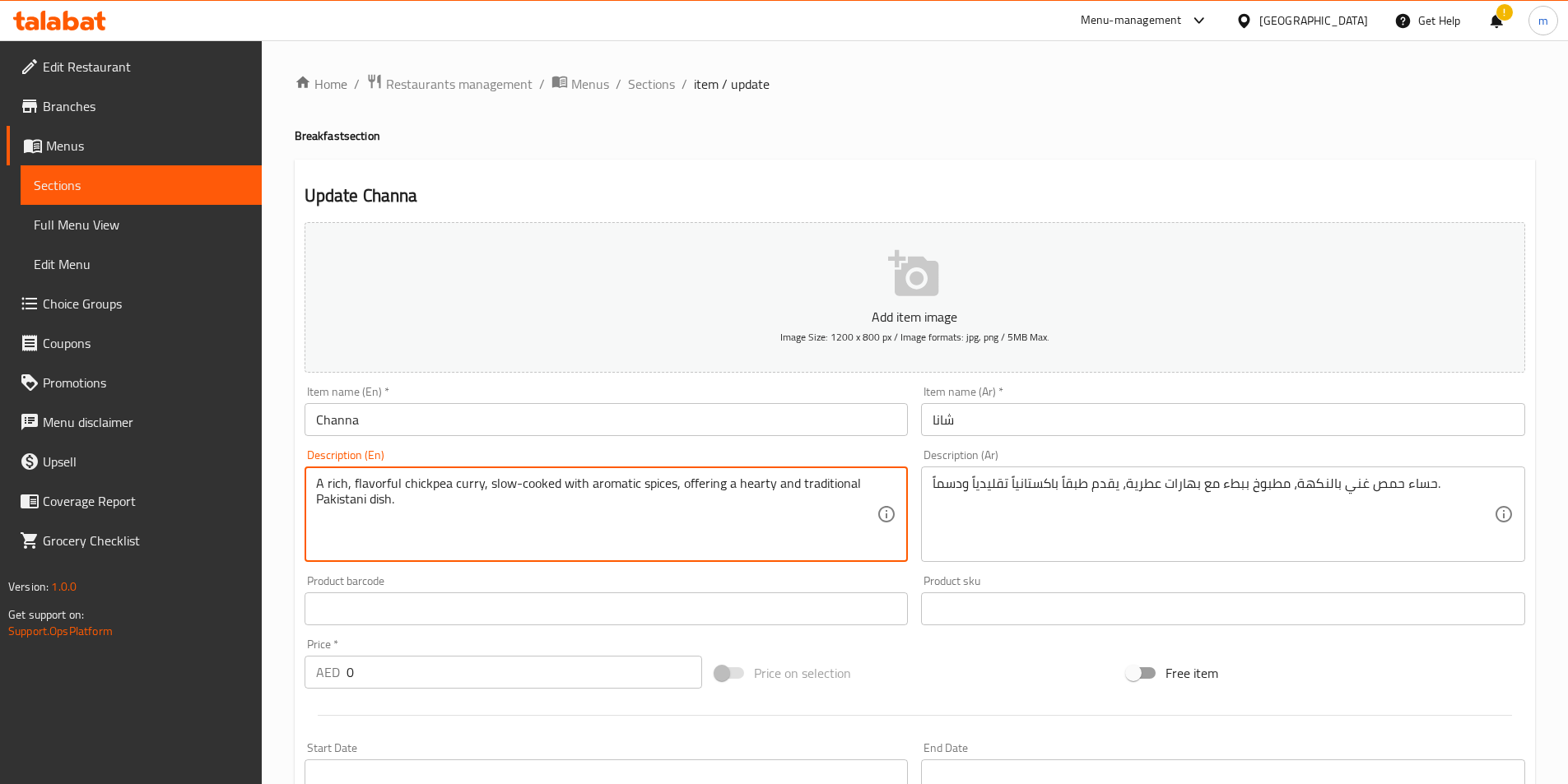
drag, startPoint x: 403, startPoint y: 485, endPoint x: 478, endPoint y: 494, distance: 75.5
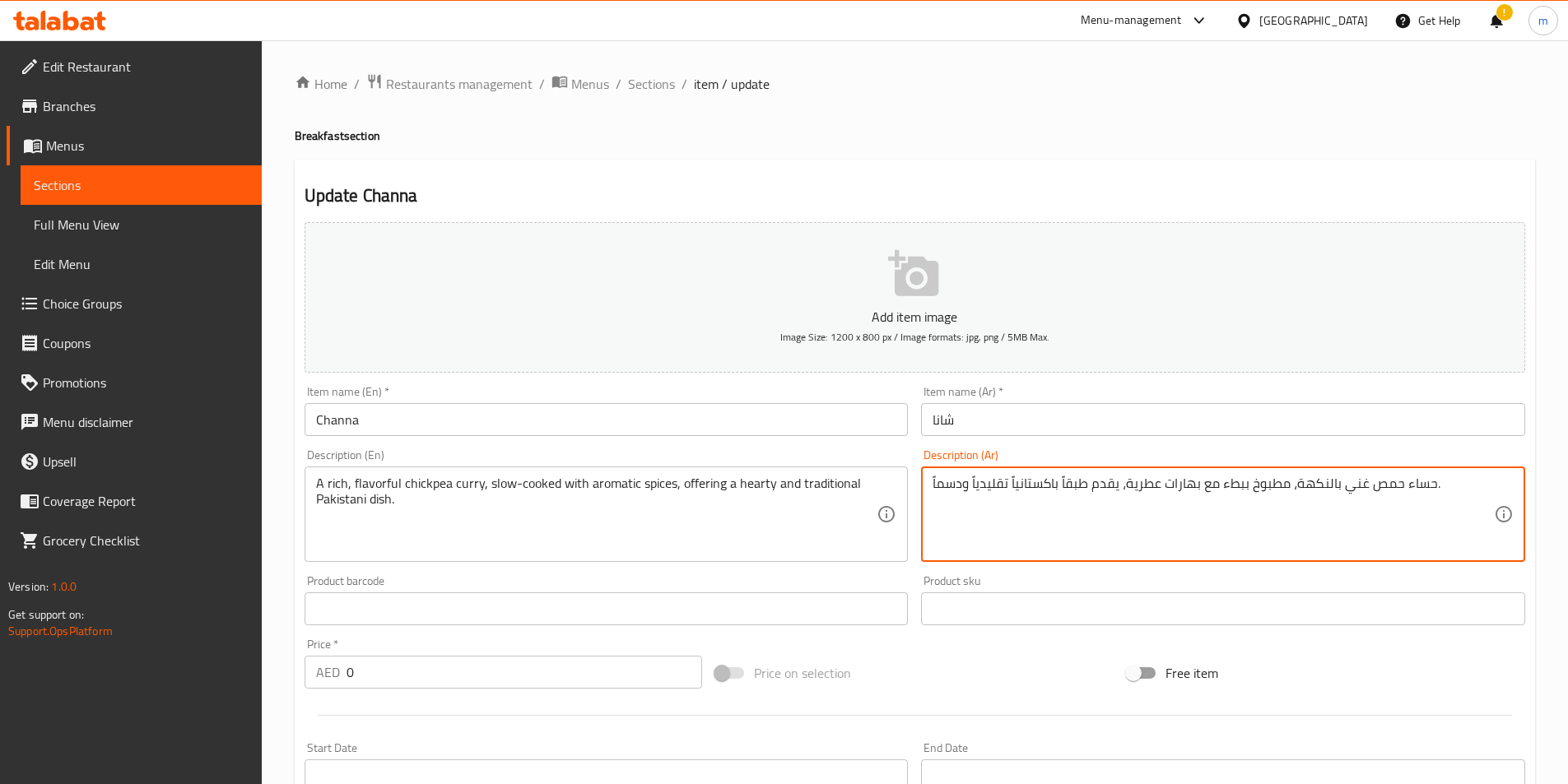
drag, startPoint x: 1364, startPoint y: 486, endPoint x: 1426, endPoint y: 486, distance: 62.0
paste textarea "كاري الحمص"
drag, startPoint x: 1291, startPoint y: 485, endPoint x: 1335, endPoint y: 486, distance: 44.0
click at [1335, 486] on textarea "كاري الحمص غني بالنكهة، مطبوخ ببطء مع بهارات عطرية، يقدم طبقاً [DEMOGRAPHIC_DAT…" at bounding box center [1213, 514] width 561 height 78
drag, startPoint x: 1168, startPoint y: 483, endPoint x: 1190, endPoint y: 486, distance: 22.2
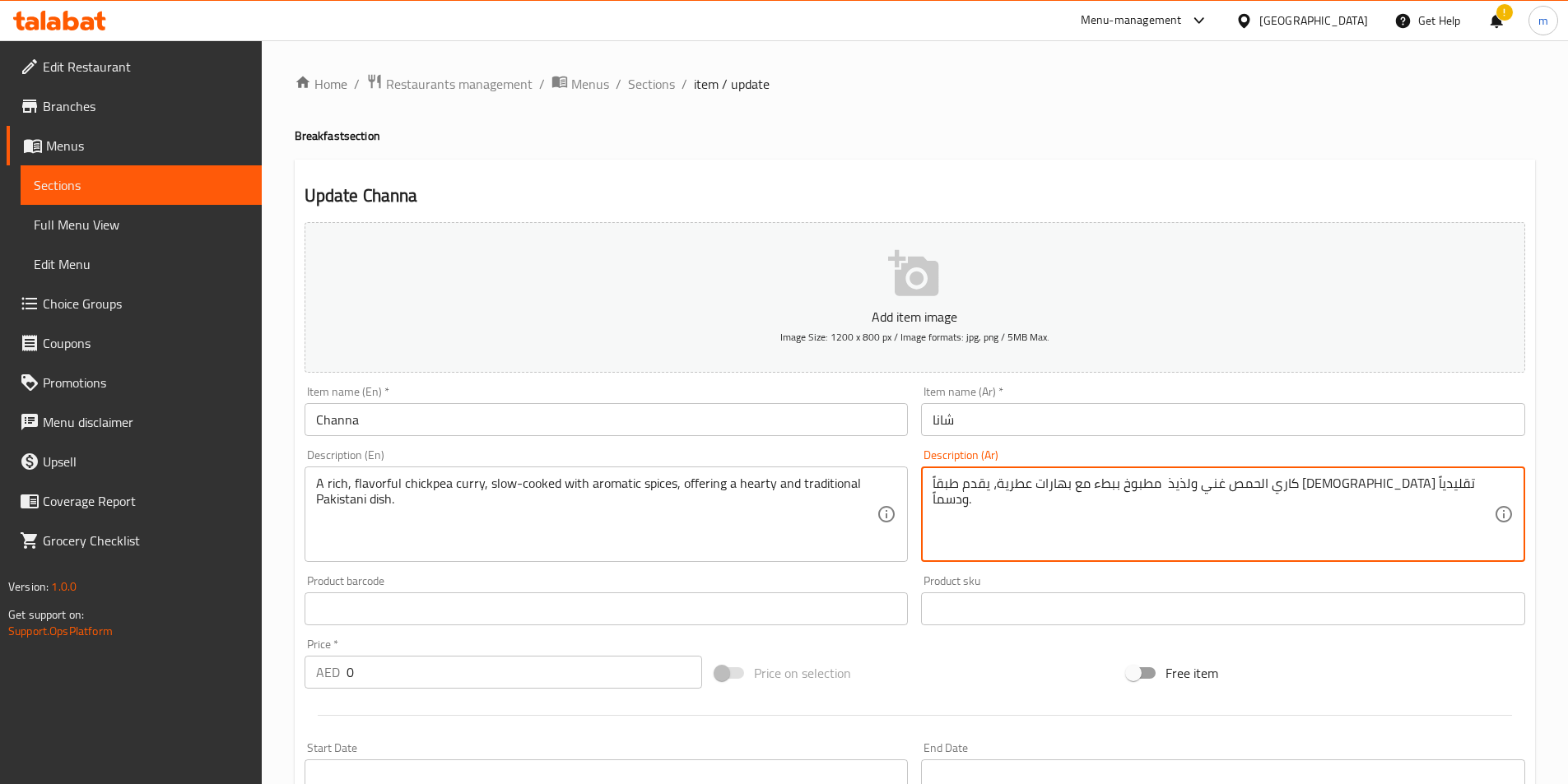
click at [1191, 486] on textarea "كاري الحمص غني ولذيذ مطبوخ ببطء مع بهارات عطرية، يقدم طبقاً [DEMOGRAPHIC_DATA] …" at bounding box center [1213, 514] width 561 height 78
drag, startPoint x: 1145, startPoint y: 485, endPoint x: 1161, endPoint y: 485, distance: 16.0
click at [1150, 486] on textarea "كاري الحمص غني ولذيذ مطبوخ ببطء مع بهارات عطرية، يقدم طبقاً [DEMOGRAPHIC_DATA] …" at bounding box center [1213, 514] width 561 height 78
click at [1173, 481] on textarea "كاري الحمص غني ولذيذ مطبوخ ببطء مع بهارات عطرية، يقدم طبقاً [DEMOGRAPHIC_DATA] …" at bounding box center [1213, 514] width 561 height 78
drag, startPoint x: 1164, startPoint y: 483, endPoint x: 1197, endPoint y: 489, distance: 33.5
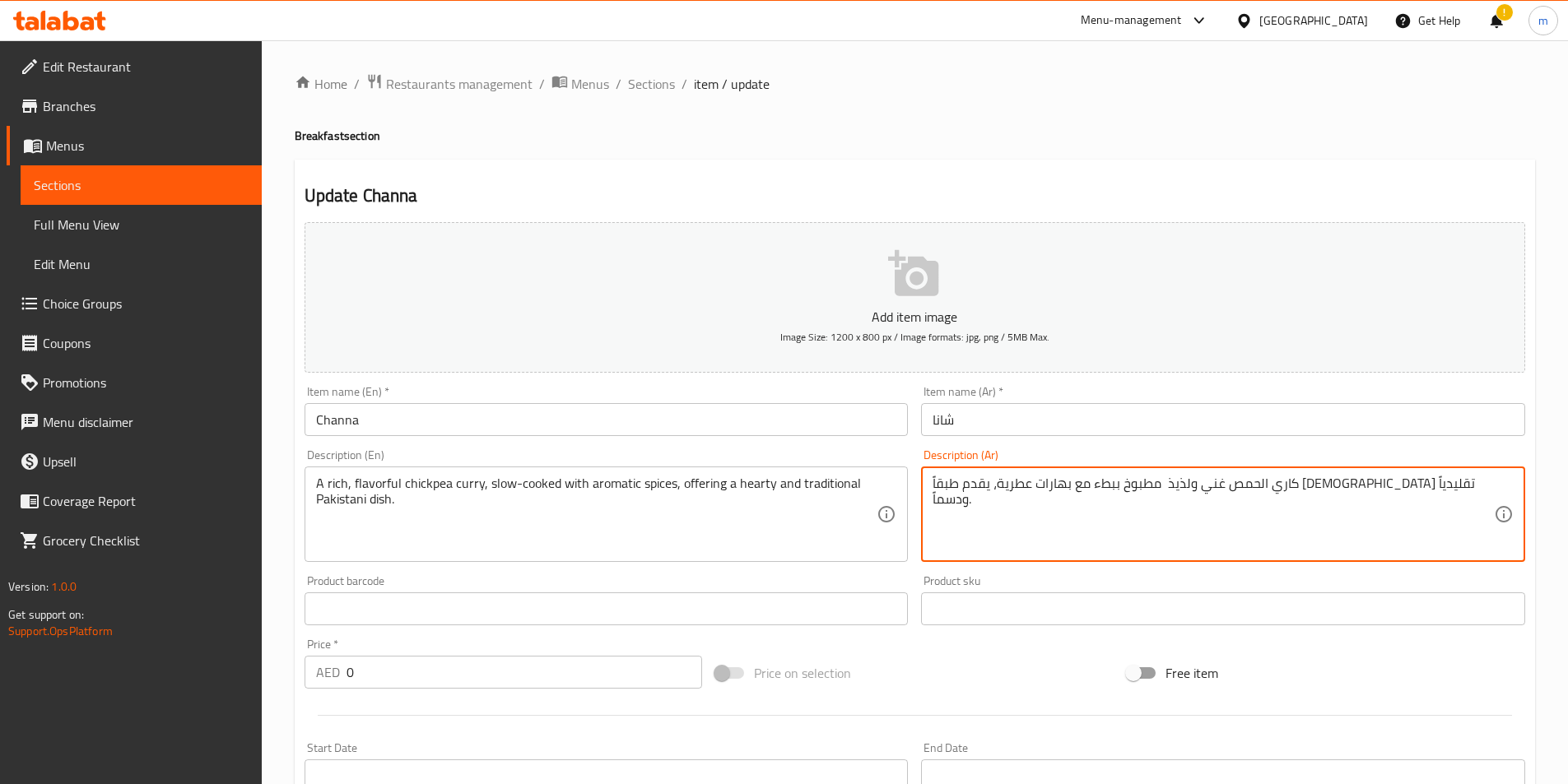
click at [1197, 489] on textarea "كاري الحمص غني ولذيذ مطبوخ ببطء مع بهارات عطرية، يقدم طبقاً [DEMOGRAPHIC_DATA] …" at bounding box center [1213, 514] width 561 height 78
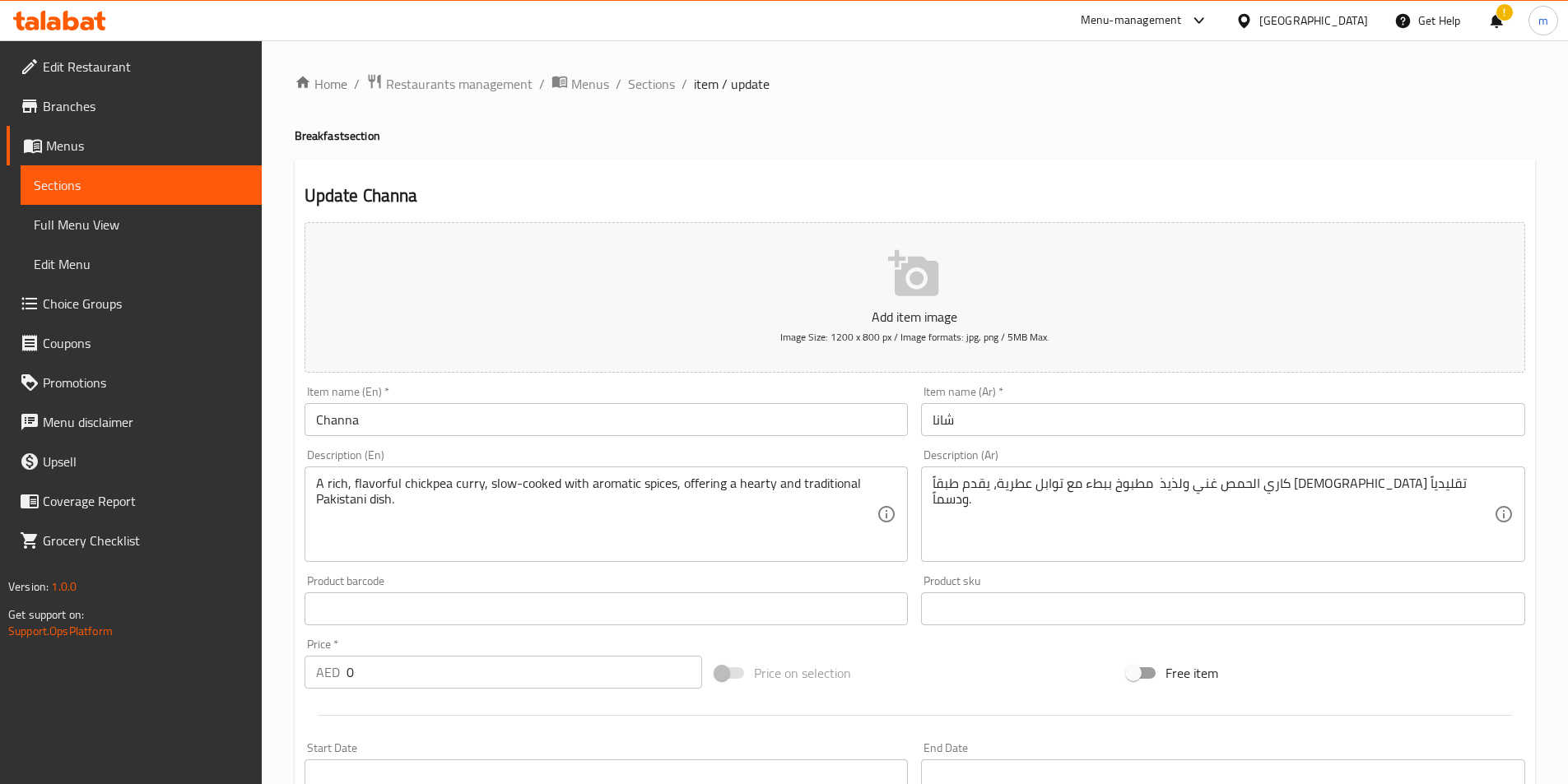
drag, startPoint x: 929, startPoint y: 487, endPoint x: 954, endPoint y: 484, distance: 25.2
click at [966, 491] on div "كاري الحمص غني ولذيذ مطبوخ ببطء مع توابل عطرية، يقدم طبقاً [DEMOGRAPHIC_DATA] ت…" at bounding box center [1223, 514] width 605 height 96
drag, startPoint x: 932, startPoint y: 481, endPoint x: 963, endPoint y: 483, distance: 31.1
click at [963, 483] on div "كاري الحمص غني ولذيذ مطبوخ ببطء مع توابل عطرية، يقدم طبقاً [DEMOGRAPHIC_DATA] ت…" at bounding box center [1223, 514] width 605 height 96
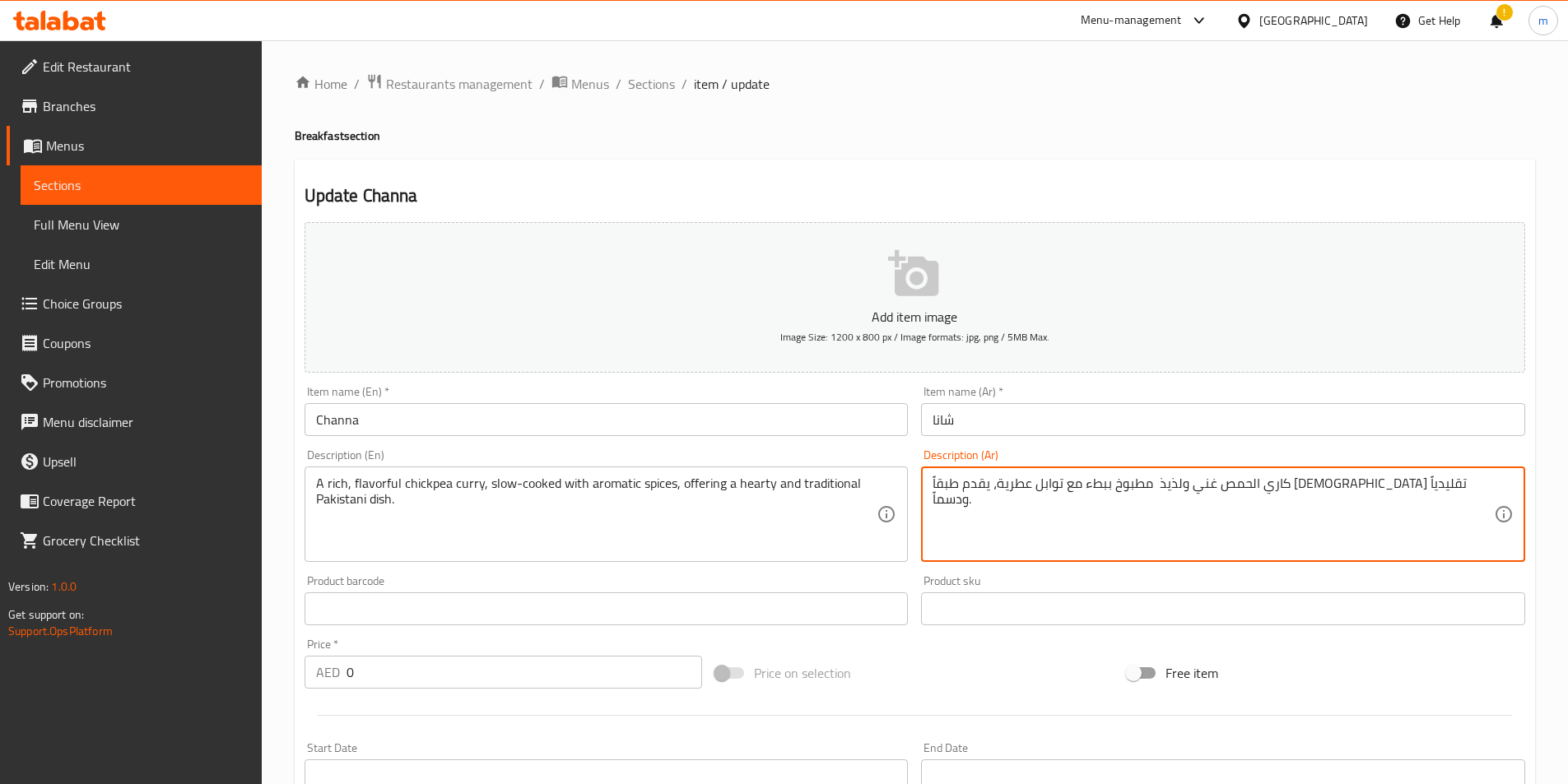
click at [963, 483] on textarea "كاري الحمص غني ولذيذ مطبوخ ببطء مع توابل عطرية، يقدم طبقاً [DEMOGRAPHIC_DATA] ت…" at bounding box center [1213, 514] width 561 height 78
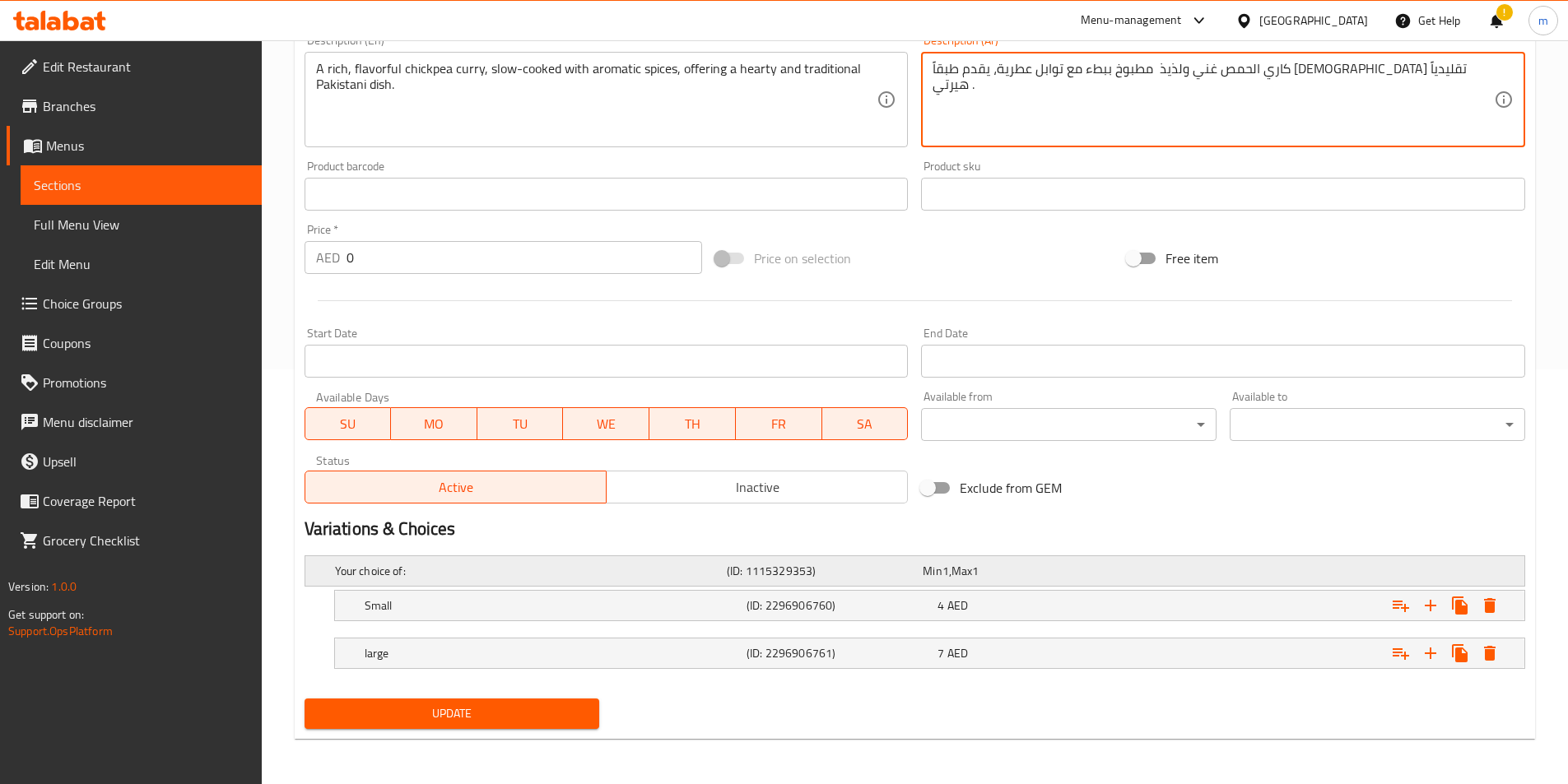
scroll to position [415, 0]
type textarea "كاري الحمص غني ولذيذ مطبوخ ببطء مع توابل عطرية، يقدم طبقاً [DEMOGRAPHIC_DATA] ت…"
click at [458, 711] on span "Update" at bounding box center [452, 713] width 269 height 21
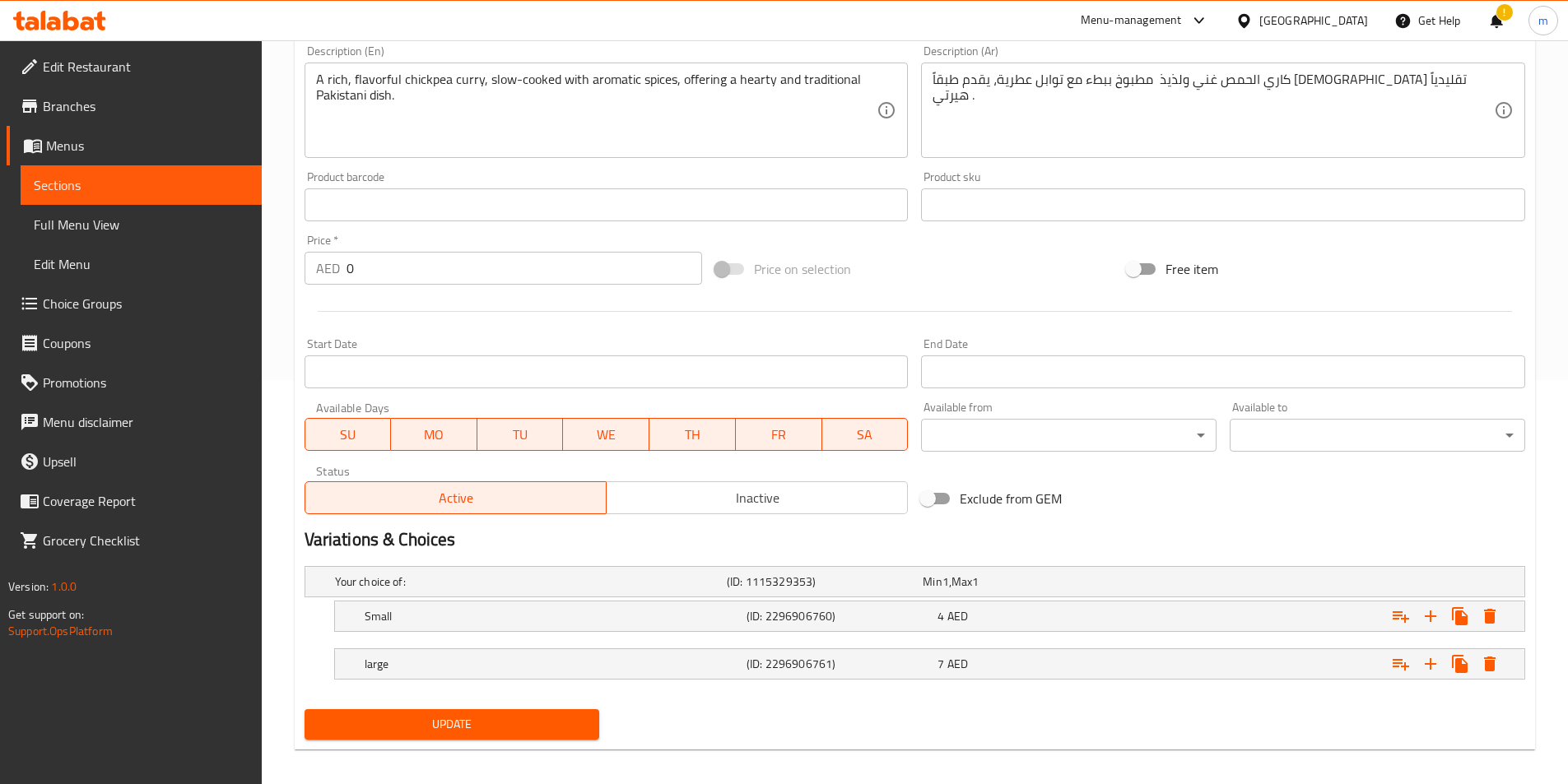
scroll to position [411, 0]
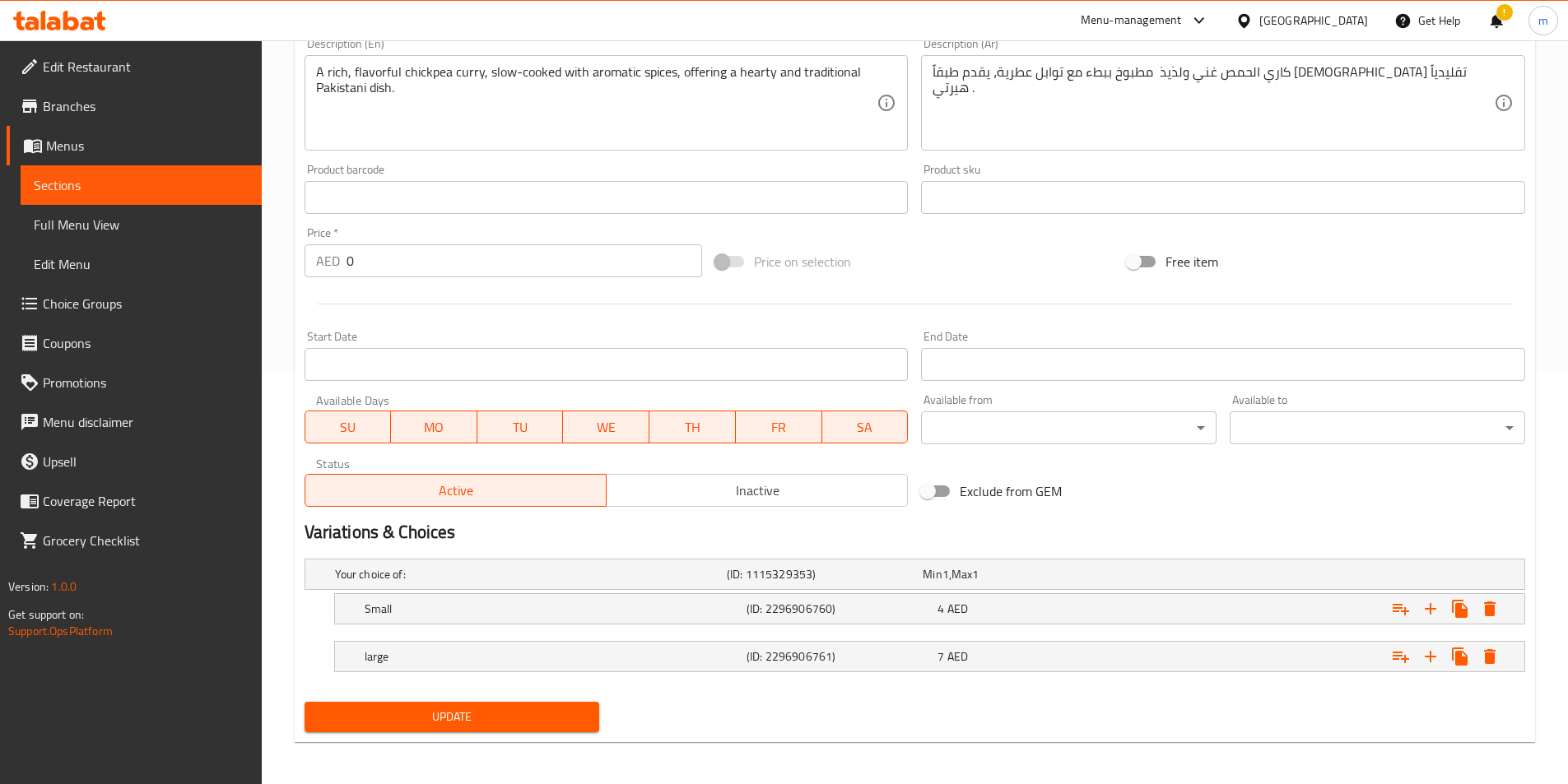
click at [396, 730] on button "Update" at bounding box center [453, 717] width 296 height 31
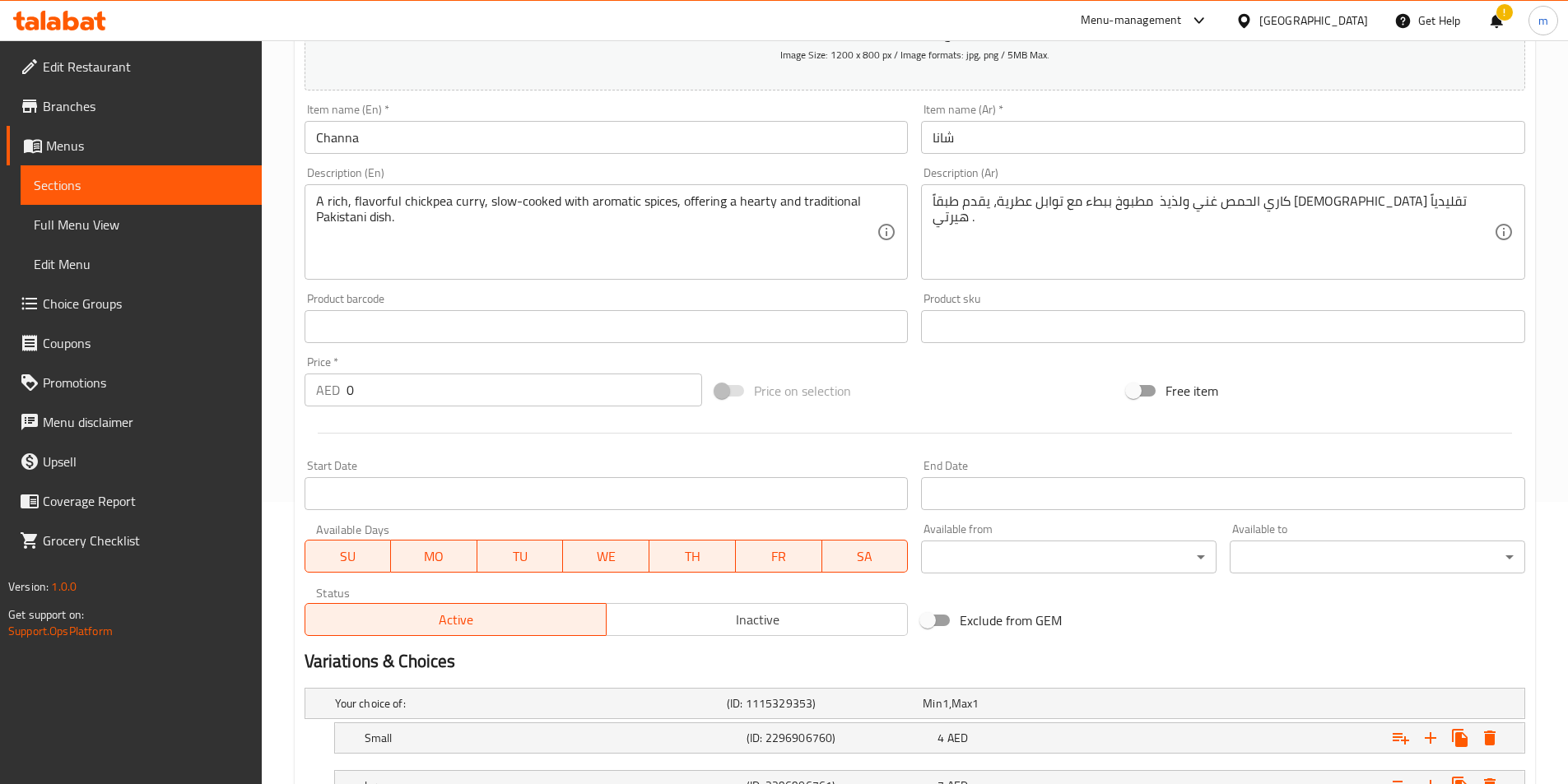
scroll to position [329, 0]
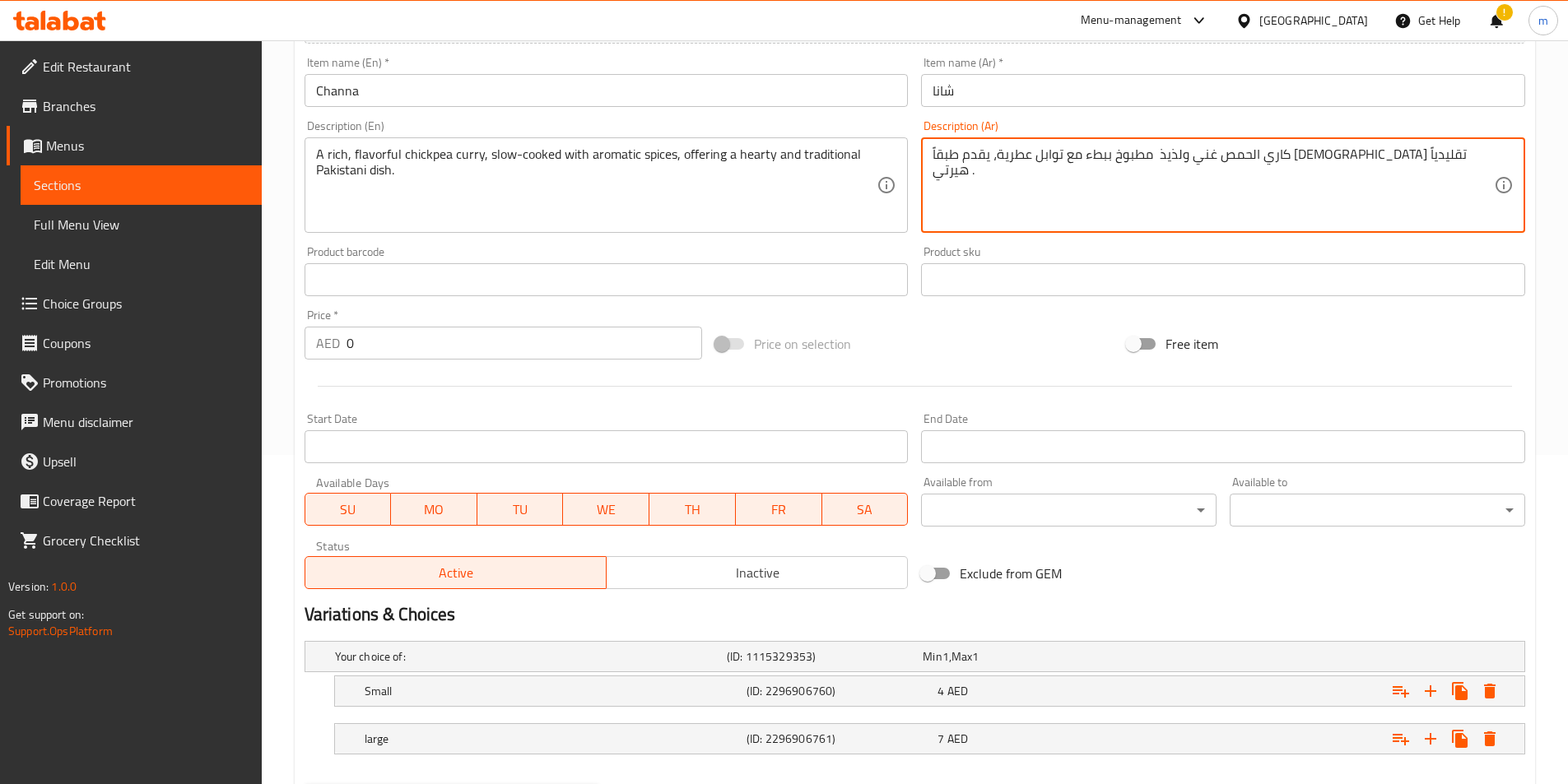
click at [1098, 167] on textarea "كاري الحمص غني ولذيذ مطبوخ ببطء مع توابل عطرية، يقدم طبقاً [DEMOGRAPHIC_DATA] ت…" at bounding box center [1213, 185] width 561 height 78
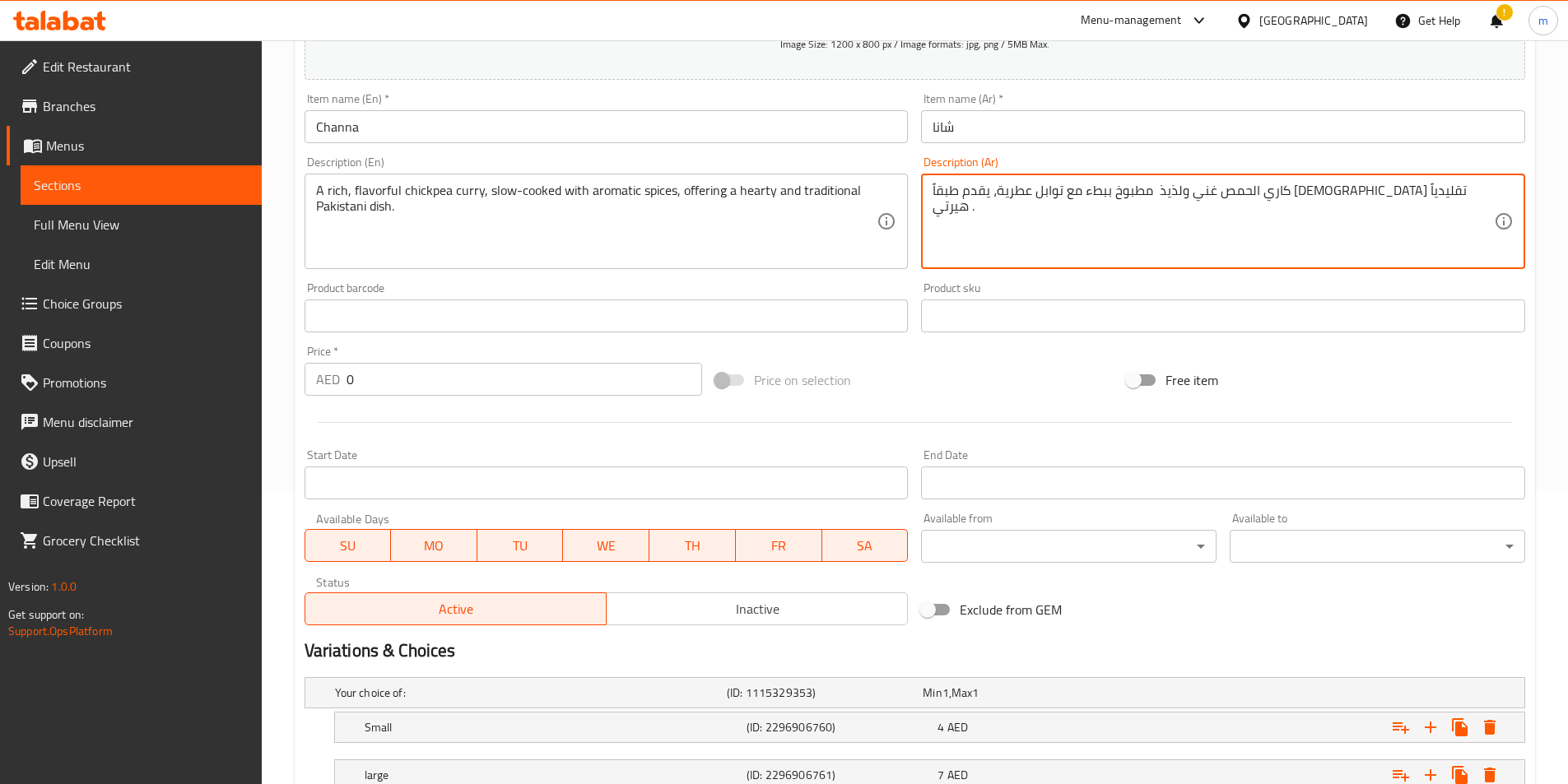
scroll to position [415, 0]
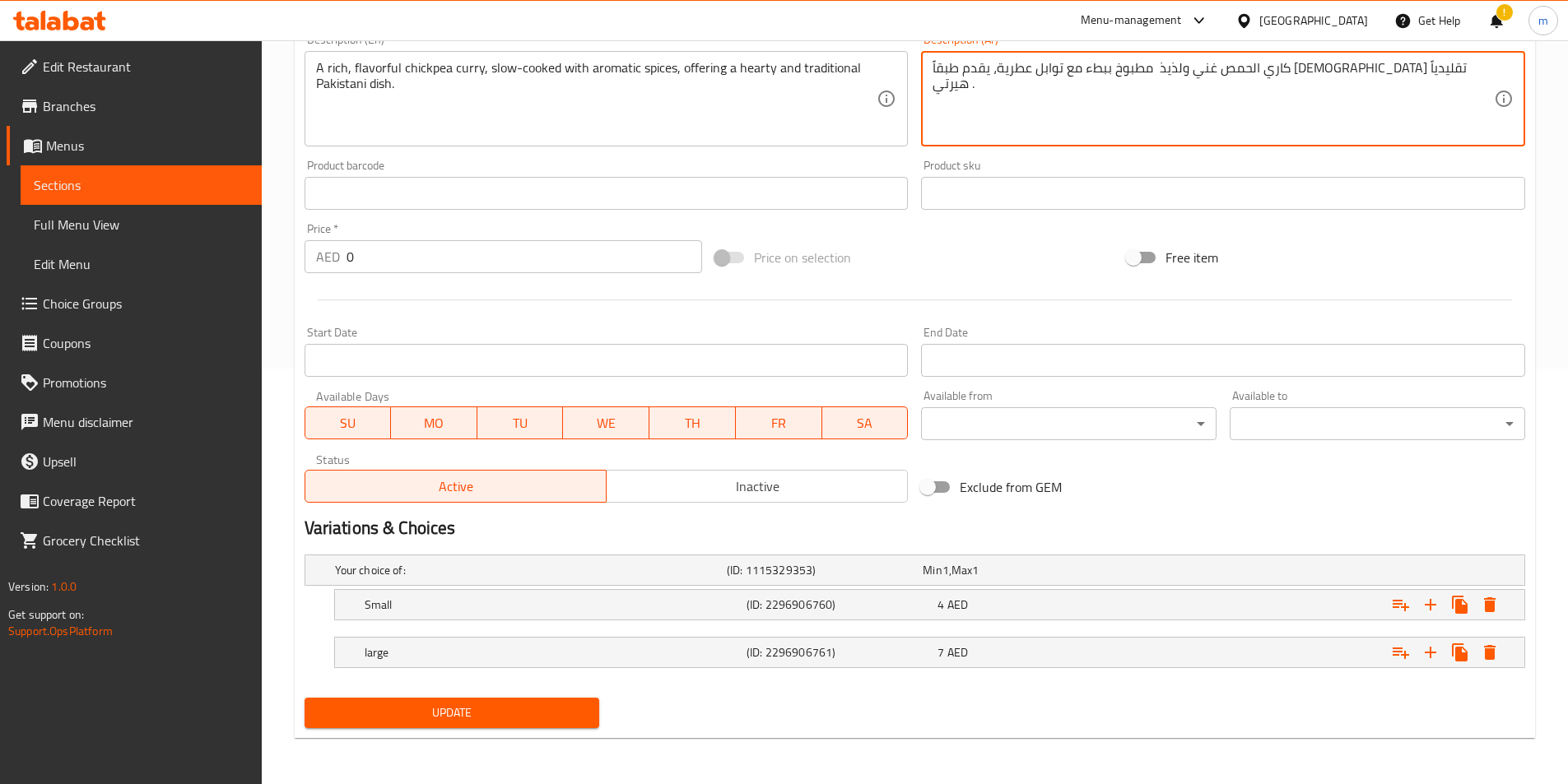
click at [445, 713] on span "Update" at bounding box center [452, 713] width 269 height 21
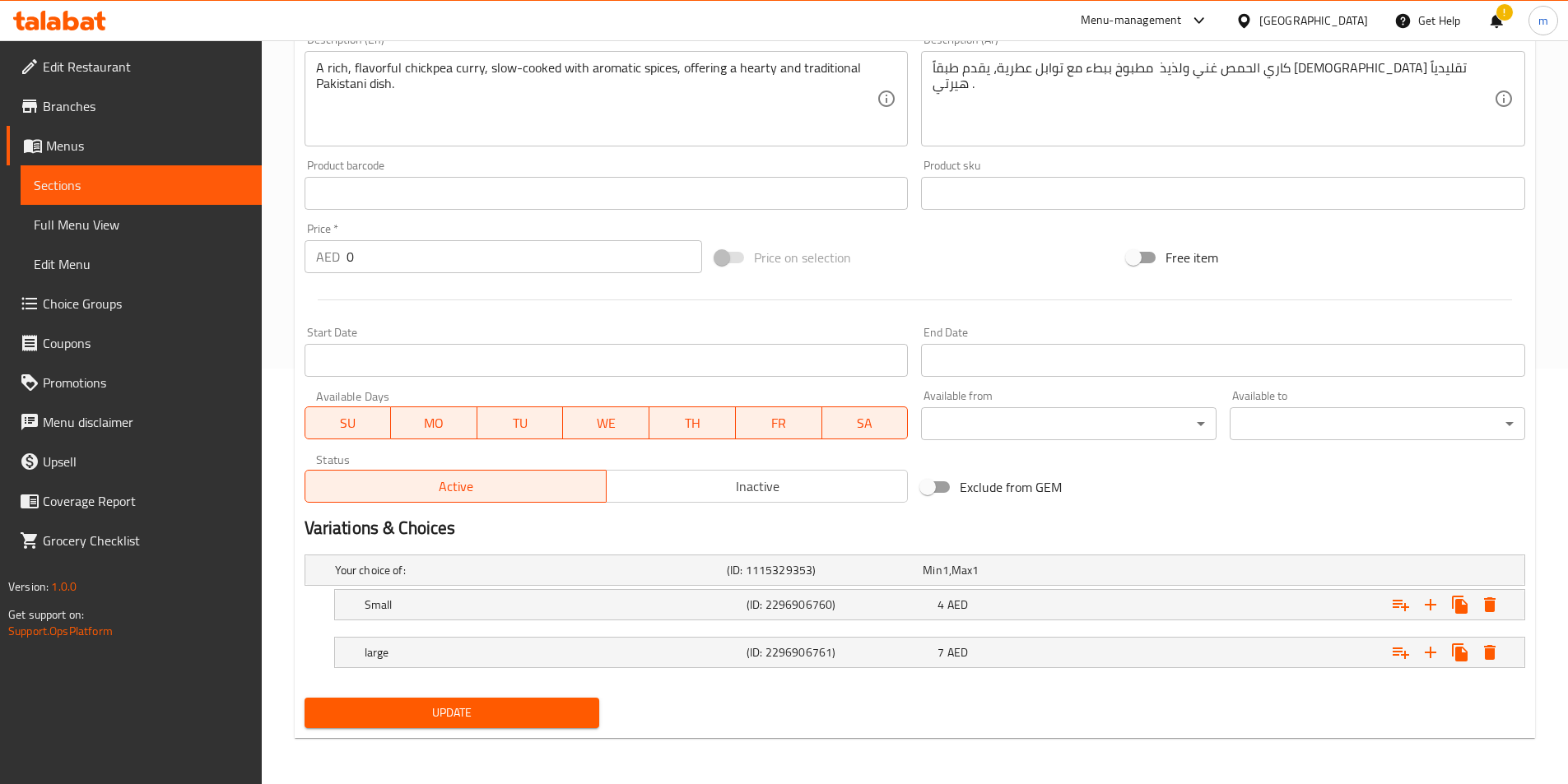
click at [440, 716] on span "Update" at bounding box center [452, 713] width 269 height 21
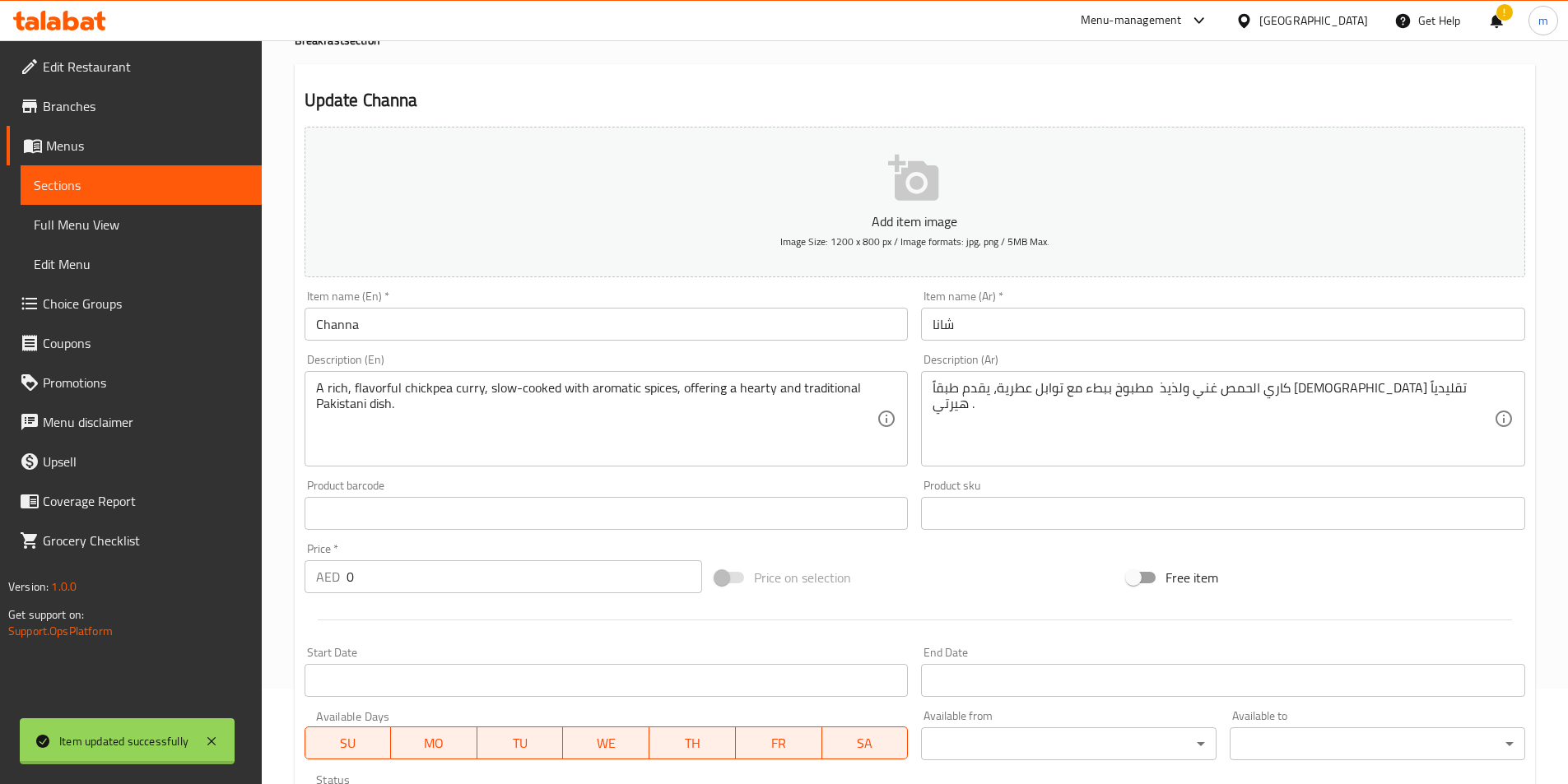
scroll to position [0, 0]
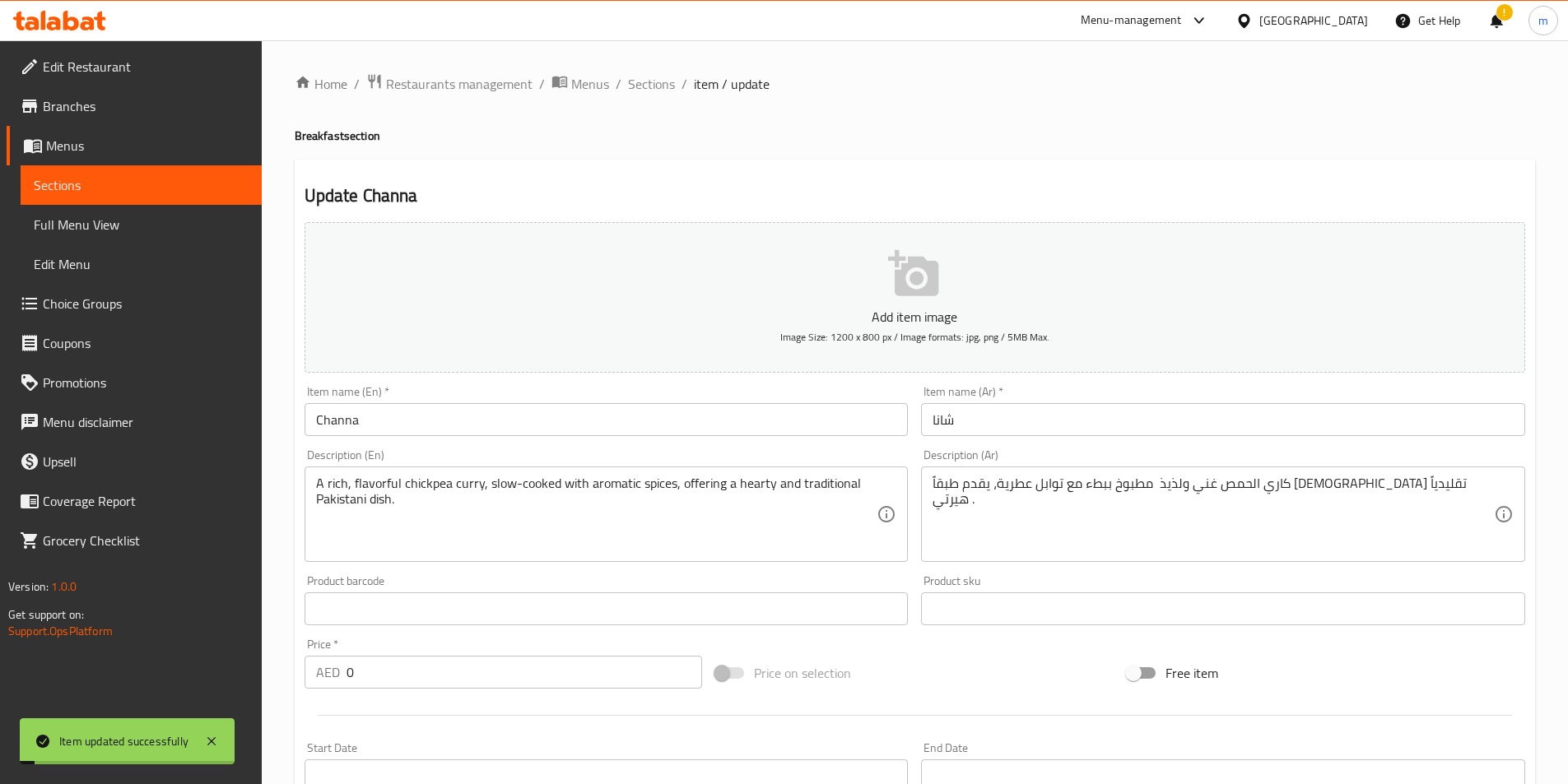
click at [130, 181] on span "Sections" at bounding box center [141, 185] width 215 height 20
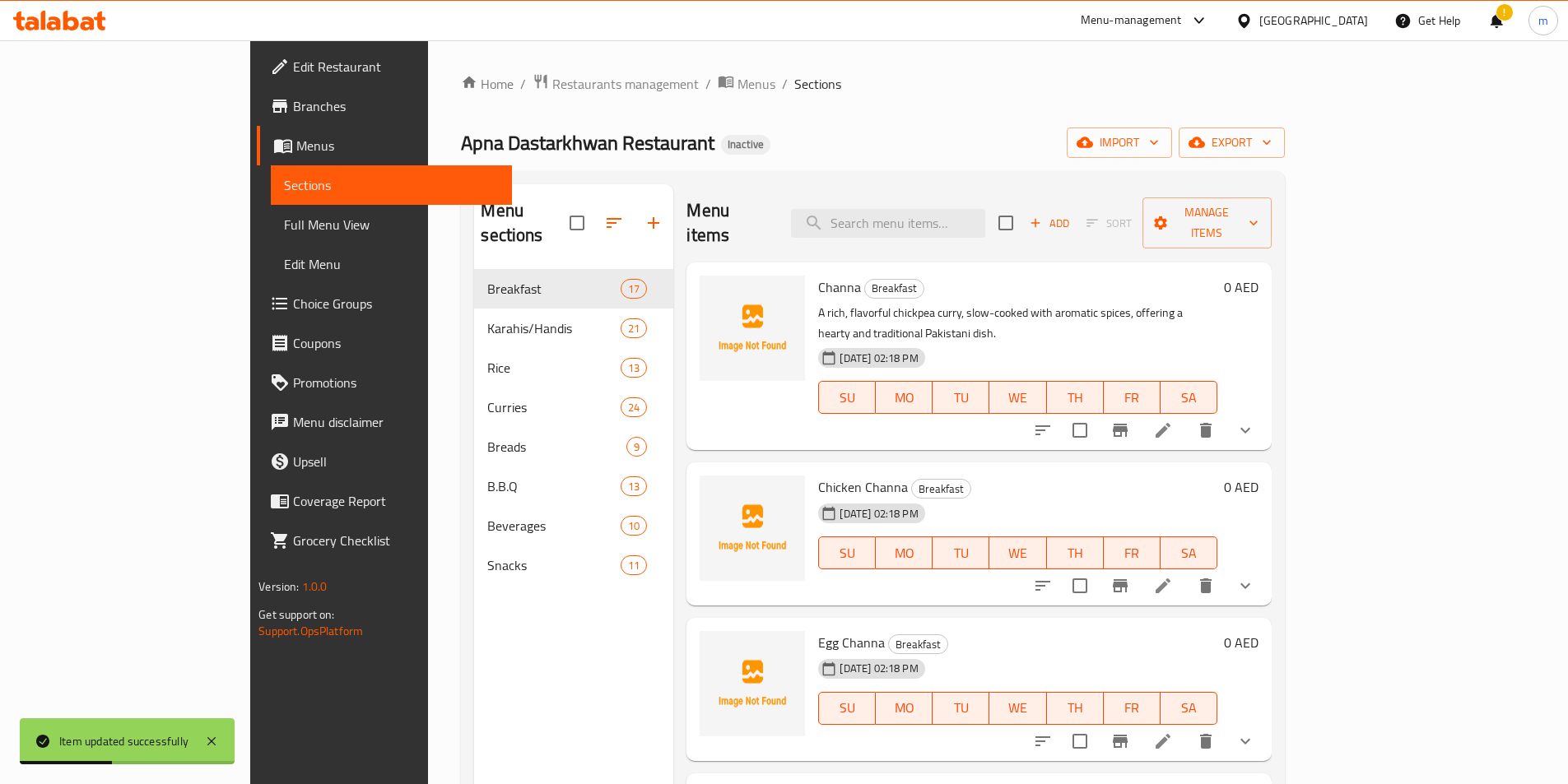
click at [1173, 576] on icon at bounding box center [1163, 586] width 20 height 20
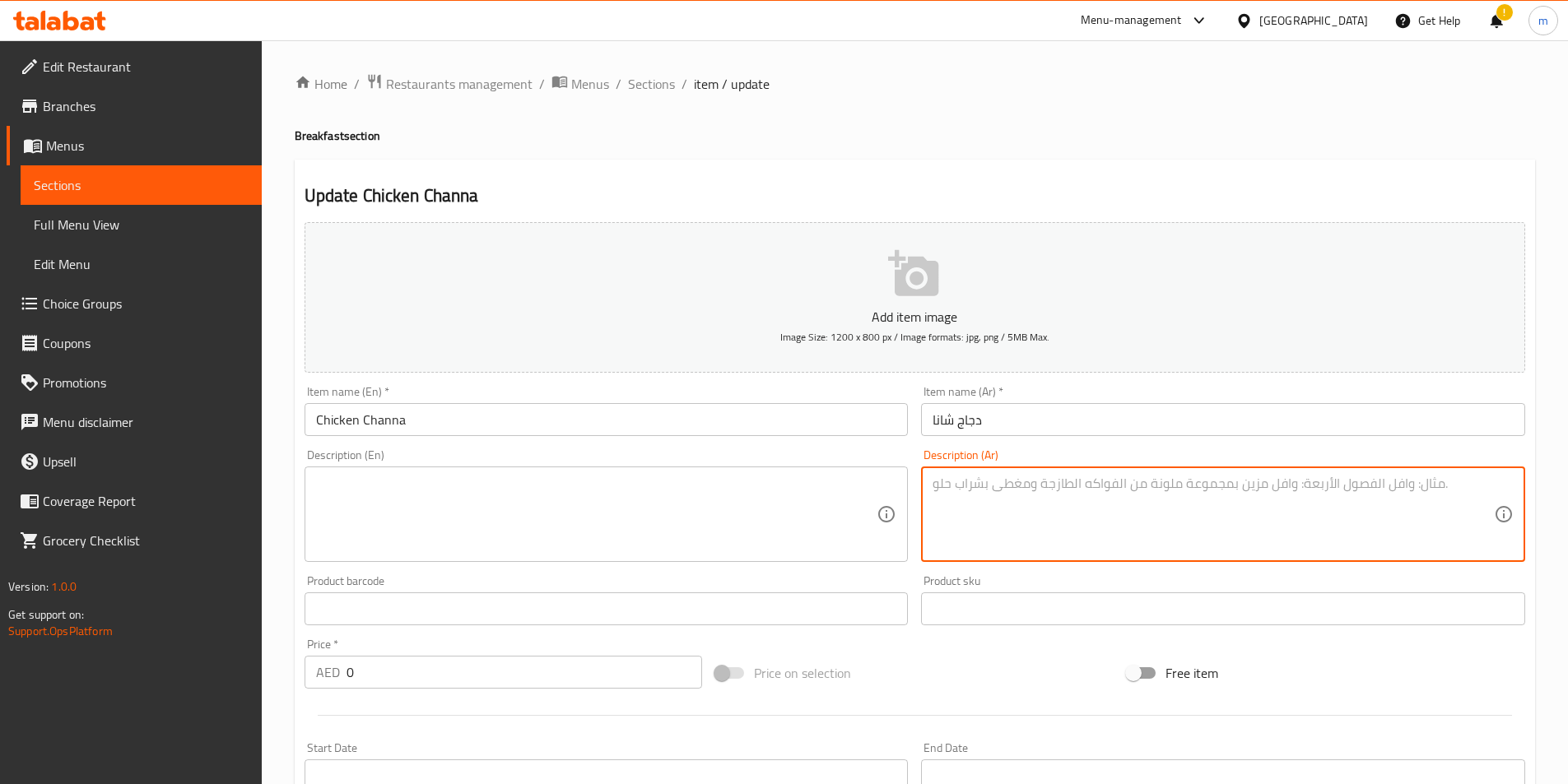
click at [1114, 492] on textarea at bounding box center [1213, 514] width 561 height 78
paste textarea "كاري دجاج وحمص شهي، يُحضّر بمزيج فريد من التوابل ومرقة غنية، يعرض نكهات تقليدية."
type textarea "كاري دجاج وحمص شهي، يُحضّر بمزيج فريد من التوابل ومرقة غنية، يعرض نكهات تقليدية."
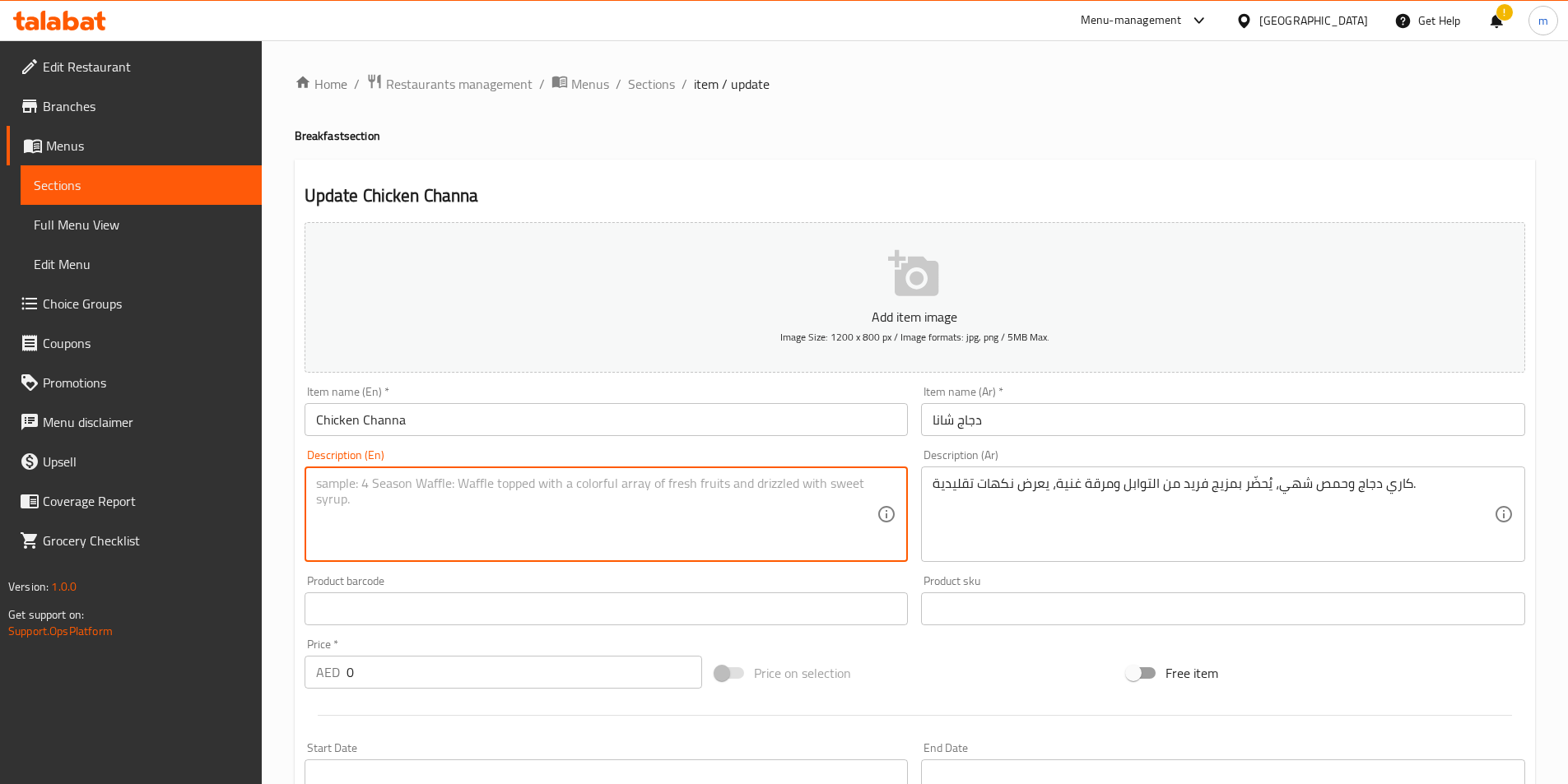
click at [396, 483] on textarea at bounding box center [597, 514] width 561 height 78
paste textarea "A delectable chicken and chickpea curry, prepared with a unique blend of spices…"
type textarea "A delectable chicken and chickpea curry, prepared with a unique blend of spices…"
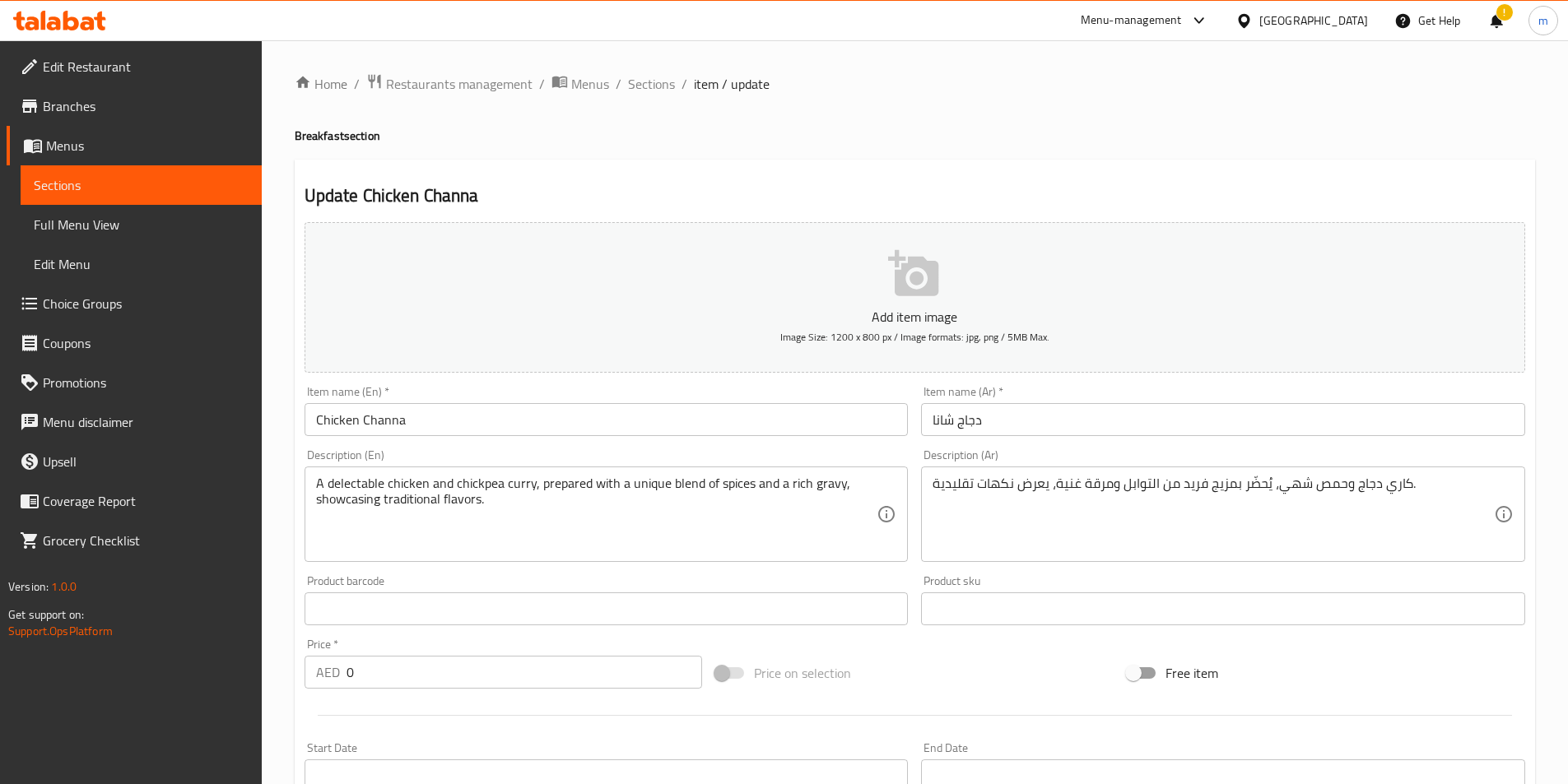
drag, startPoint x: 1015, startPoint y: 484, endPoint x: 1008, endPoint y: 489, distance: 8.6
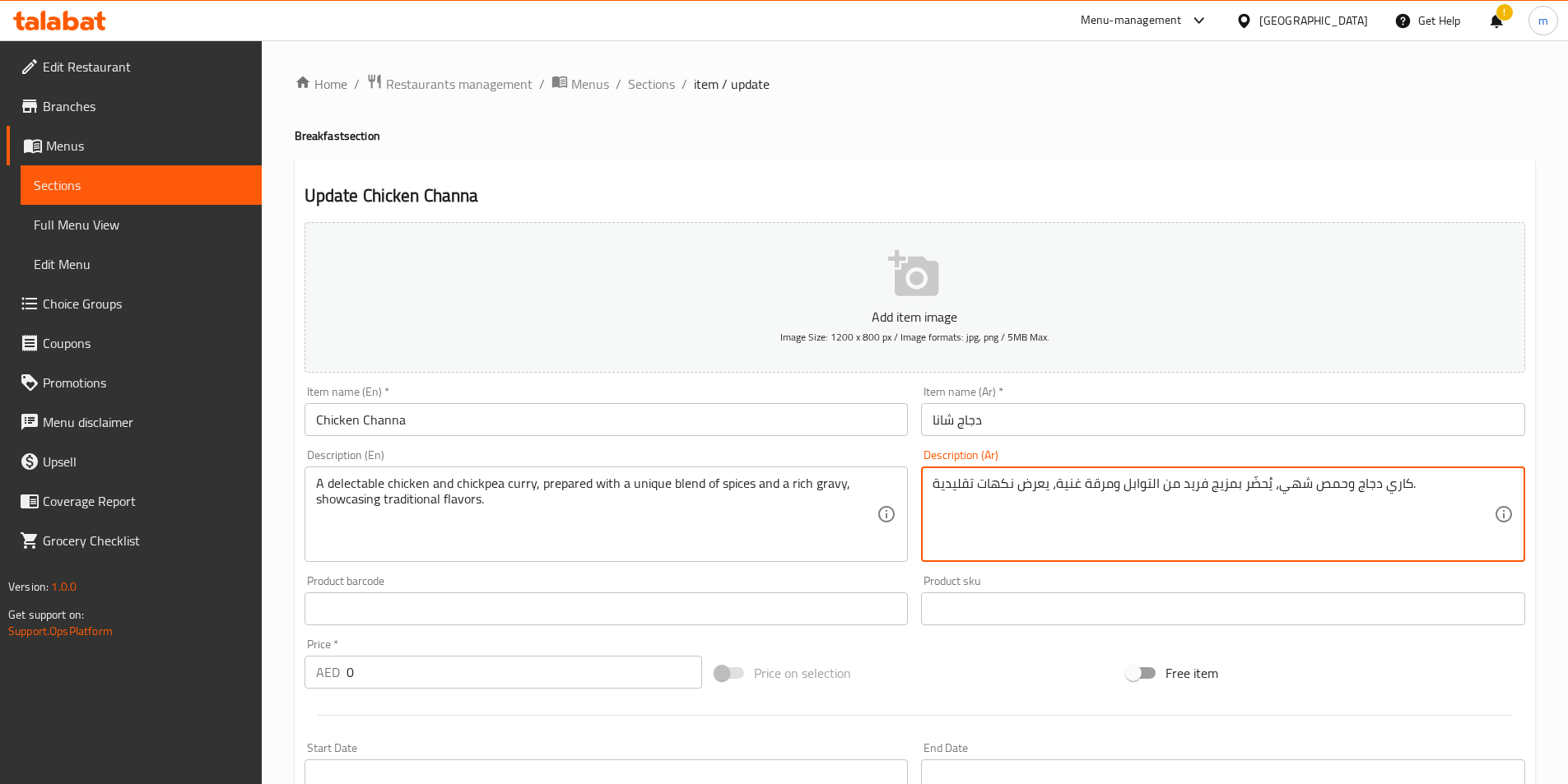
click at [1008, 489] on textarea "كاري دجاج وحمص شهي، يُحضّر بمزيج فريد من التوابل ومرقة غنية، يعرض نكهات تقليدية." at bounding box center [1213, 514] width 561 height 78
paste textarea "و دجاج وحمص لذيذ ، يُحضّر مع خليط فريد من التوابل و[PERSON_NAME]"
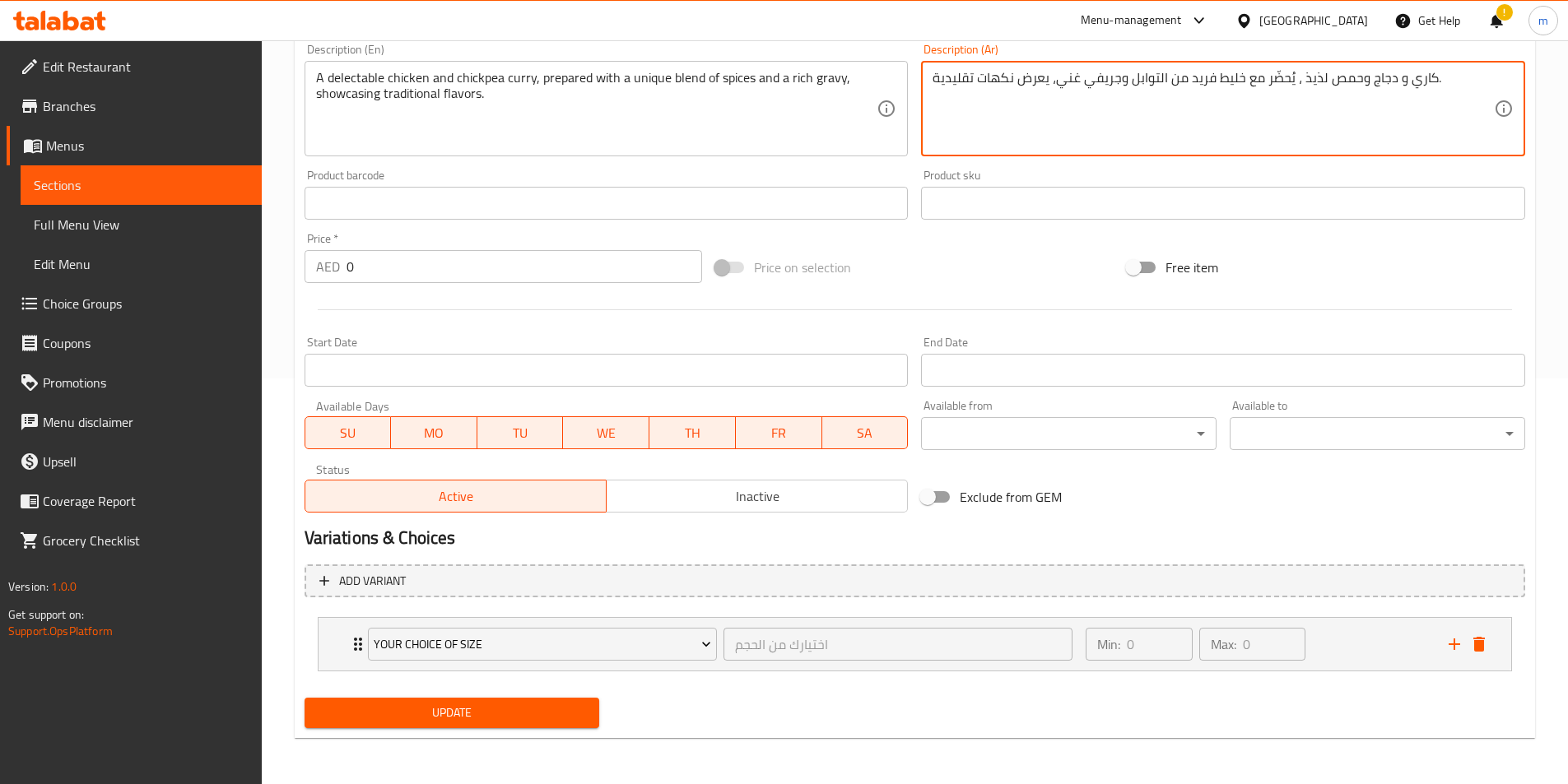
type textarea "كاري و دجاج وحمص لذيذ ، يُحضّر مع خليط فريد من التوابل وجريفي غني، يعرض نكهات ت…"
click at [532, 726] on button "Update" at bounding box center [453, 713] width 296 height 31
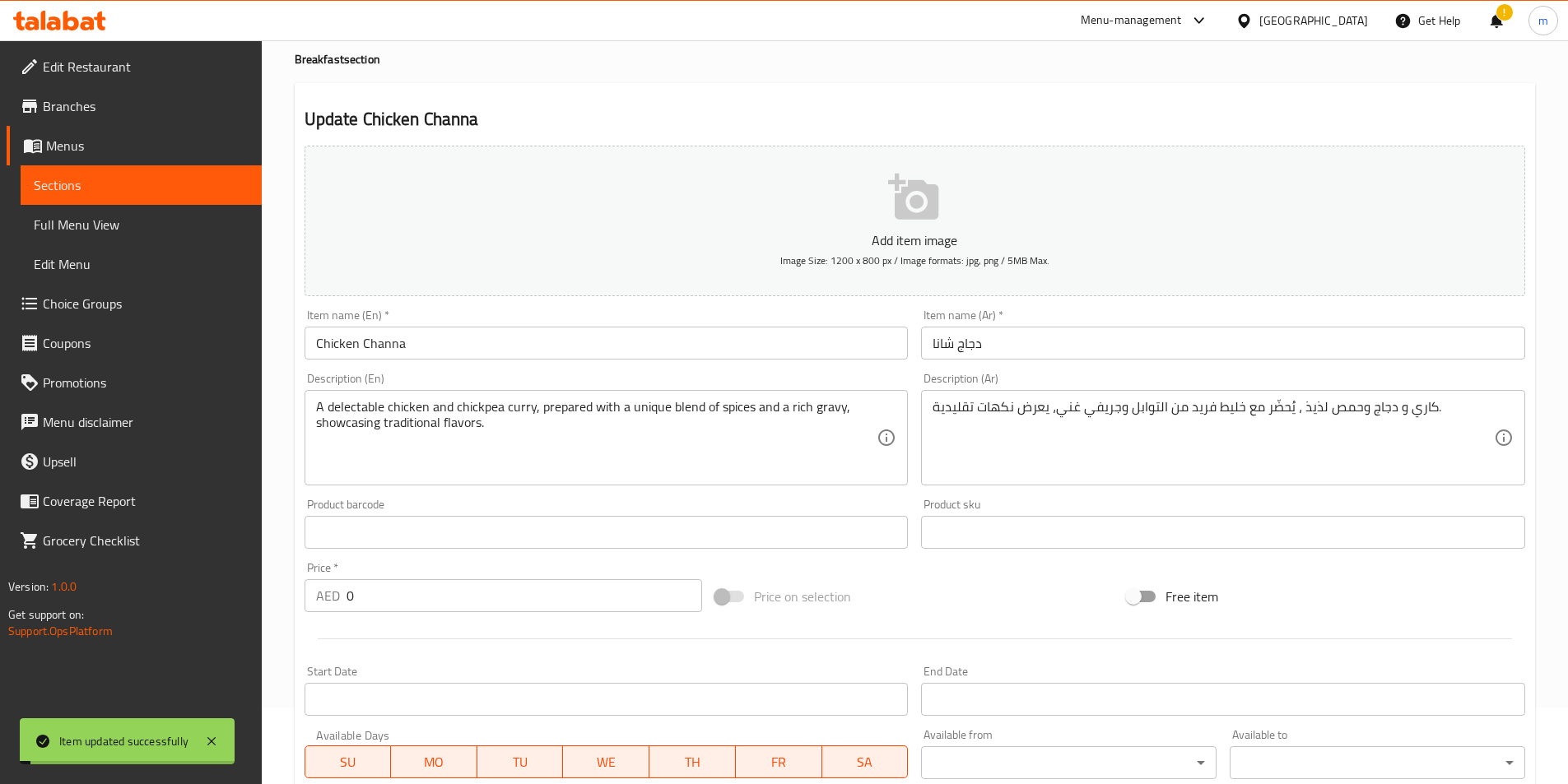
scroll to position [0, 0]
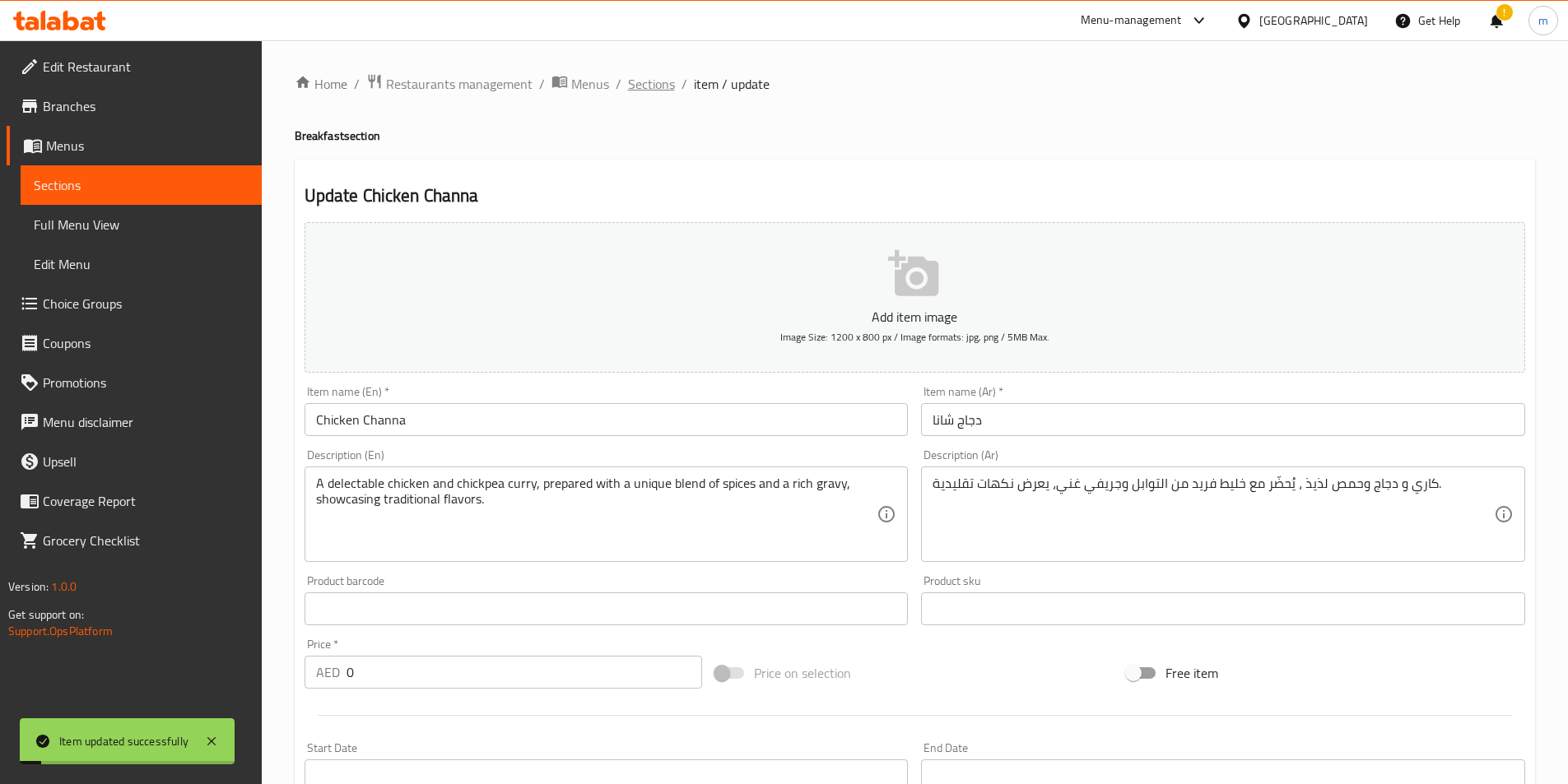
click at [650, 87] on span "Sections" at bounding box center [652, 84] width 47 height 20
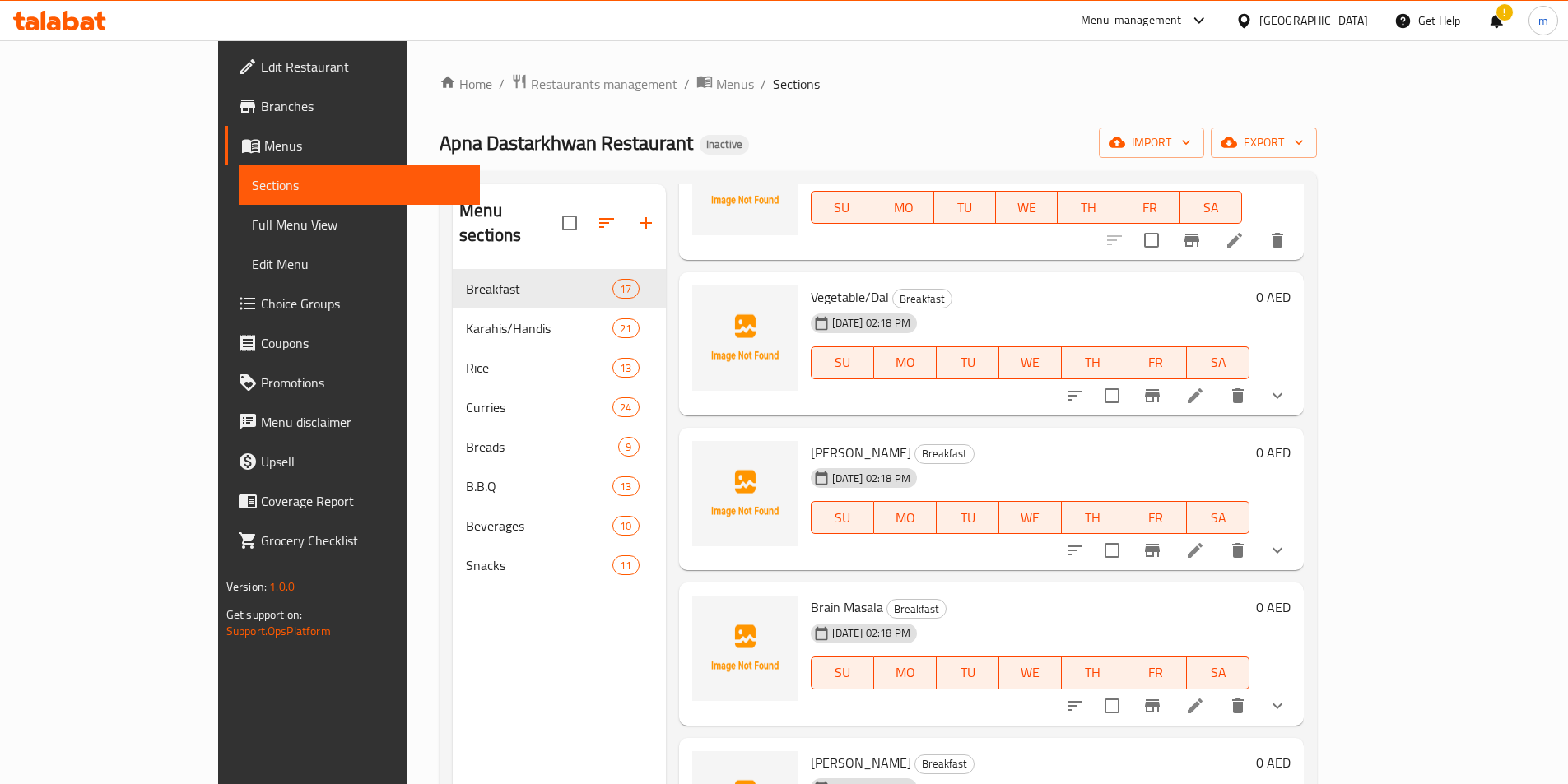
scroll to position [512, 0]
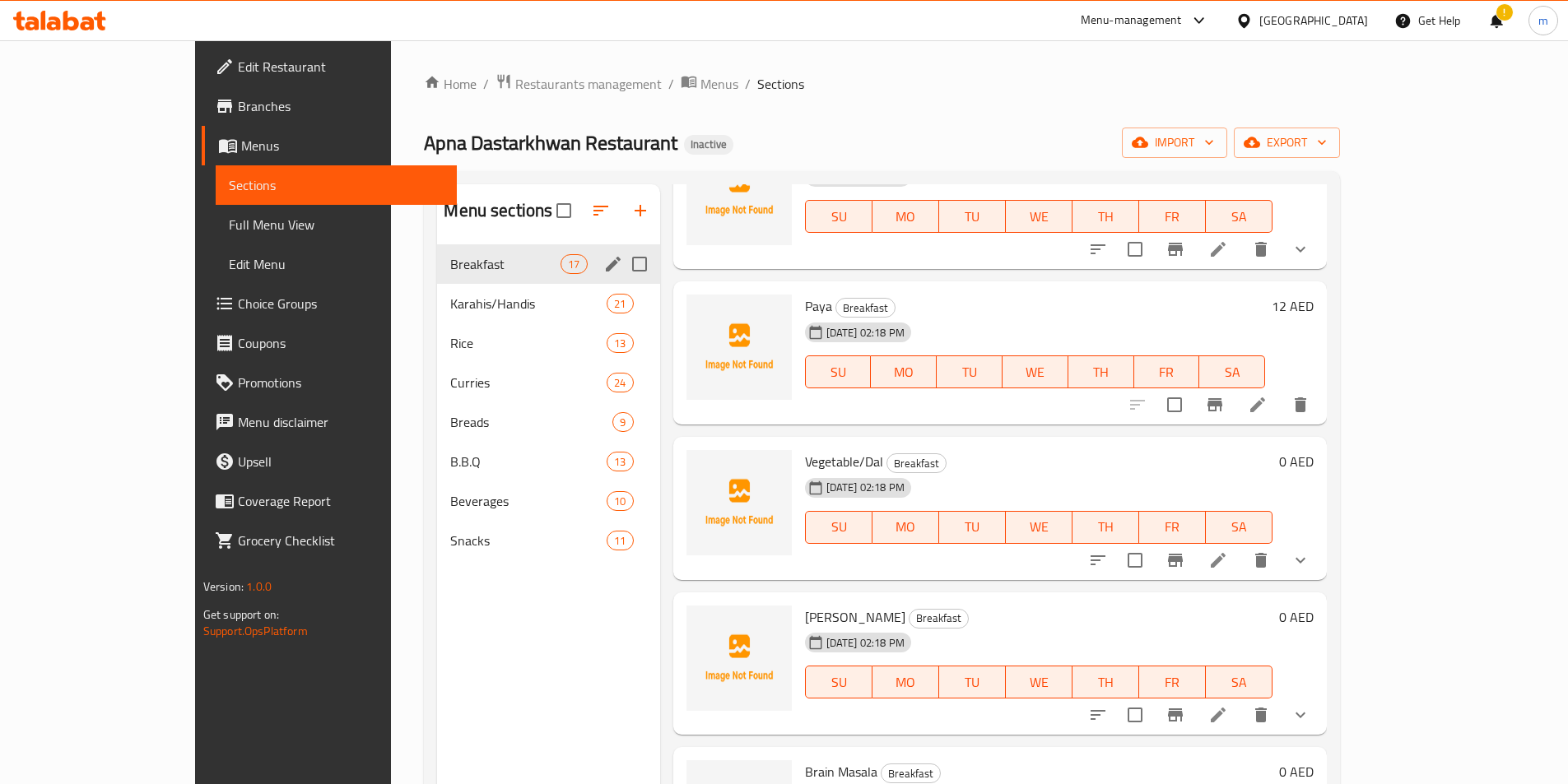
click at [437, 275] on div "Breakfast 17" at bounding box center [547, 264] width 222 height 39
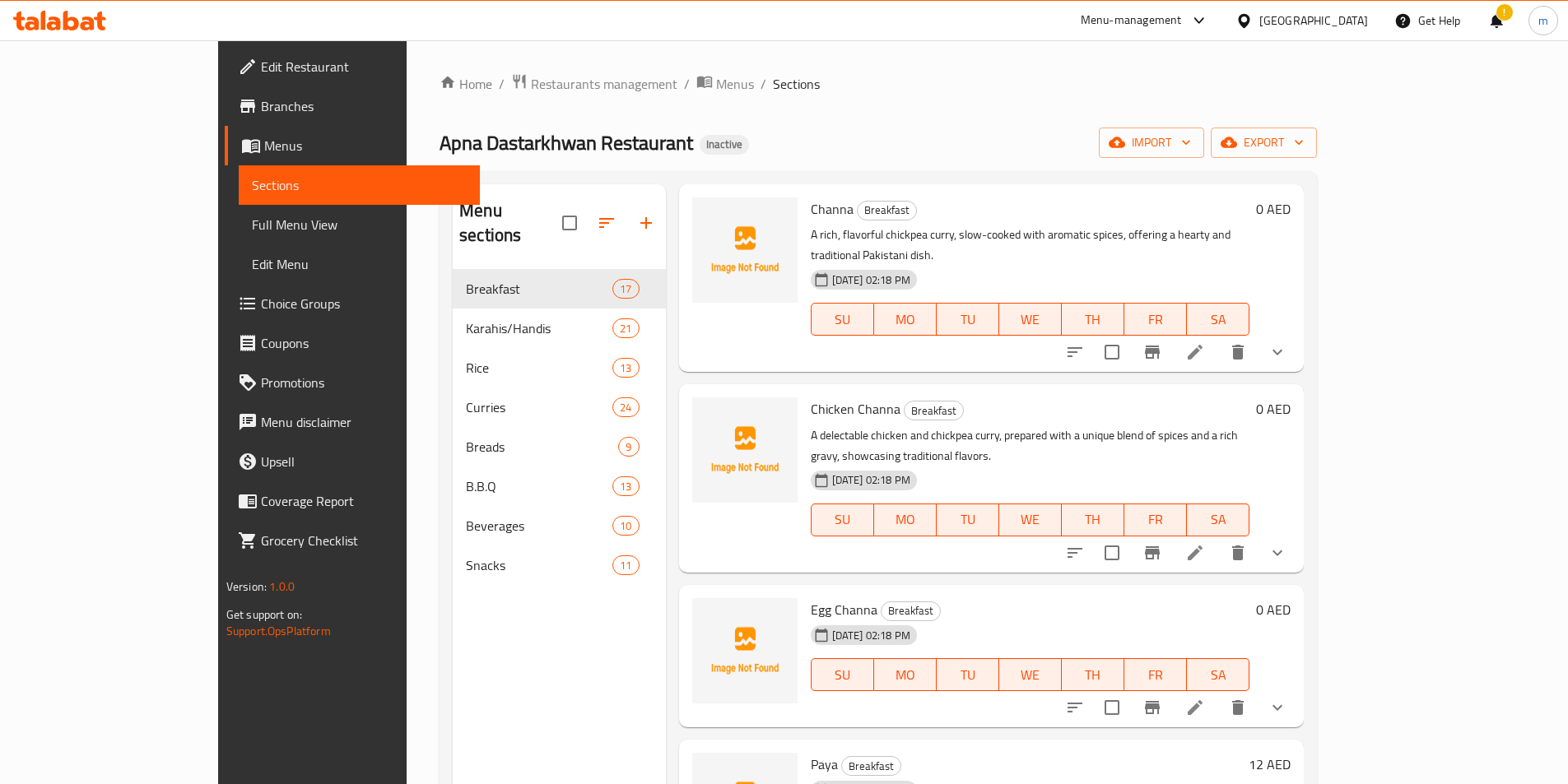
scroll to position [82, 0]
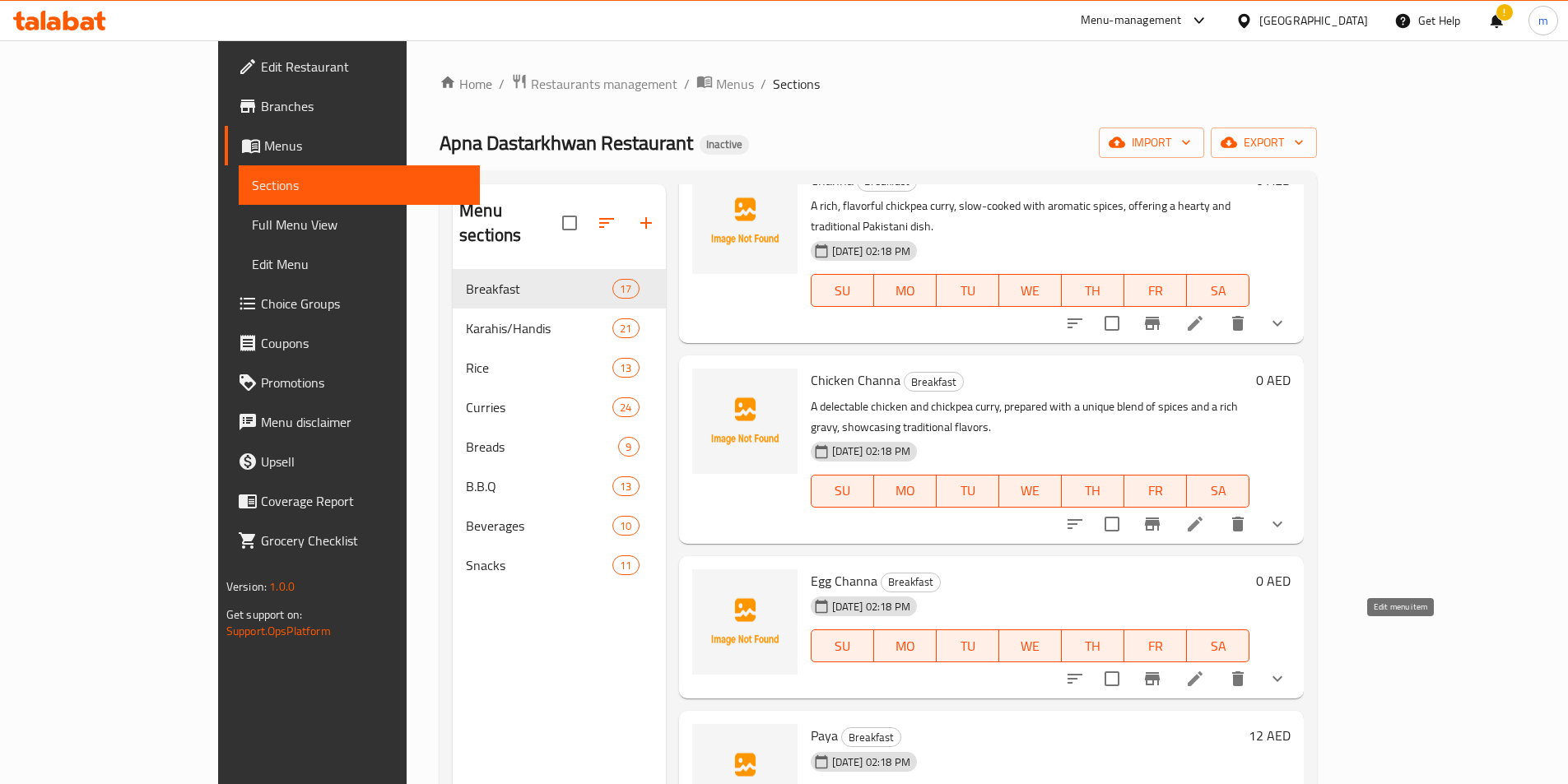
click at [1205, 670] on icon at bounding box center [1195, 679] width 20 height 20
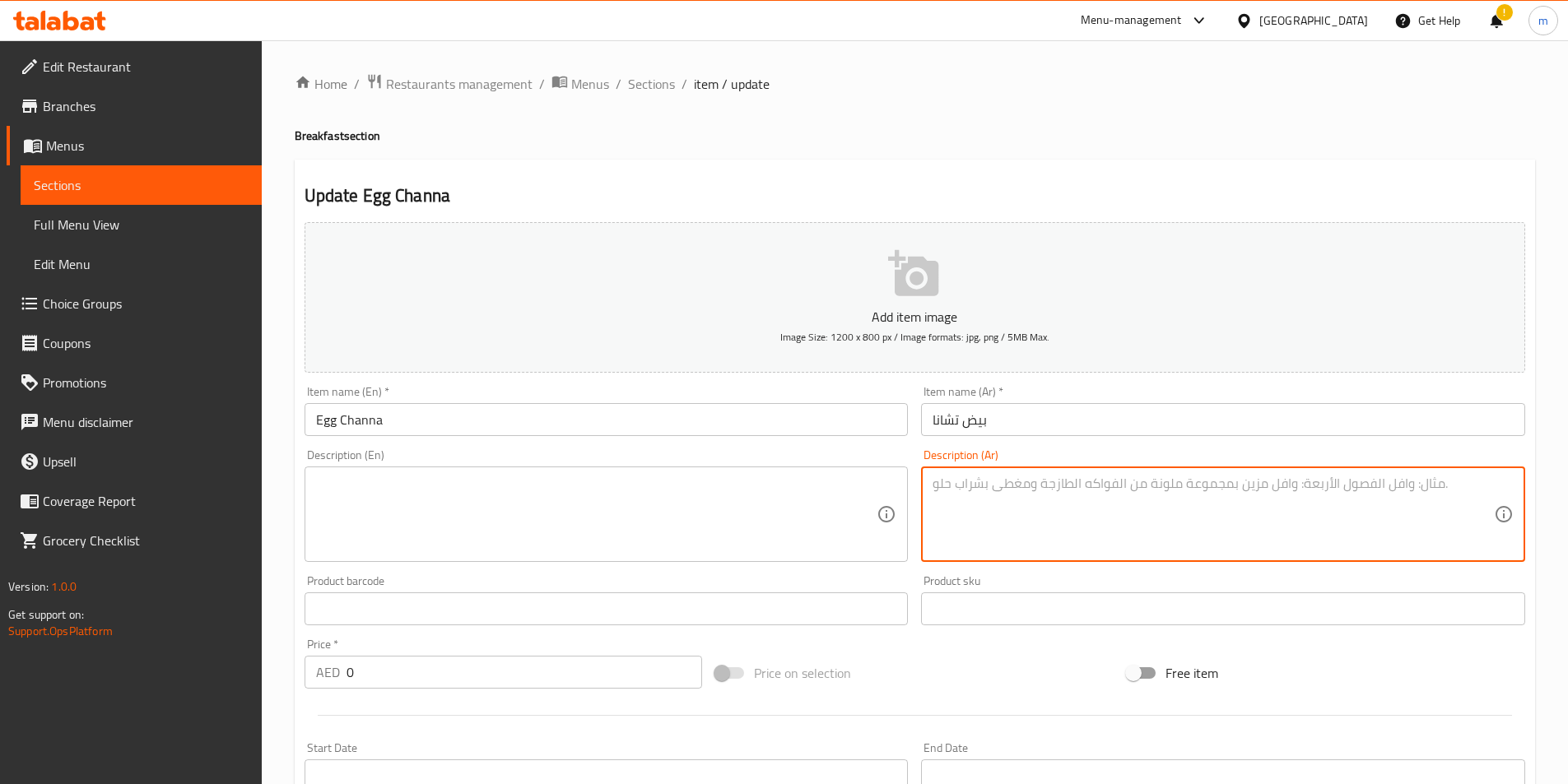
click at [1030, 495] on textarea at bounding box center [1213, 514] width 561 height 78
paste textarea "طبق مريح وغني بالبروتين يجمع بين الحمص الطري والبيض المطبوخ بشكل مثالي في مرق ل…"
type textarea "طبق مريح وغني بالبروتين يجمع بين الحمص الطري والبيض المطبوخ بشكل مثالي في مرق ل…"
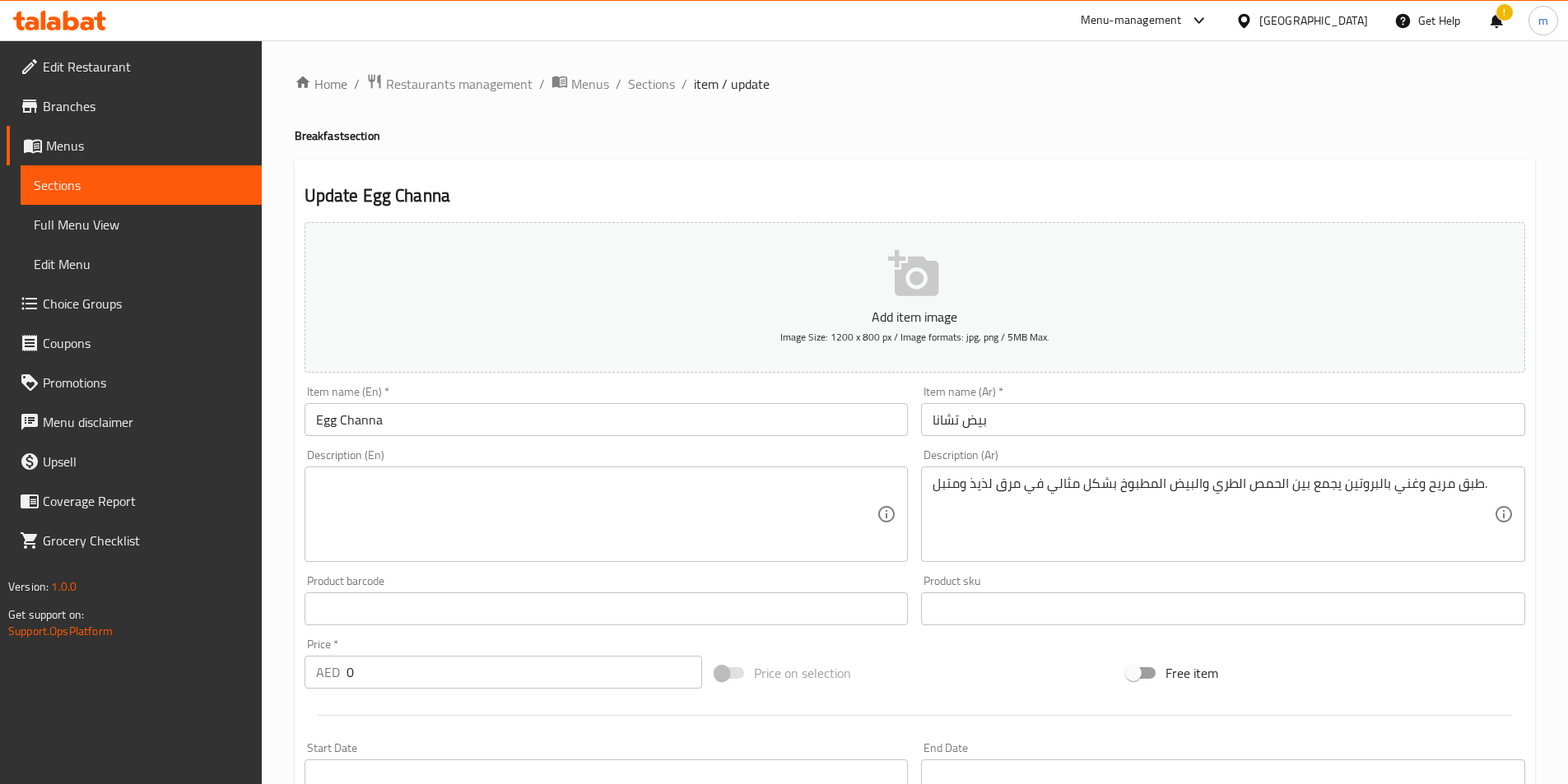
click at [609, 507] on textarea at bounding box center [597, 514] width 561 height 78
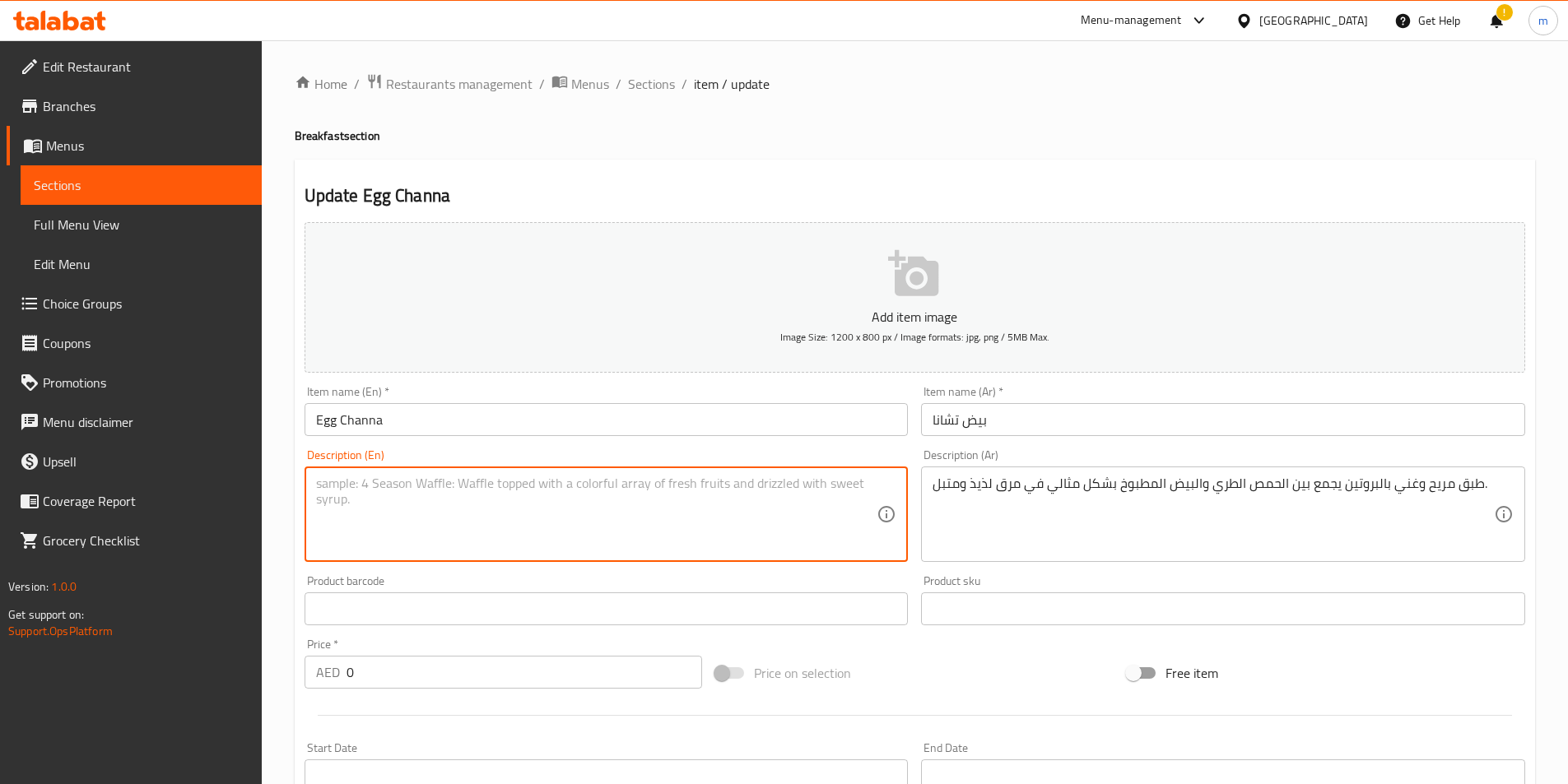
paste textarea "A comforting and protein-rich dish combining tender chickpeas with perfectly co…"
type textarea "A comforting and protein-rich dish combining tender chickpeas with perfectly co…"
click at [724, 478] on div "A comforting and protein-rich dish combining tender chickpeas with perfectly co…" at bounding box center [606, 514] width 605 height 96
click at [724, 478] on textarea "A comforting and protein-rich dish combining tender chickpeas with perfectly co…" at bounding box center [597, 514] width 561 height 78
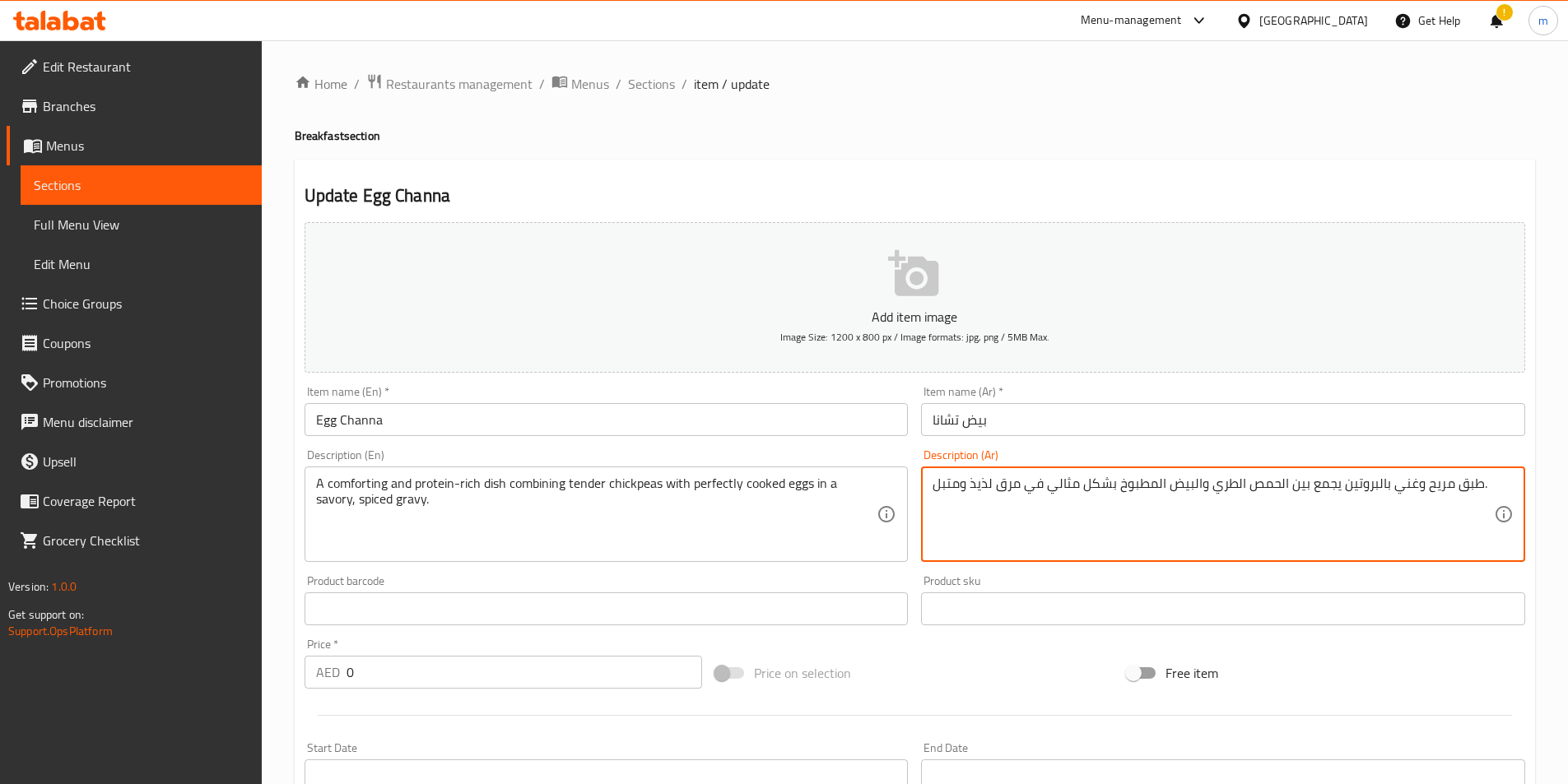
click at [1214, 477] on textarea "طبق مريح وغني بالبروتين يجمع بين الحمص الطري والبيض المطبوخ بشكل مثالي في مرق ل…" at bounding box center [1213, 514] width 561 height 78
click at [1161, 489] on textarea "طبق مريح وغني بالبروتين يجمع بين الحمص الطري والبيض المطبوخ بشكل مثالي في مرق ل…" at bounding box center [1213, 514] width 561 height 78
click at [1112, 497] on textarea "طبق مريح وغني بالبروتين يجمع بين الحمص الطري والبيض المطبوخ بشكل مثالي في مرق ل…" at bounding box center [1213, 514] width 561 height 78
drag, startPoint x: 1048, startPoint y: 489, endPoint x: 1159, endPoint y: 496, distance: 111.2
click at [1159, 496] on textarea "طبق مريح وغني بالبروتين يجمع بين الحمص الطري والبيض المطبوخ بشكل مثالي في مرق ل…" at bounding box center [1213, 514] width 561 height 78
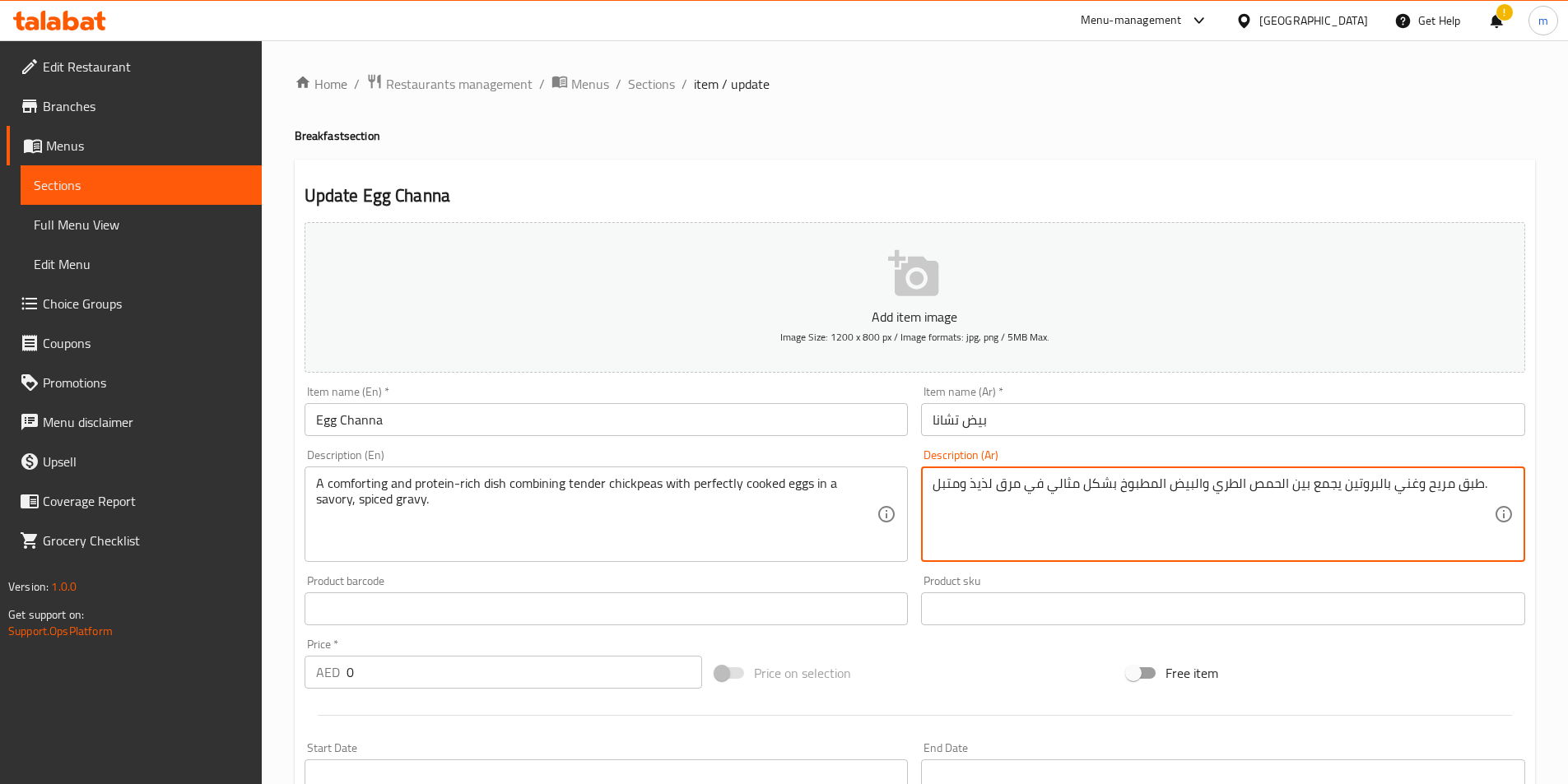
paste textarea "بإتقان"
click at [1074, 521] on textarea "طبق مريح وغني بالبروتين يجمع بين الحمص الطري والبيض بإتقان في مرق لذيذ ومتبل." at bounding box center [1213, 514] width 561 height 78
click at [1089, 495] on textarea "طبق مريح وغني بالبروتين يجمع بين الحمص الطري والبيض المطبوخ بشكل مثالي في مرق ل…" at bounding box center [1213, 514] width 561 height 78
drag, startPoint x: 1048, startPoint y: 487, endPoint x: 1112, endPoint y: 490, distance: 64.1
click at [1112, 490] on textarea "طبق مريح وغني بالبروتين يجمع بين الحمص الطري والبيض المطبوخ بشكل مثالي في مرق ل…" at bounding box center [1213, 514] width 561 height 78
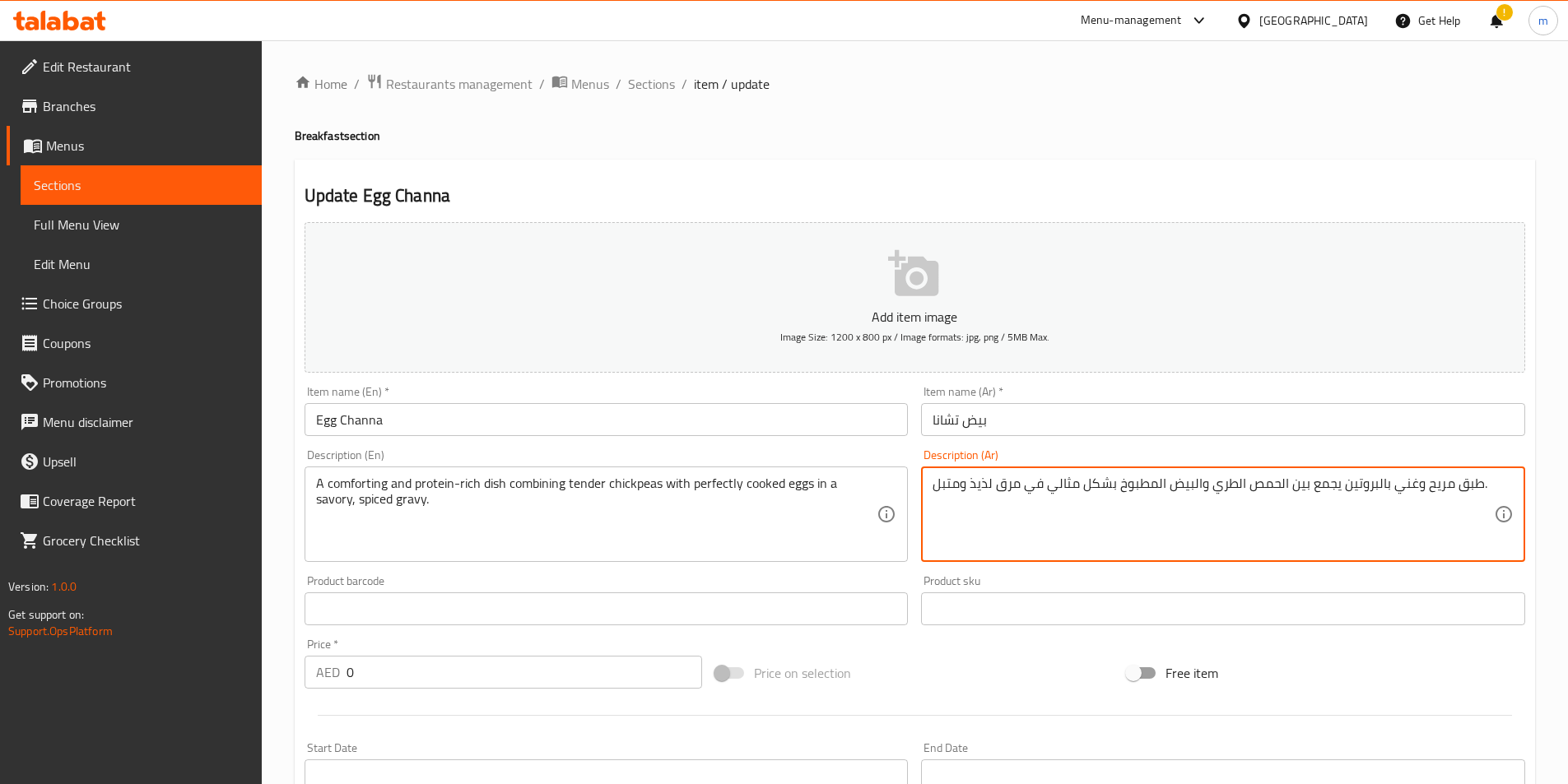
paste textarea "تقان"
drag, startPoint x: 998, startPoint y: 484, endPoint x: 1021, endPoint y: 487, distance: 23.2
click at [1021, 487] on textarea "طبق مريح وغني بالبروتين يجمع بين الحمص الطري والبيض المطبوخ بإتقان في مرق لذيذ …" at bounding box center [1213, 514] width 561 height 78
drag, startPoint x: 968, startPoint y: 485, endPoint x: 994, endPoint y: 486, distance: 26.0
click at [994, 486] on textarea "طبق مريح وغني بالبروتين يجمع بين الحمص الطري والبيض المطبوخ بإتقان في جريفي لذي…" at bounding box center [1213, 514] width 561 height 78
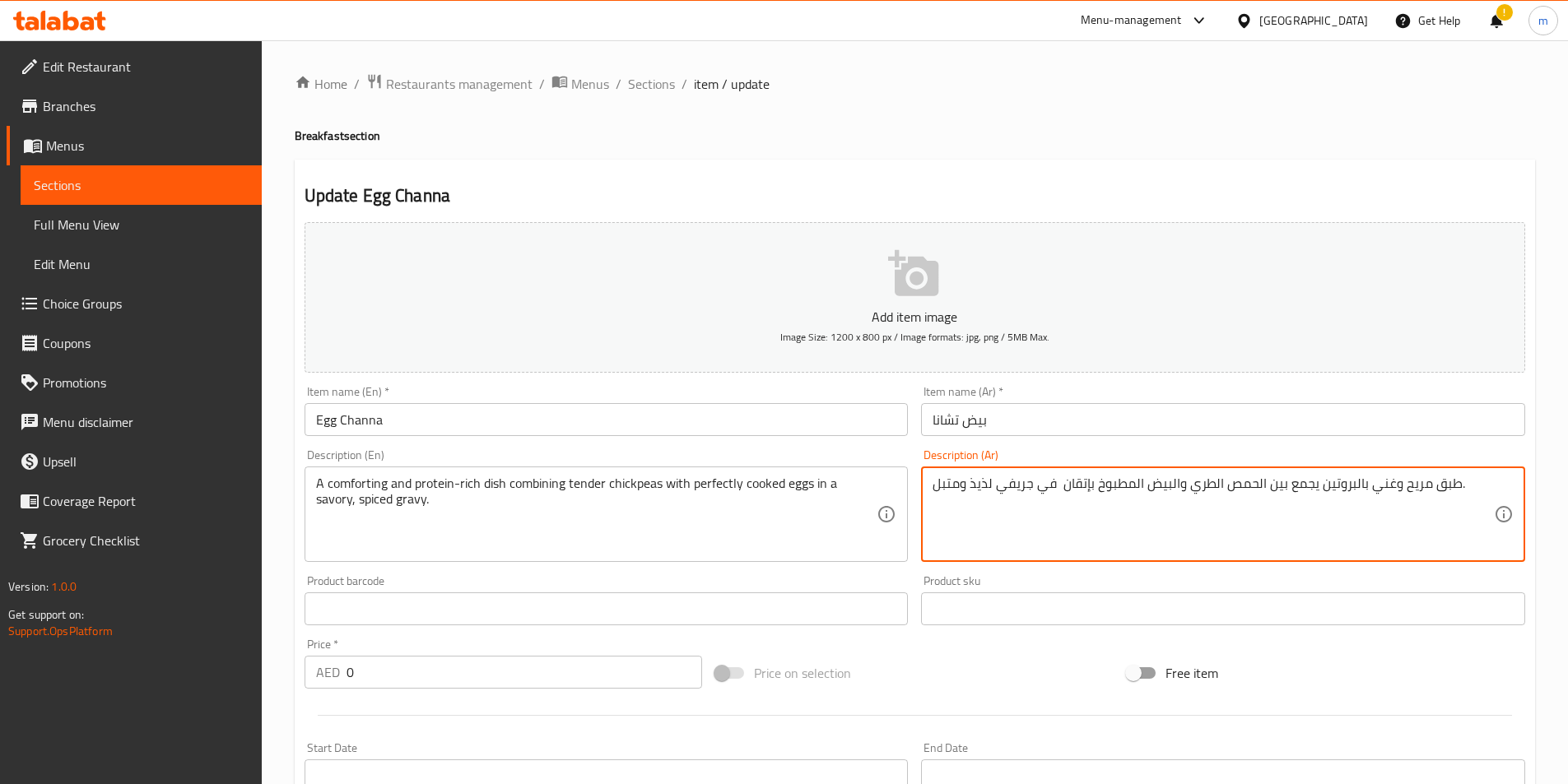
click at [976, 490] on textarea "طبق مريح وغني بالبروتين يجمع بين الحمص الطري والبيض المطبوخ بإتقان في جريفي لذي…" at bounding box center [1213, 514] width 561 height 78
drag, startPoint x: 968, startPoint y: 484, endPoint x: 993, endPoint y: 485, distance: 25.0
click at [993, 485] on textarea "طبق مريح وغني بالبروتين يجمع بين الحمص الطري والبيض المطبوخ بإتقان في جريفي لذي…" at bounding box center [1213, 514] width 561 height 78
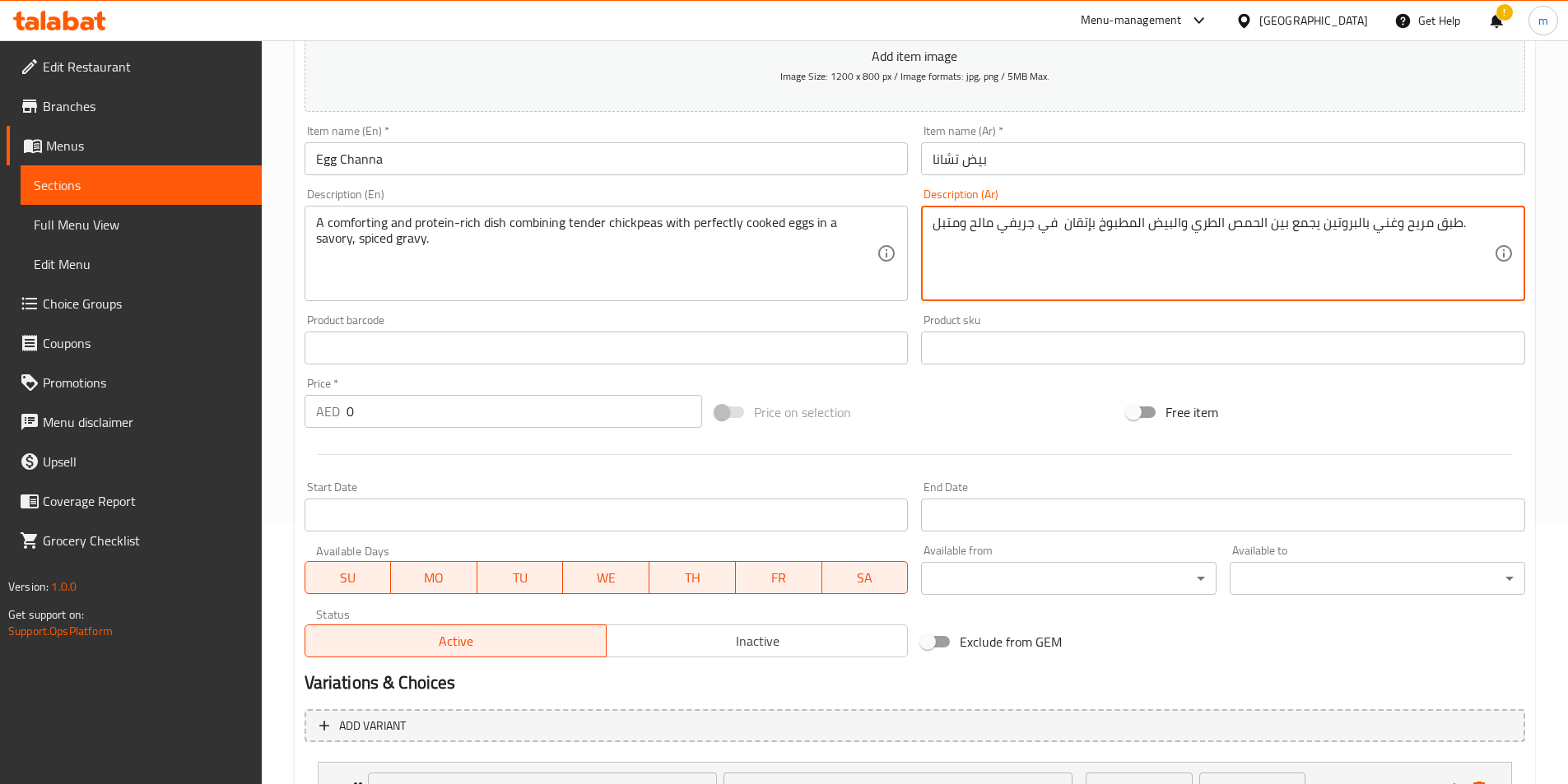
scroll to position [405, 0]
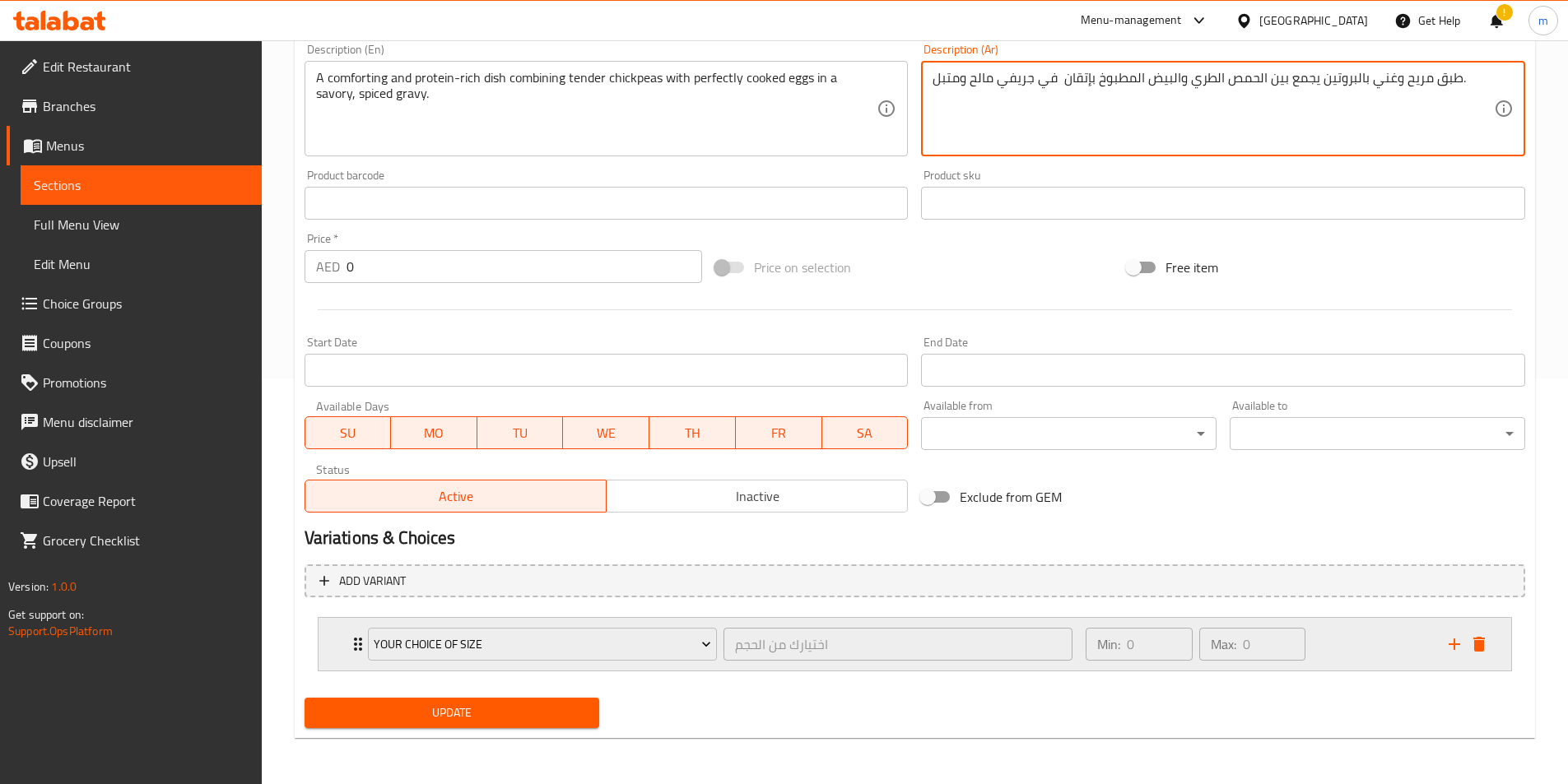
click at [1324, 651] on div "Min: 0 ​ Max: 0 ​" at bounding box center [1256, 644] width 362 height 52
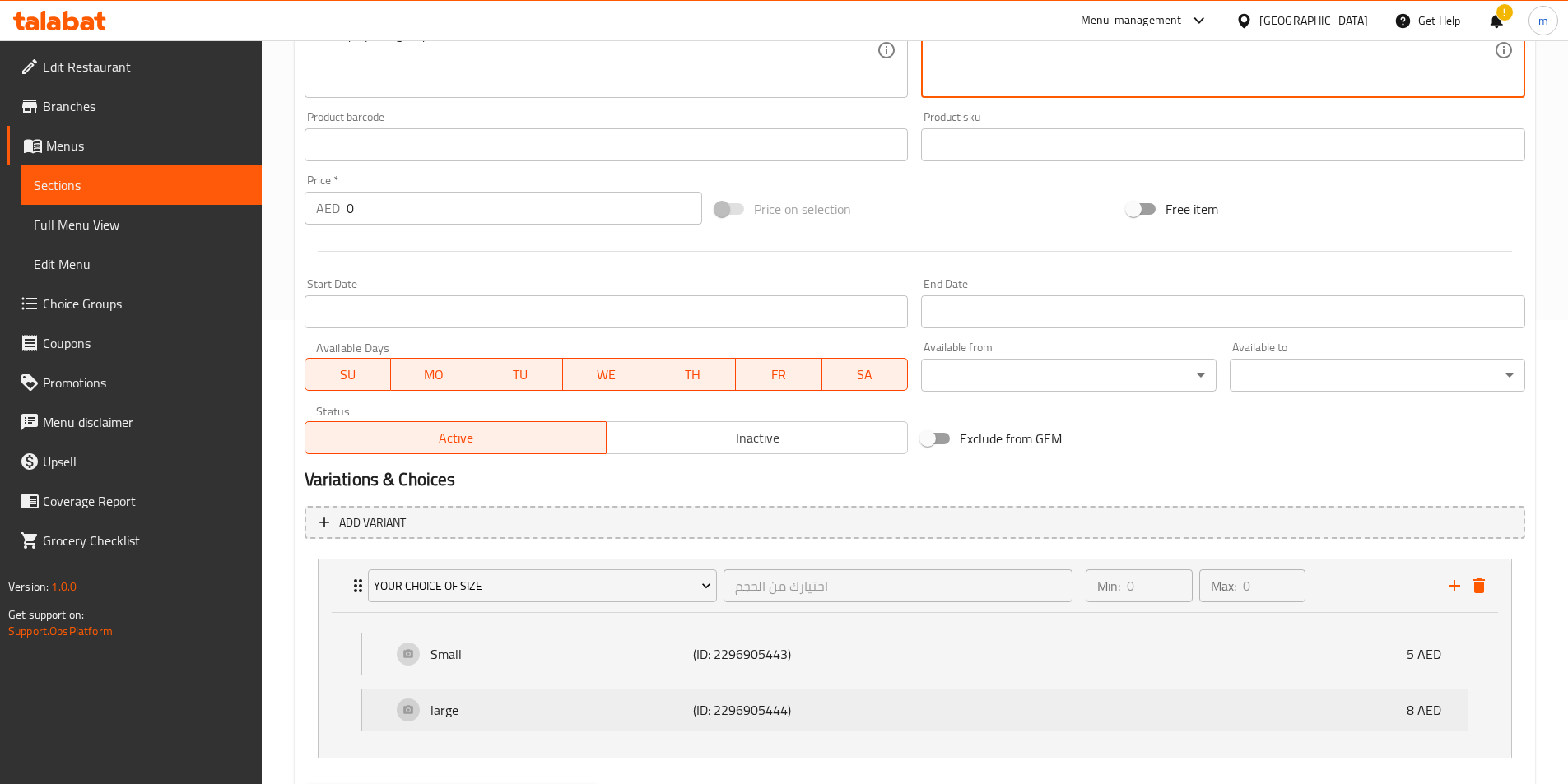
scroll to position [551, 0]
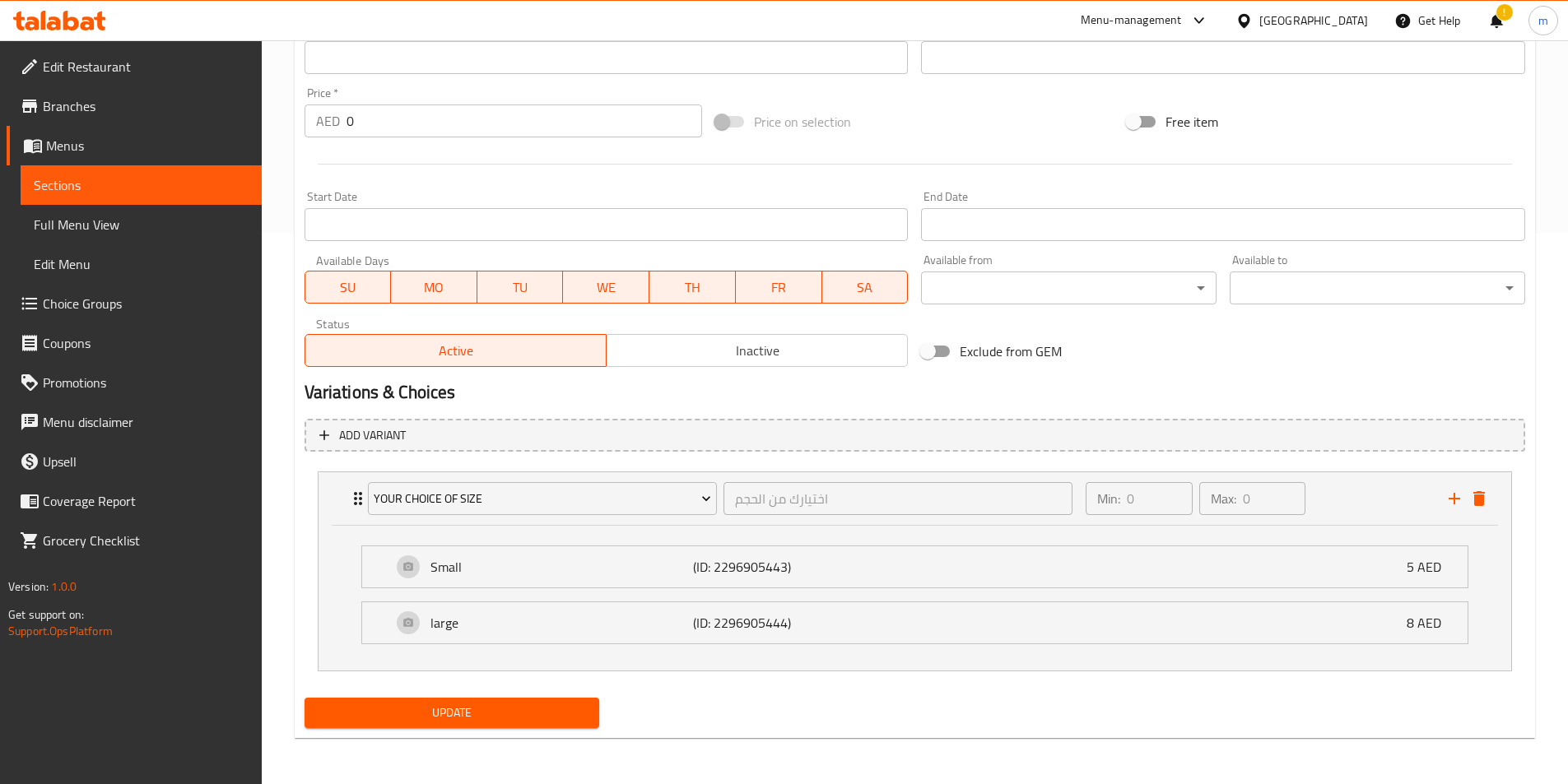
type textarea "طبق مريح وغني بالبروتين يجمع بين الحمص الطري والبيض المطبوخ بإتقان في جريفي مال…"
click at [527, 724] on button "Update" at bounding box center [453, 713] width 296 height 31
click at [477, 724] on span "Update" at bounding box center [452, 713] width 269 height 21
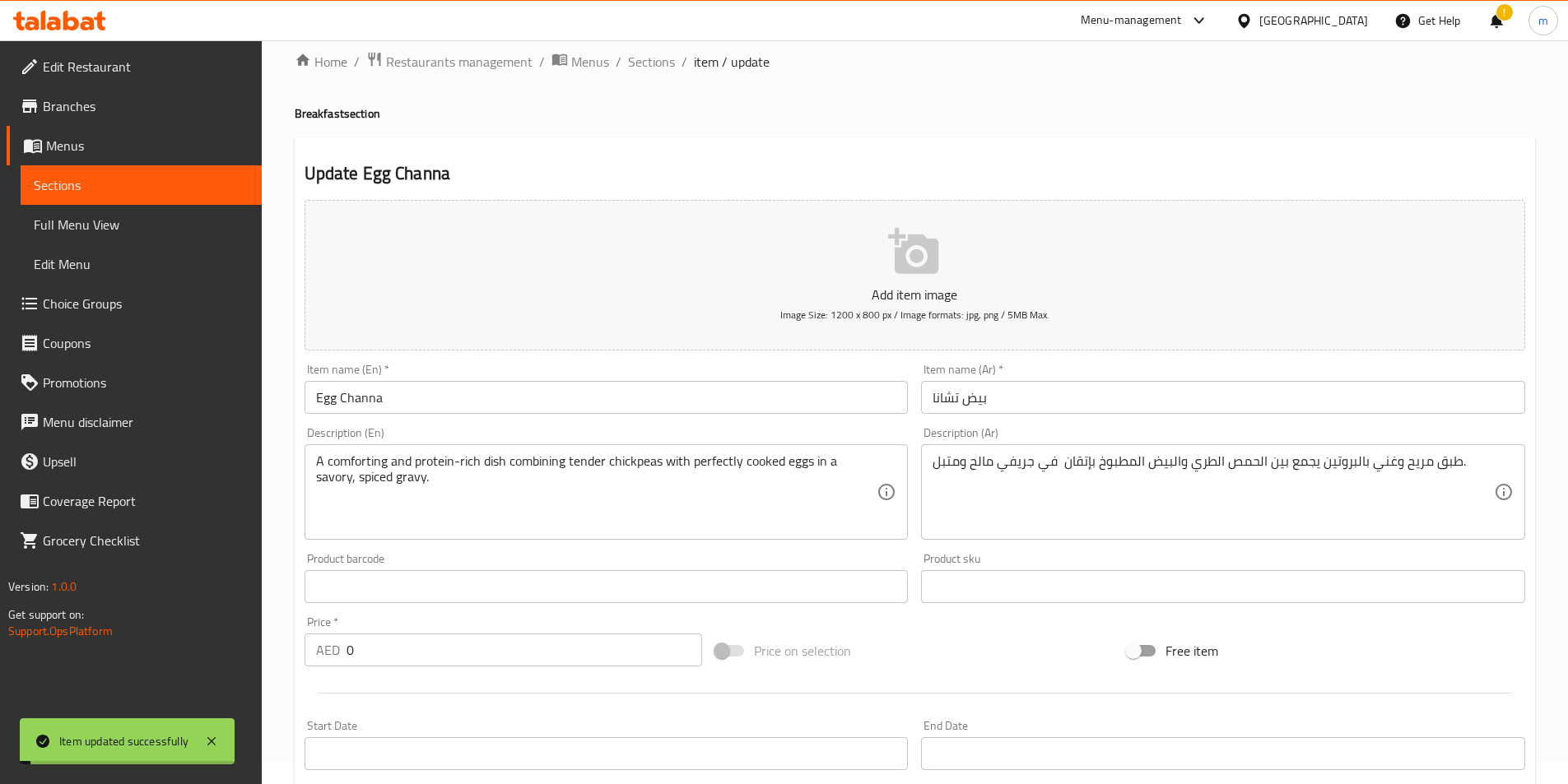
scroll to position [0, 0]
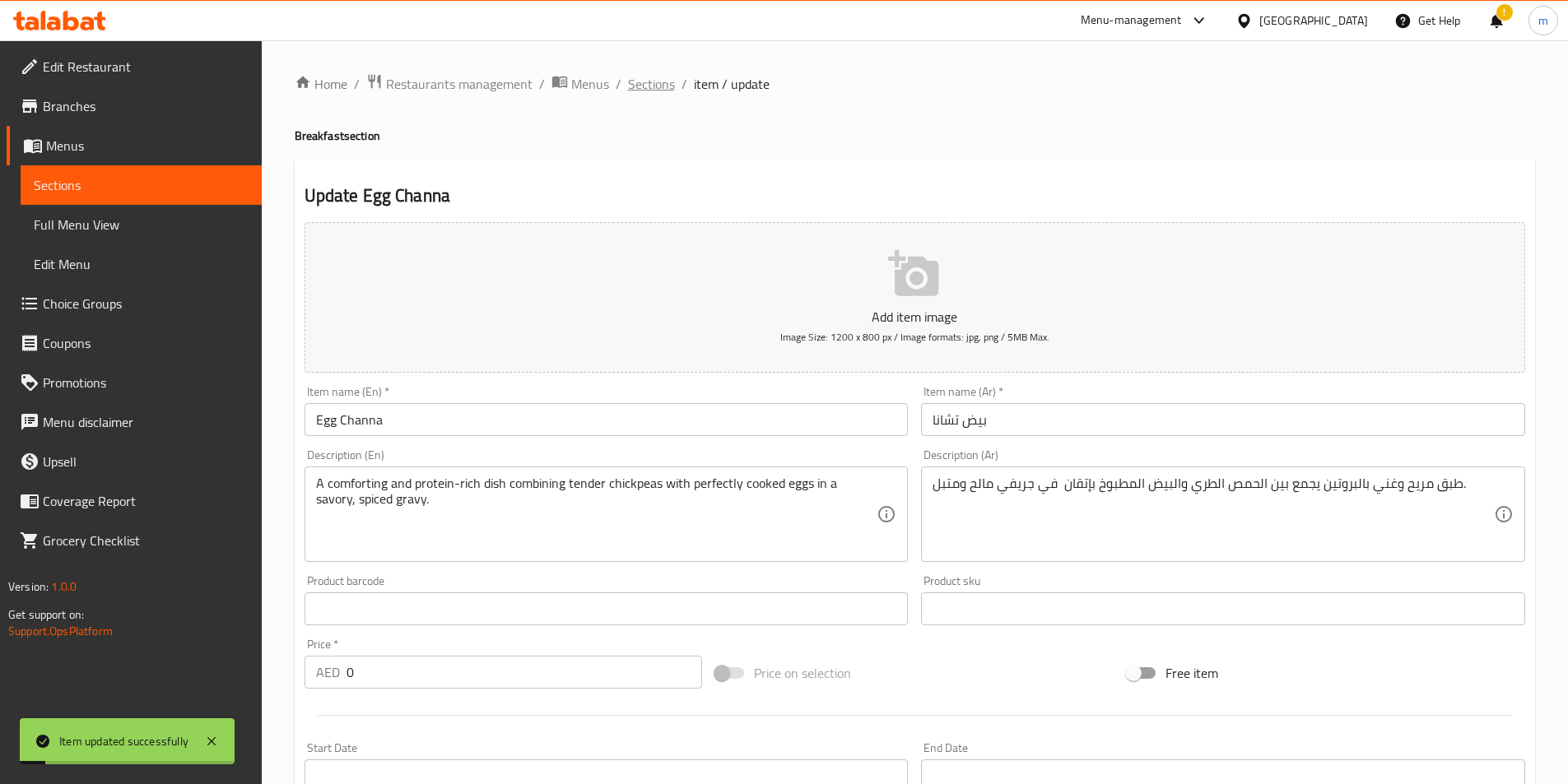
click at [662, 89] on span "Sections" at bounding box center [652, 84] width 47 height 20
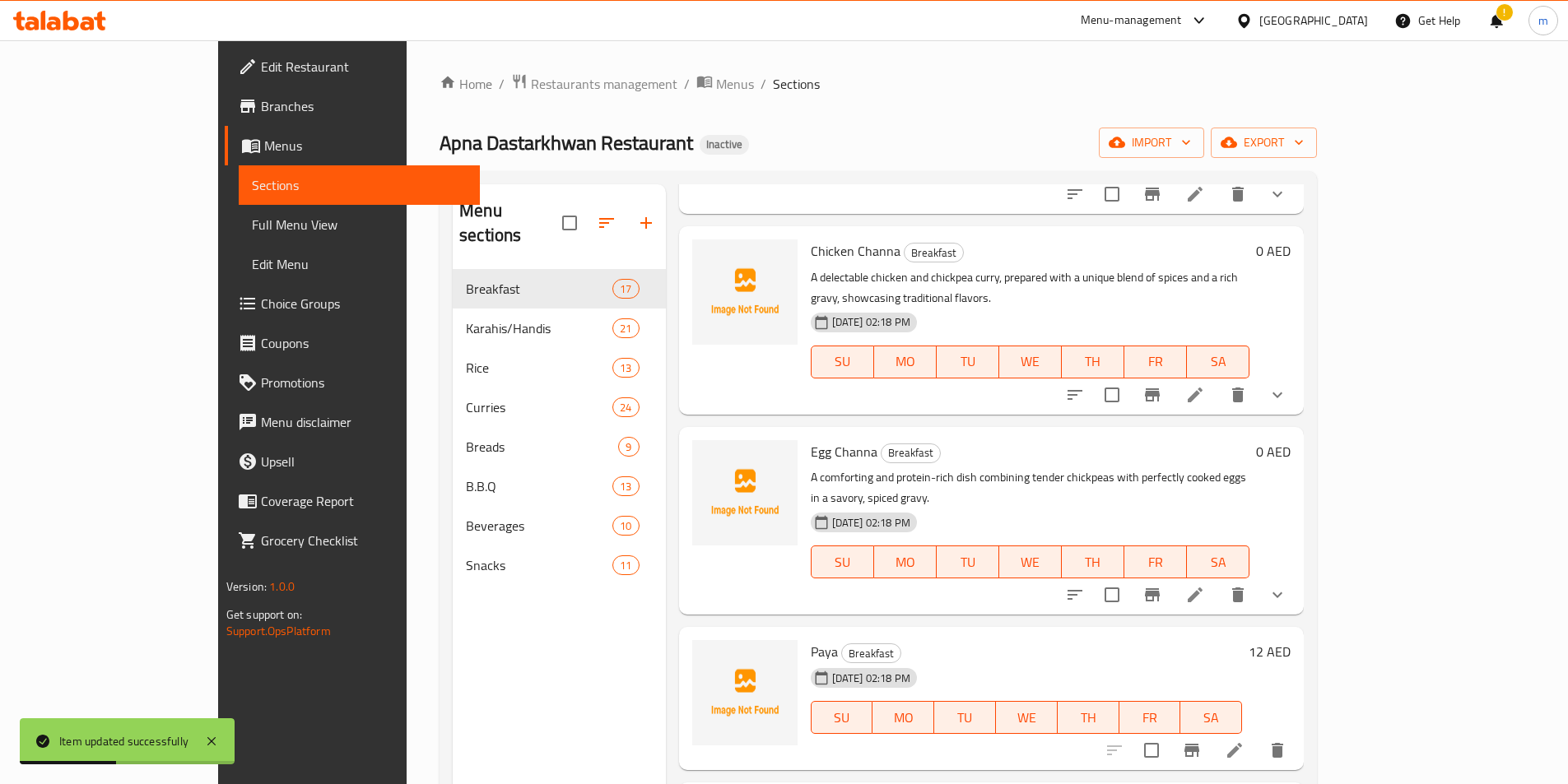
scroll to position [247, 0]
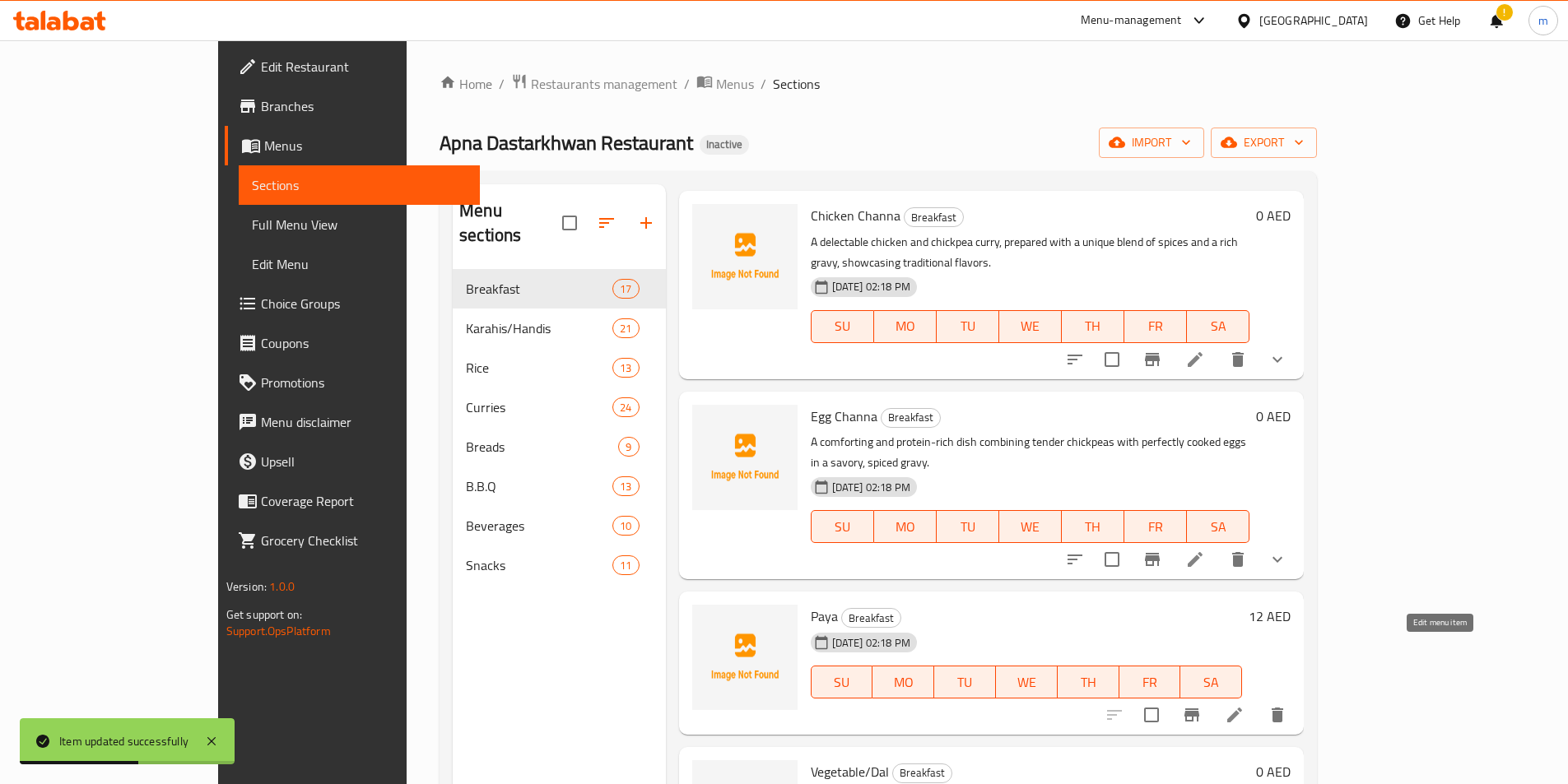
click at [1242, 708] on icon at bounding box center [1234, 715] width 15 height 15
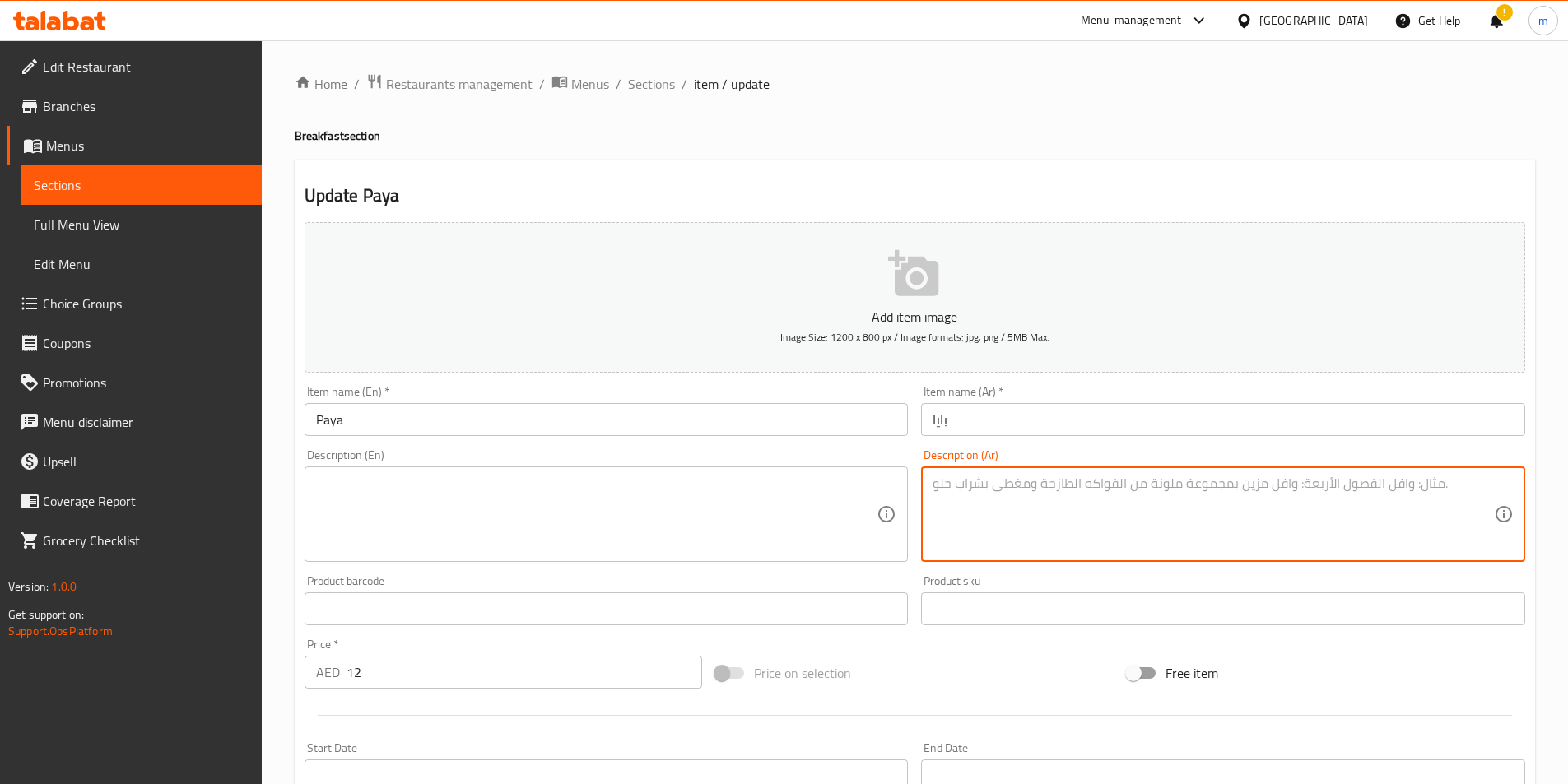
click at [1093, 514] on textarea at bounding box center [1213, 514] width 561 height 78
paste textarea "يخنة غنية ودسمة مصنوعة من كوارع لحم الضأن أو البقر، مطهوة ببطء حتى تصبح طرية بش…"
type textarea "يخنة غنية ودسمة مصنوعة من كوارع لحم الضأن أو البقر، مطهوة ببطء حتى تصبح طرية بش…"
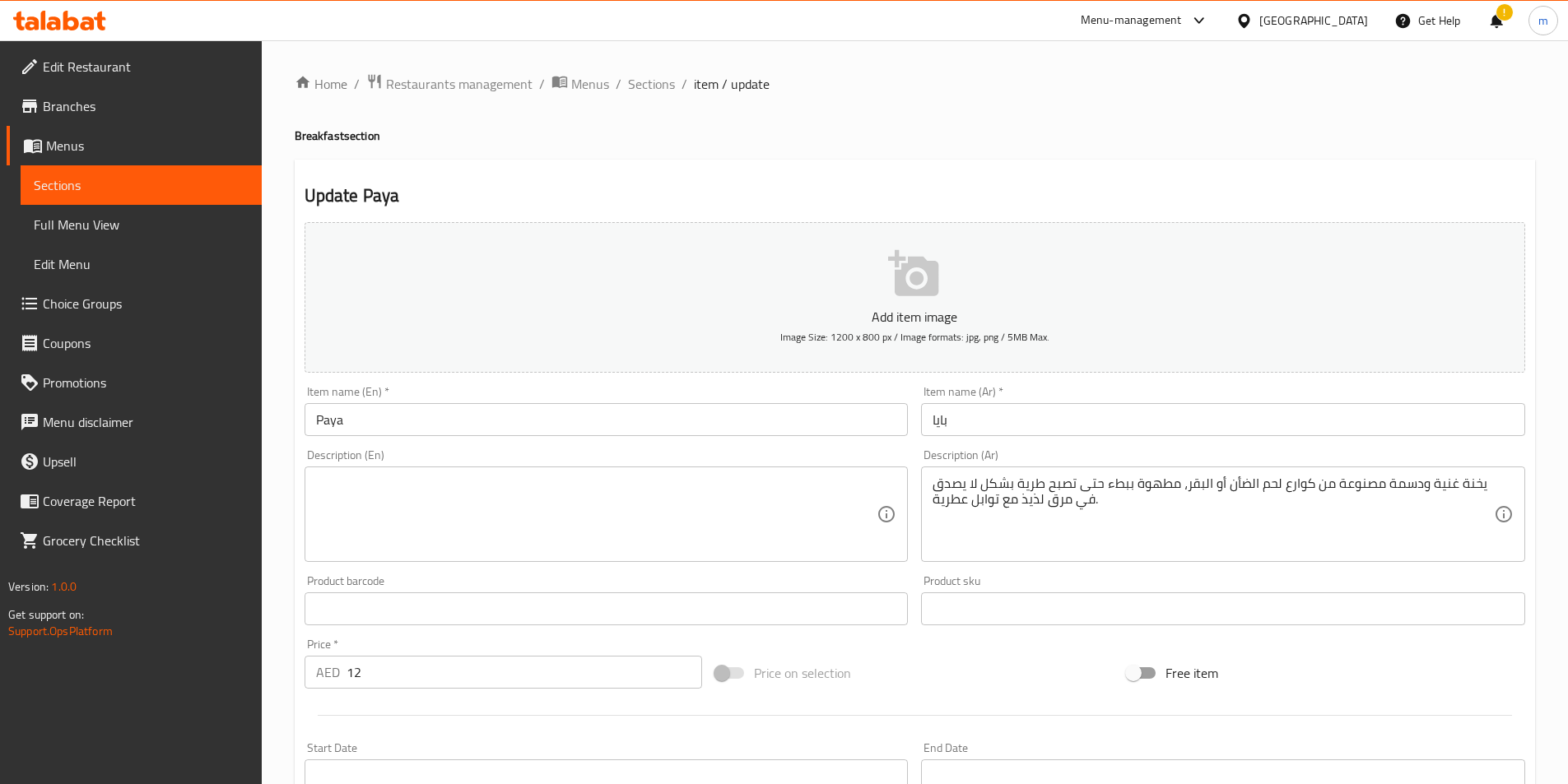
click at [557, 532] on textarea at bounding box center [597, 514] width 561 height 78
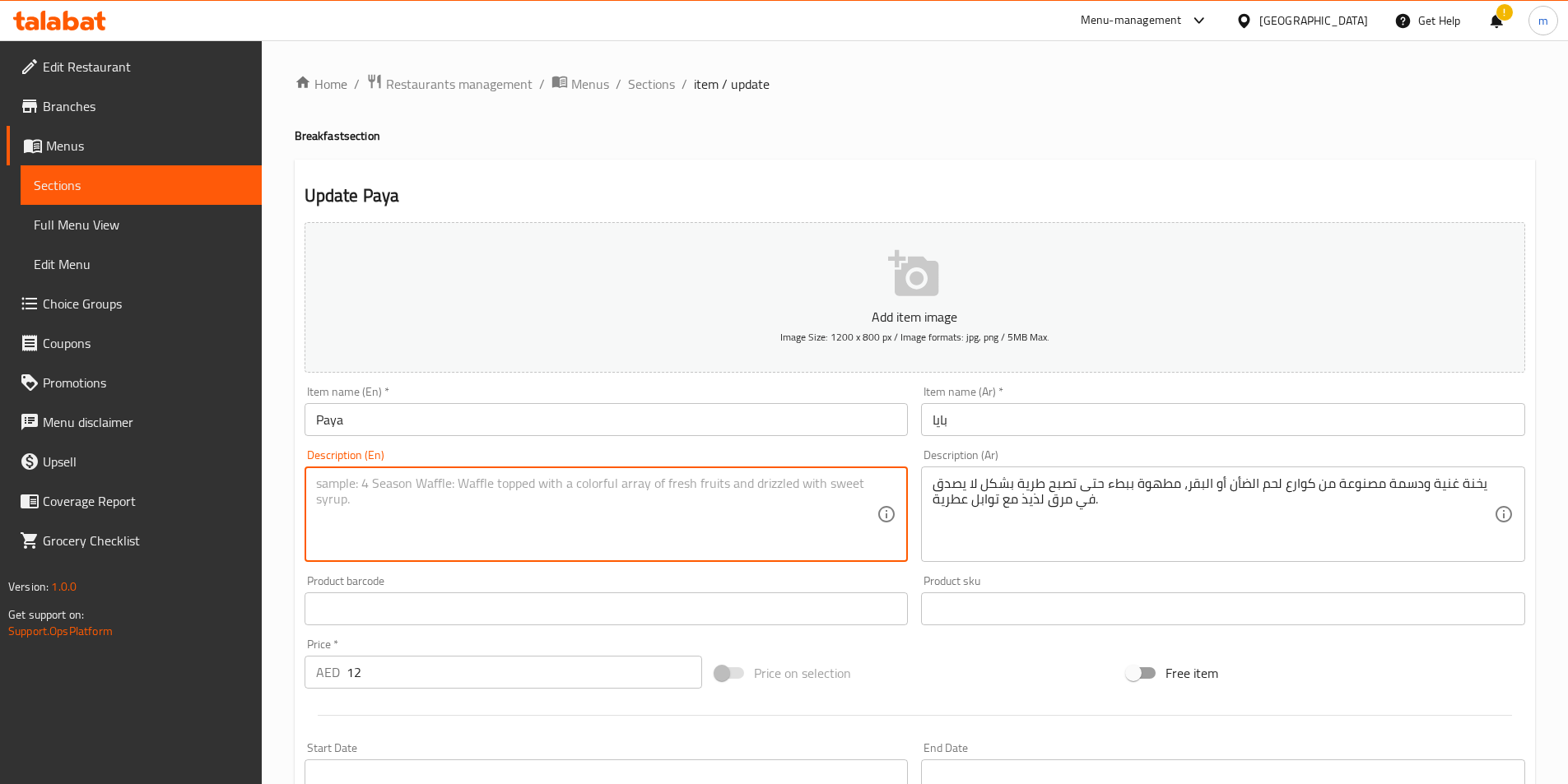
paste textarea "A rich and hearty stew made from lamb or beef trotters, slow-cooked until incre…"
type textarea "A rich and hearty stew made from lamb or beef trotters, slow-cooked until incre…"
click at [425, 481] on textarea "A rich and hearty stew made from lamb or beef trotters, slow-cooked until incre…" at bounding box center [597, 514] width 561 height 78
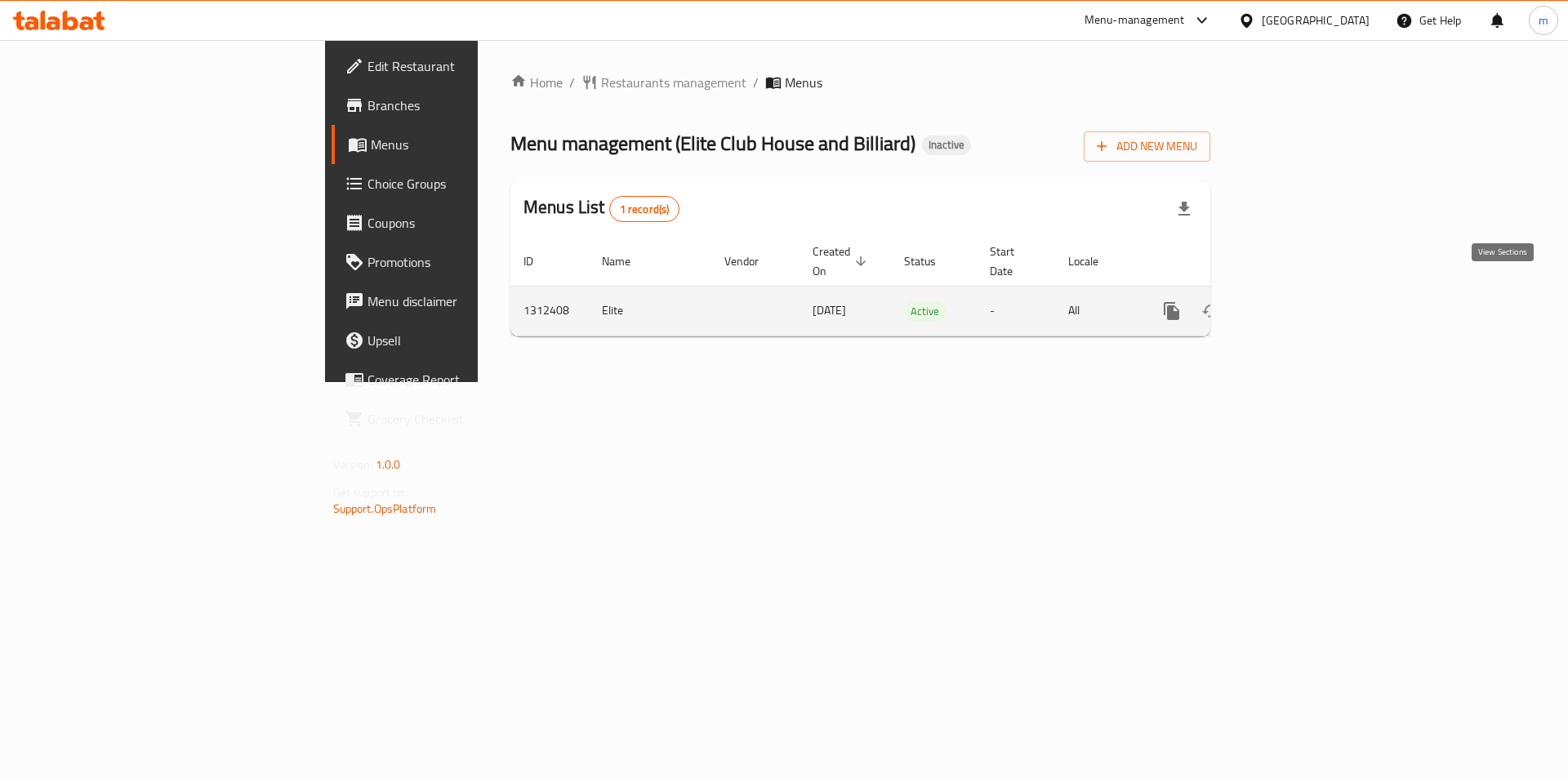
click at [1299, 301] on icon "enhanced table" at bounding box center [1289, 311] width 20 height 20
